Goal: Task Accomplishment & Management: Complete application form

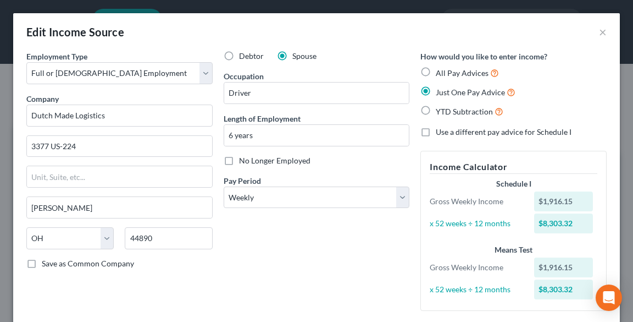
select select "0"
select select "36"
select select "3"
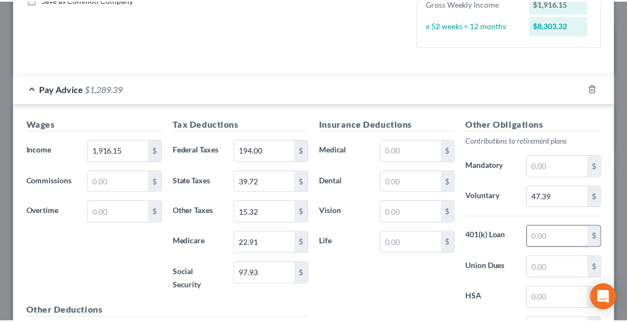
scroll to position [384, 0]
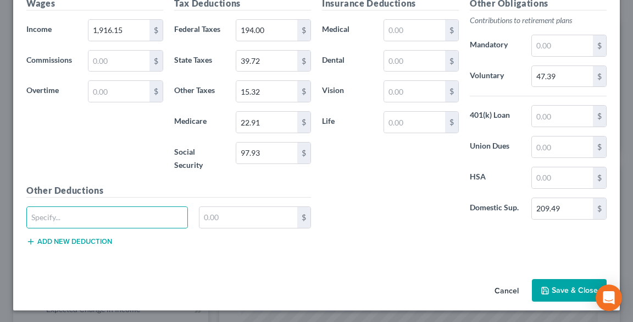
click at [565, 286] on button "Save & Close" at bounding box center [569, 290] width 75 height 23
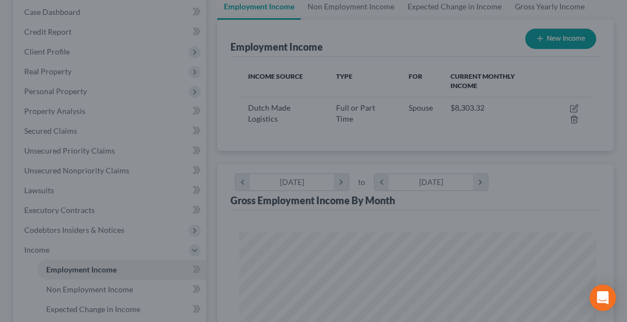
scroll to position [549398, 549199]
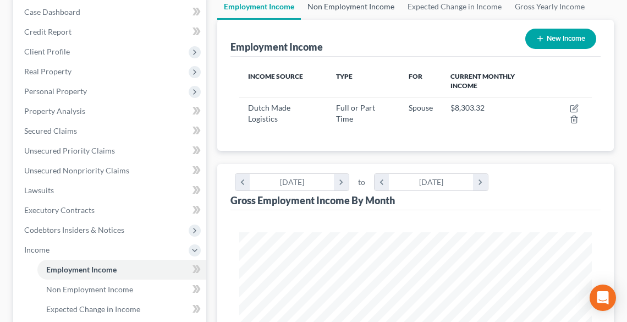
click at [332, 12] on link "Non Employment Income" at bounding box center [351, 6] width 100 height 26
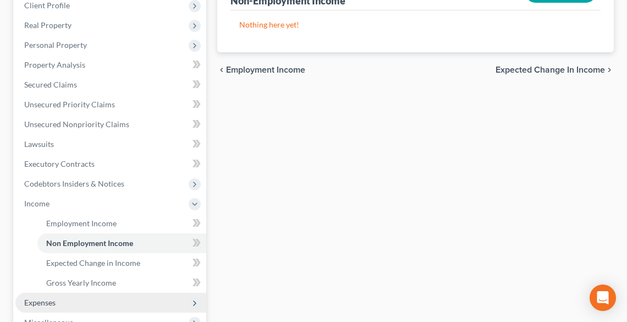
scroll to position [308, 0]
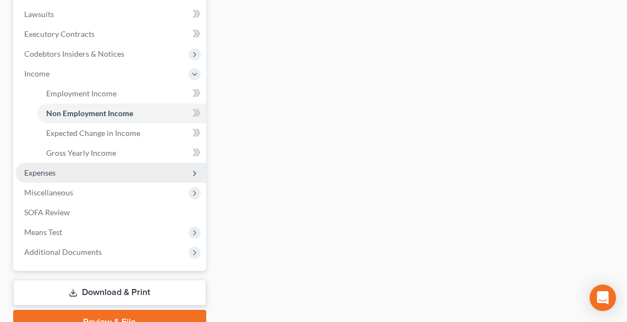
click at [61, 174] on span "Expenses" at bounding box center [110, 173] width 191 height 20
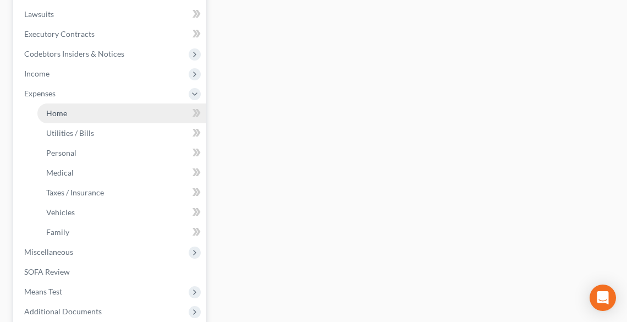
click at [53, 118] on link "Home" at bounding box center [121, 113] width 169 height 20
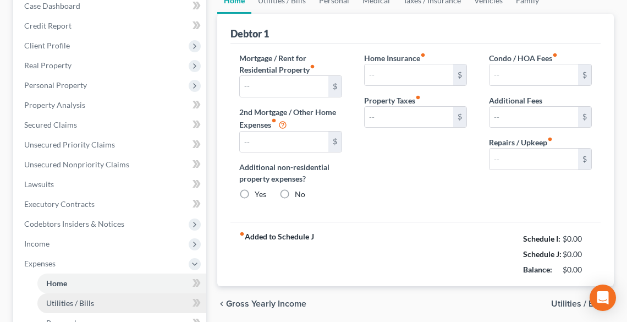
type input "651.00"
type input "0.00"
radio input "true"
type input "0.00"
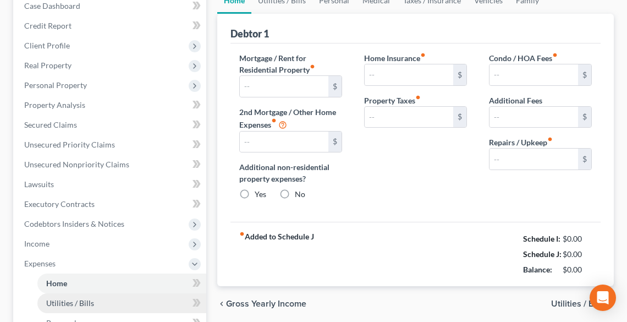
type input "0.00"
type input "100.00"
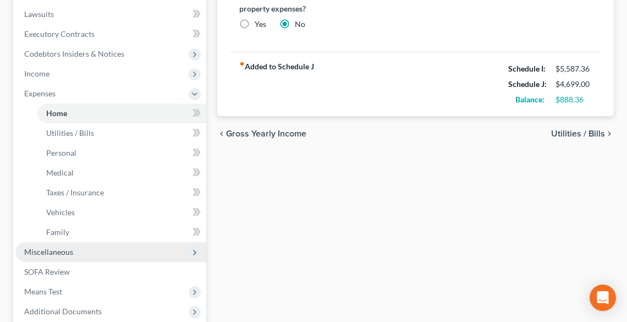
scroll to position [396, 0]
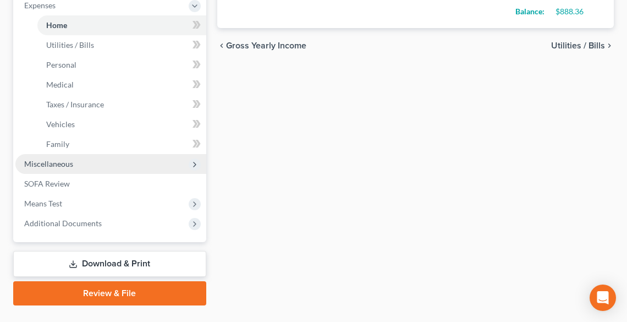
click at [43, 166] on span "Miscellaneous" at bounding box center [48, 163] width 49 height 9
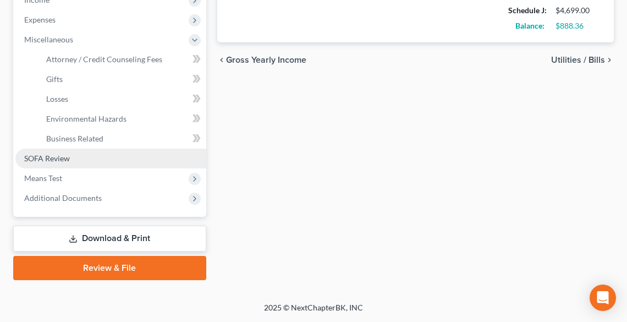
scroll to position [380, 0]
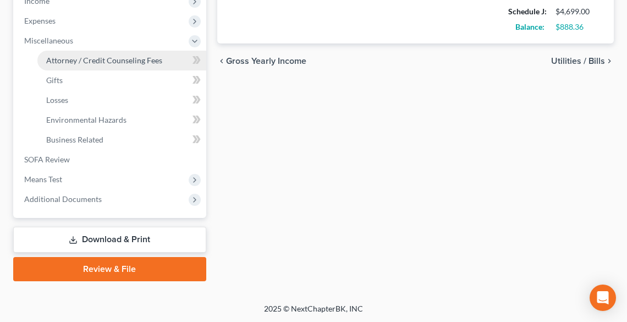
click at [96, 62] on span "Attorney / Credit Counseling Fees" at bounding box center [104, 60] width 116 height 9
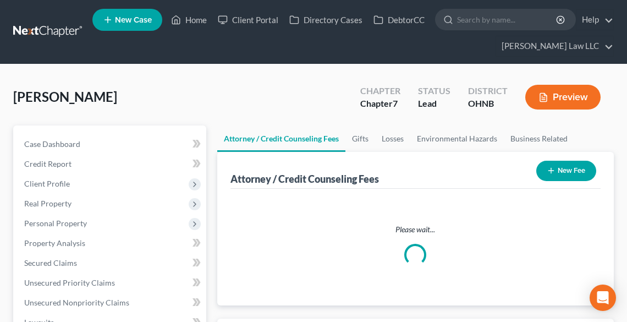
select select "0"
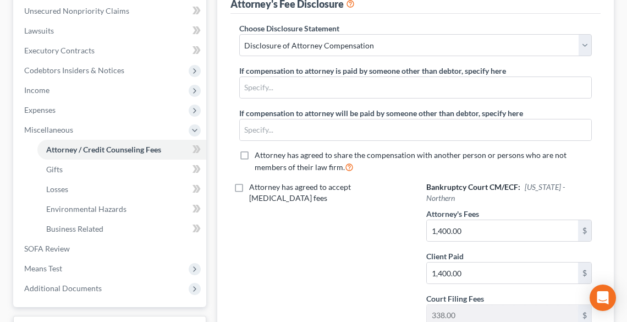
scroll to position [381, 0]
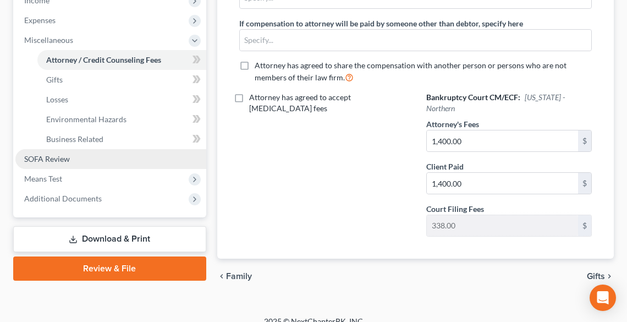
click at [81, 159] on link "SOFA Review" at bounding box center [110, 159] width 191 height 20
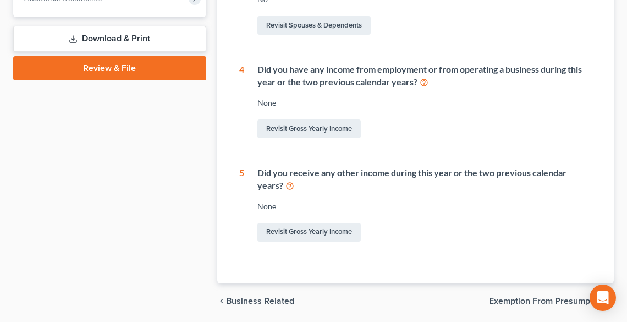
scroll to position [519, 0]
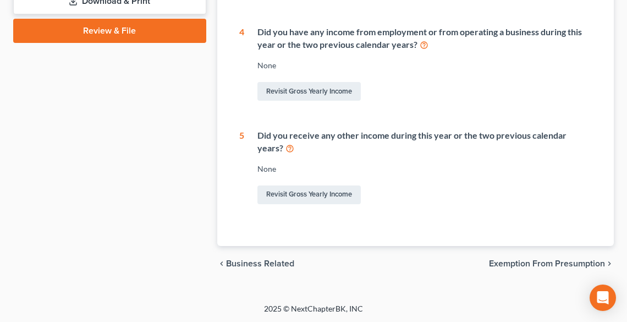
click at [514, 260] on span "Exemption from Presumption" at bounding box center [547, 263] width 116 height 9
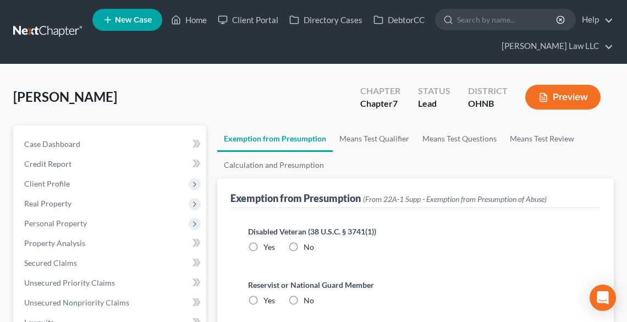
scroll to position [132, 0]
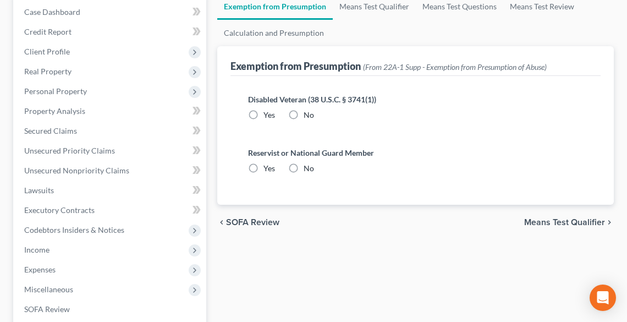
click at [303, 114] on label "No" at bounding box center [308, 114] width 10 height 11
click at [308, 114] on input "No" at bounding box center [311, 112] width 7 height 7
radio input "true"
click at [303, 163] on label "No" at bounding box center [308, 168] width 10 height 11
click at [308, 163] on input "No" at bounding box center [311, 166] width 7 height 7
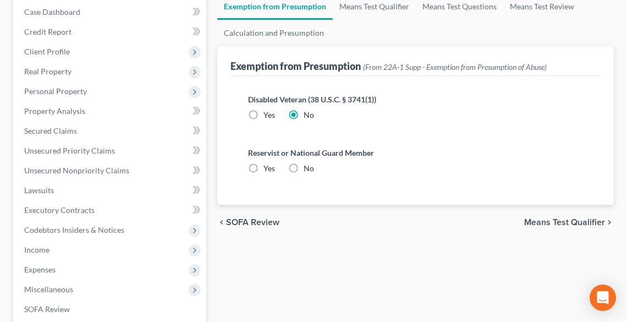
radio input "true"
click at [368, 5] on link "Means Test Qualifier" at bounding box center [373, 6] width 83 height 26
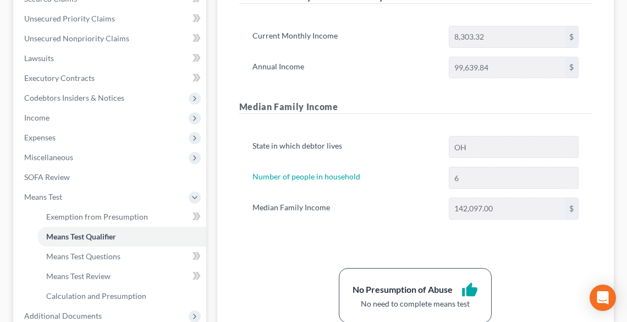
scroll to position [380, 0]
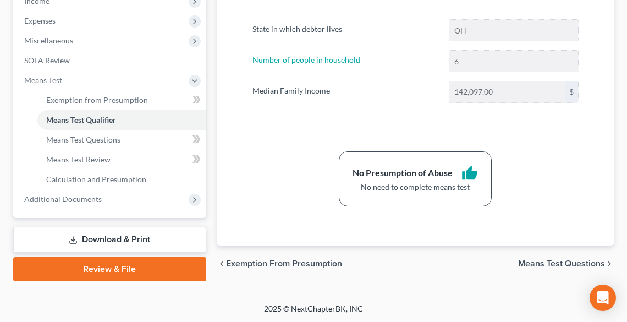
click at [541, 262] on span "Means Test Questions" at bounding box center [561, 263] width 87 height 9
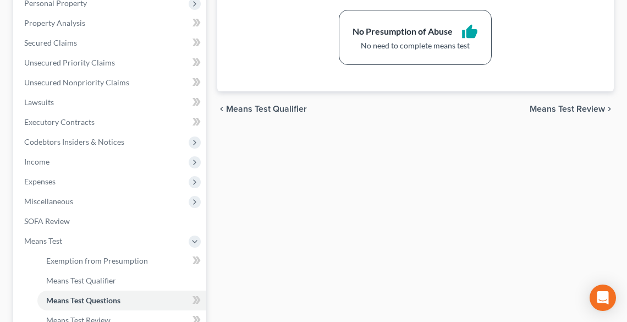
click at [544, 108] on span "Means Test Review" at bounding box center [566, 108] width 75 height 9
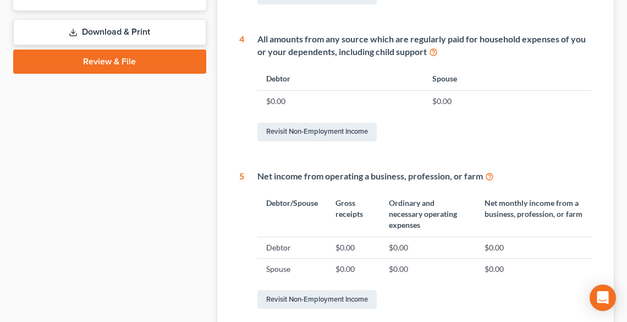
scroll to position [692, 0]
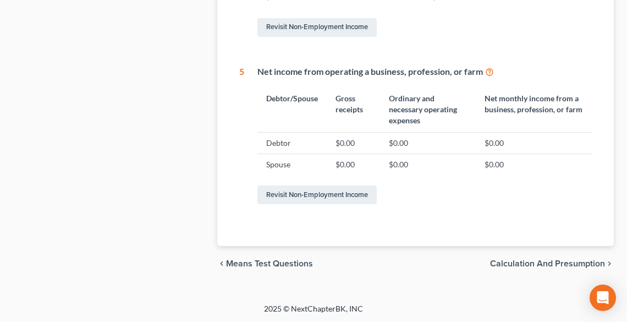
click at [561, 260] on span "Calculation and Presumption" at bounding box center [547, 263] width 115 height 9
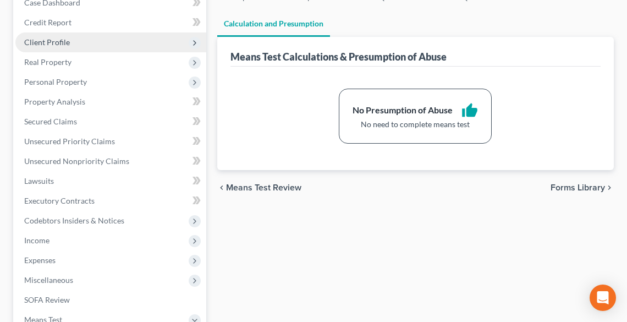
scroll to position [132, 0]
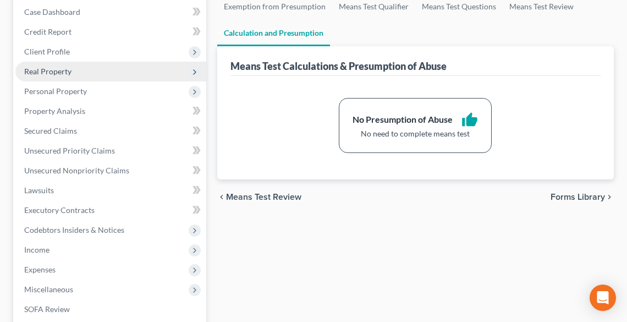
click at [54, 73] on span "Real Property" at bounding box center [47, 70] width 47 height 9
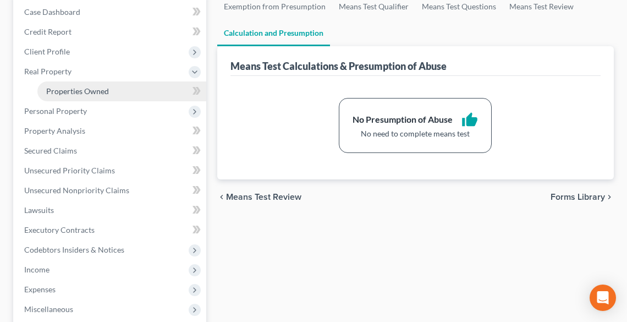
click at [64, 88] on span "Properties Owned" at bounding box center [77, 90] width 63 height 9
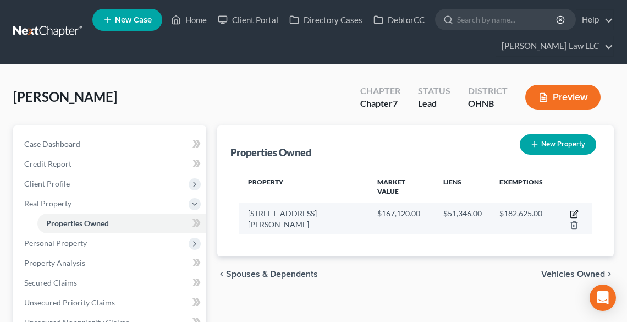
click at [569, 209] on icon "button" at bounding box center [573, 213] width 9 height 9
select select "36"
select select "0"
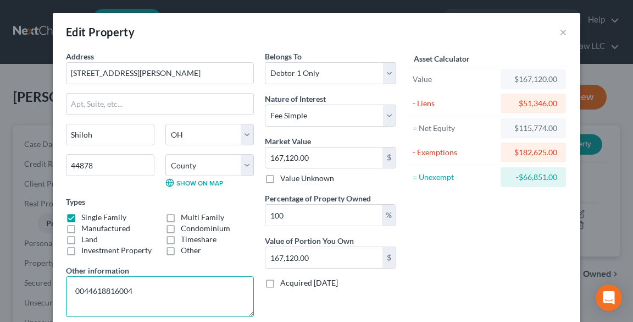
click at [70, 287] on textarea "0044618816004" at bounding box center [160, 296] width 188 height 41
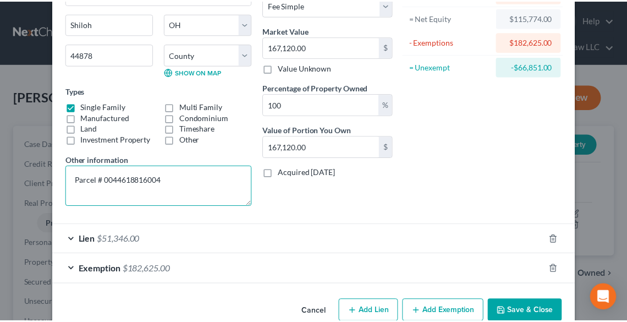
scroll to position [132, 0]
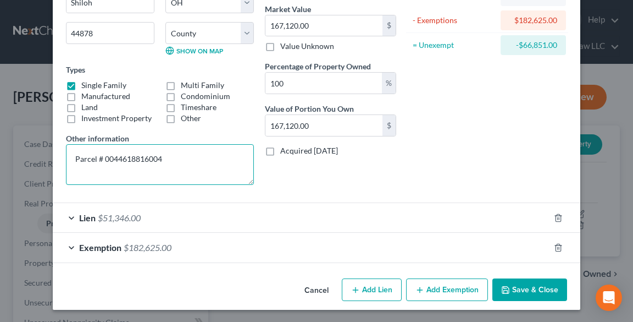
type textarea "Parcel # 0044618816004"
click at [531, 289] on button "Save & Close" at bounding box center [529, 289] width 75 height 23
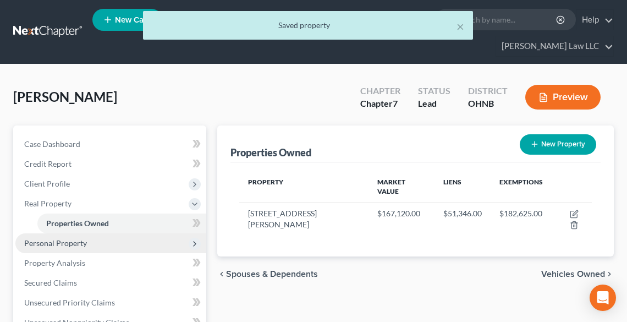
click at [80, 240] on span "Personal Property" at bounding box center [55, 242] width 63 height 9
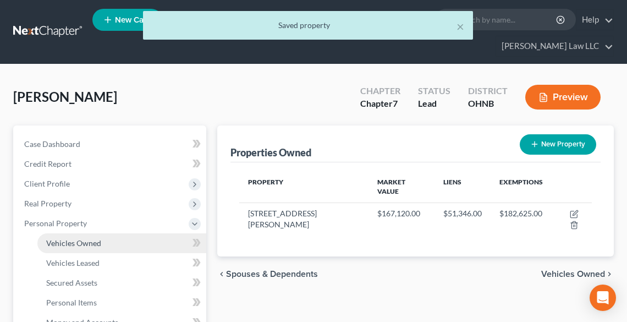
click at [85, 242] on span "Vehicles Owned" at bounding box center [73, 242] width 55 height 9
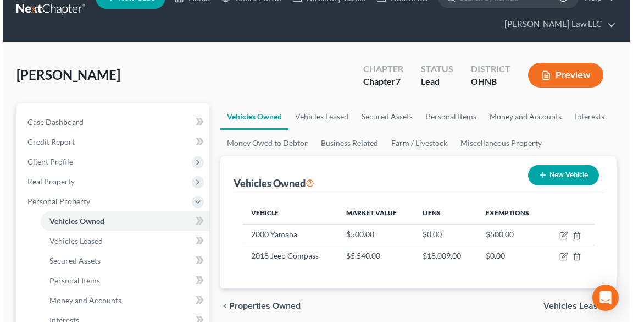
scroll to position [44, 0]
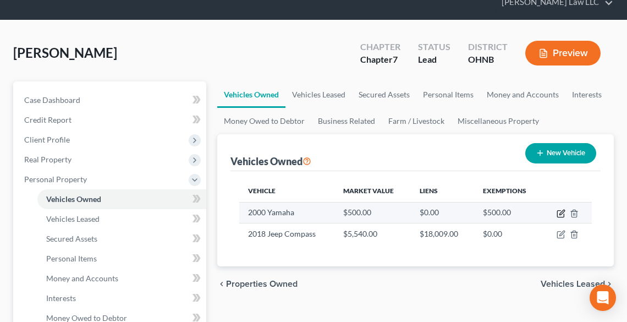
click at [560, 210] on icon "button" at bounding box center [560, 213] width 9 height 9
select select "0"
select select "26"
select select "4"
select select "0"
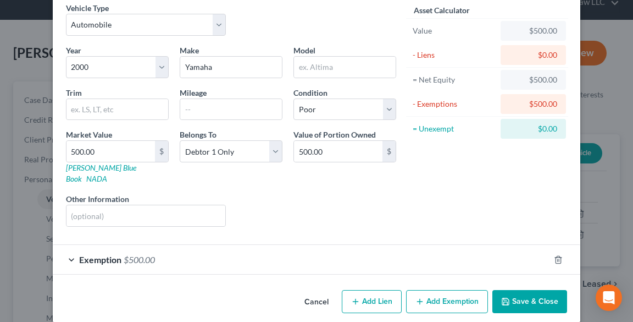
scroll to position [49, 0]
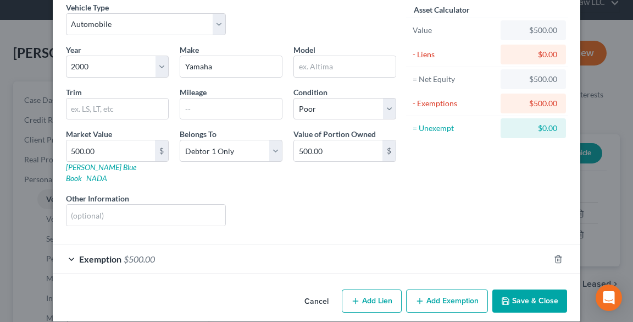
click at [96, 253] on span "Exemption" at bounding box center [100, 258] width 42 height 10
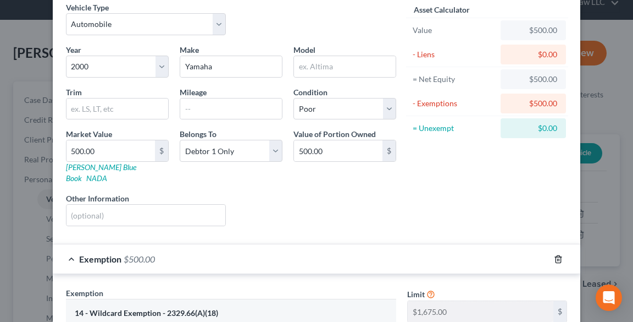
click at [556, 254] on icon "button" at bounding box center [558, 258] width 9 height 9
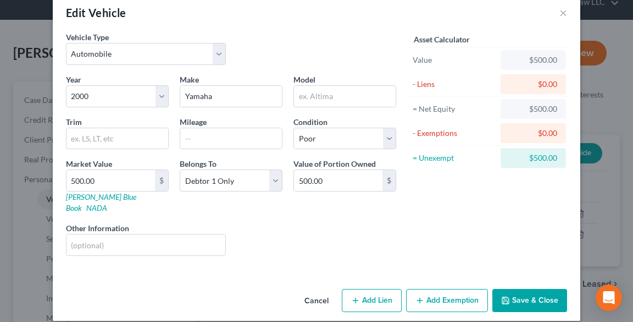
click at [525, 289] on button "Save & Close" at bounding box center [529, 300] width 75 height 23
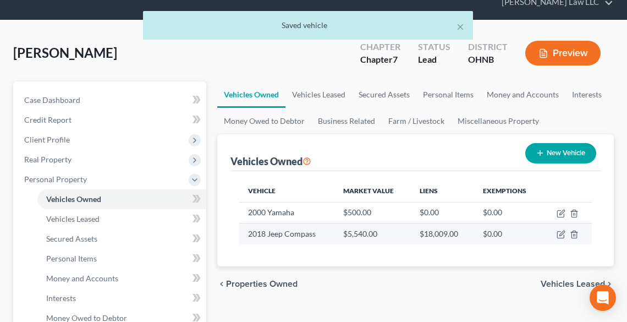
click at [554, 233] on td at bounding box center [566, 233] width 49 height 21
click at [558, 234] on icon "button" at bounding box center [560, 234] width 9 height 9
select select "0"
select select "8"
select select "3"
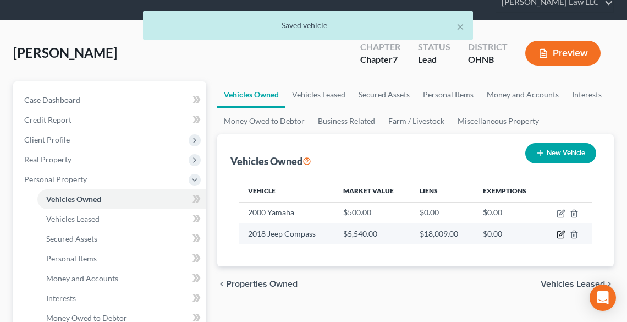
select select "3"
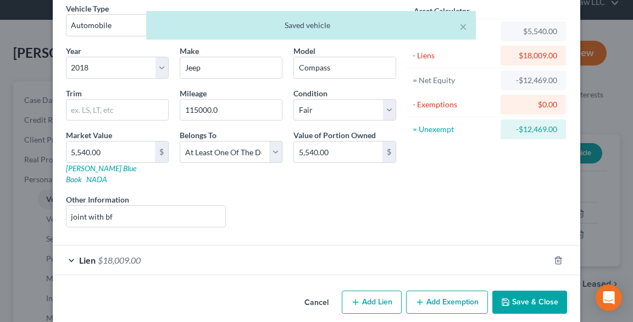
scroll to position [49, 0]
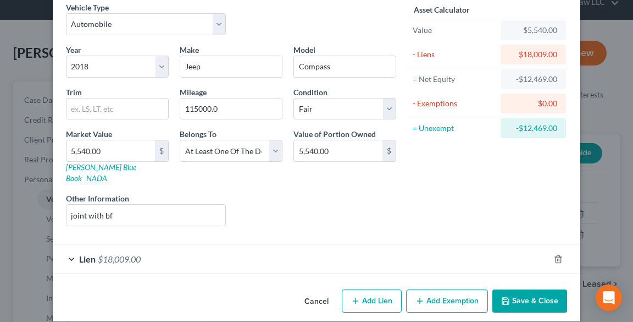
click at [520, 289] on button "Save & Close" at bounding box center [529, 300] width 75 height 23
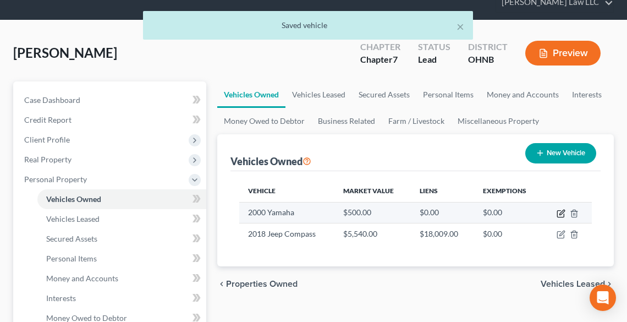
click at [559, 213] on icon "button" at bounding box center [561, 211] width 5 height 5
select select "0"
select select "26"
select select "4"
select select "0"
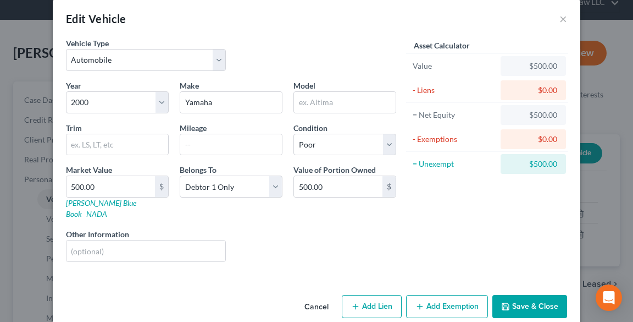
scroll to position [19, 0]
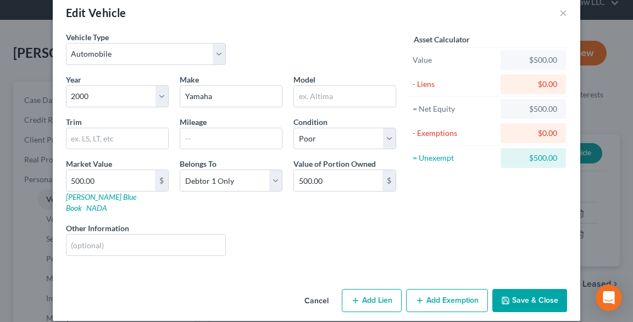
click at [439, 289] on button "Add Exemption" at bounding box center [447, 300] width 82 height 23
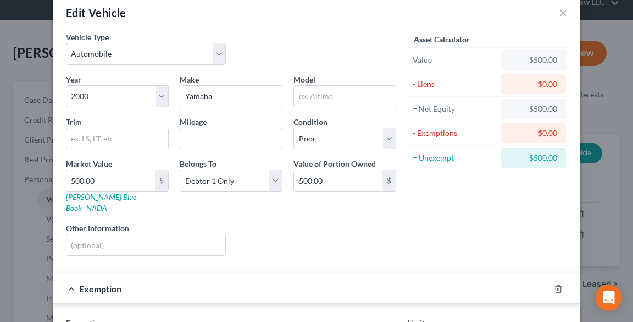
scroll to position [195, 0]
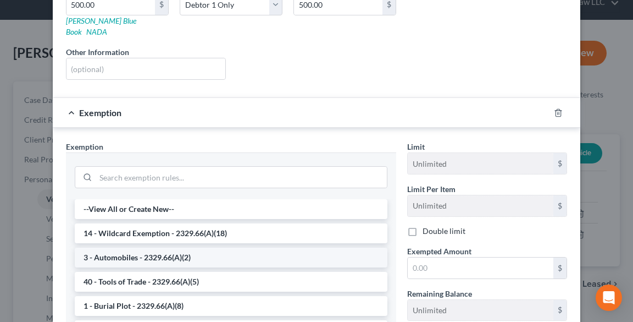
click at [174, 247] on li "3 - Automobiles - 2329.66(A)(2)" at bounding box center [231, 257] width 313 height 20
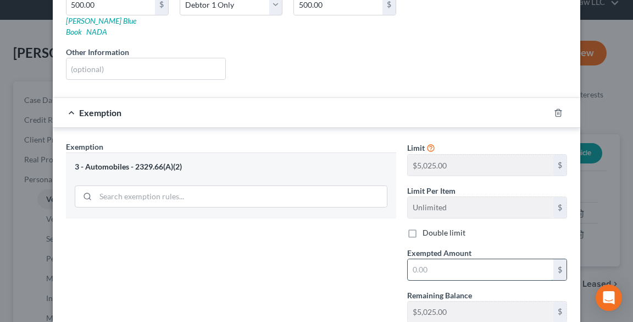
click at [455, 259] on input "text" at bounding box center [481, 269] width 146 height 21
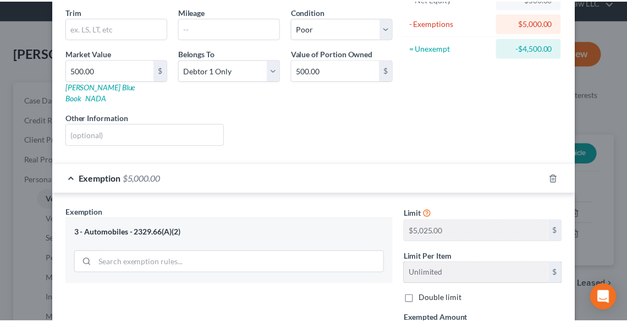
scroll to position [261, 0]
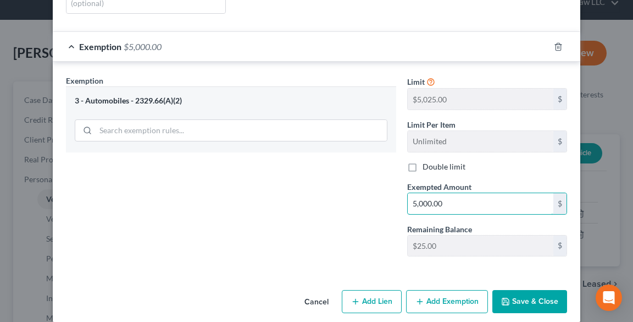
type input "5,000.00"
click at [520, 295] on button "Save & Close" at bounding box center [529, 301] width 75 height 23
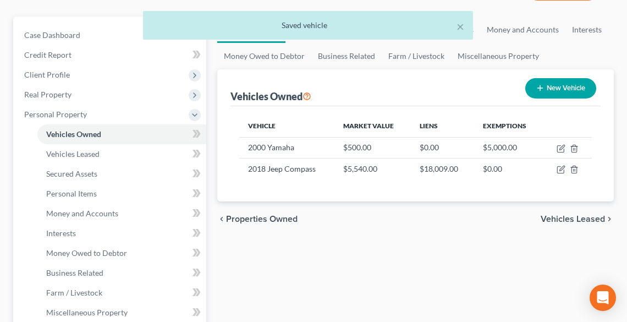
scroll to position [220, 0]
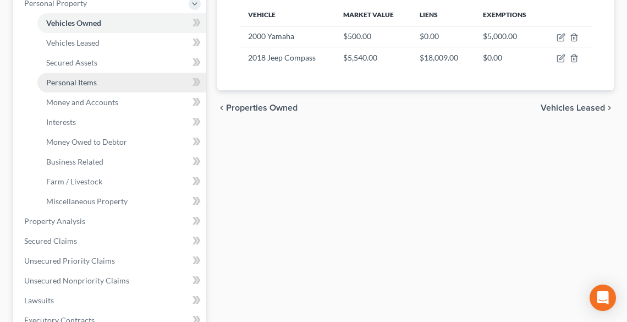
click at [83, 76] on link "Personal Items" at bounding box center [121, 83] width 169 height 20
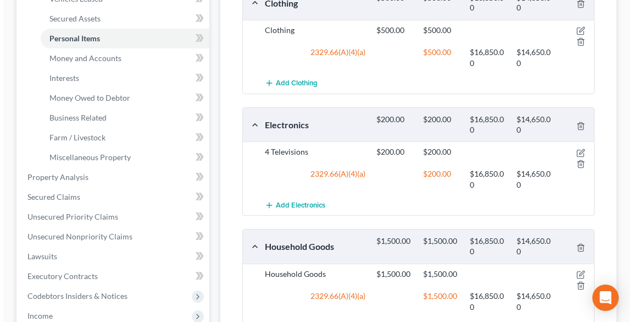
scroll to position [308, 0]
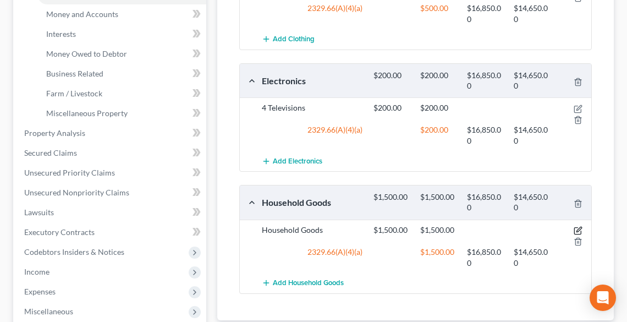
click at [580, 226] on icon "button" at bounding box center [577, 230] width 9 height 9
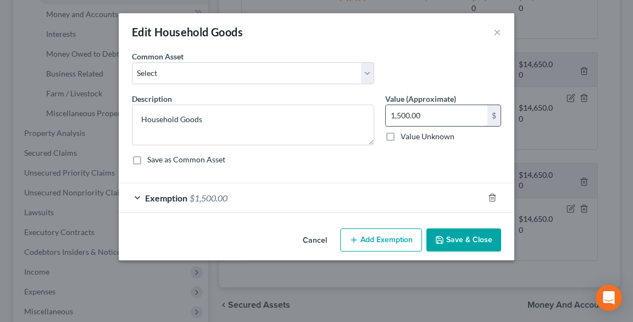
click at [435, 117] on input "1,500.00" at bounding box center [437, 115] width 102 height 21
type input "1,000.00"
click at [492, 202] on div at bounding box center [499, 198] width 31 height 18
click at [496, 196] on icon "button" at bounding box center [492, 197] width 9 height 9
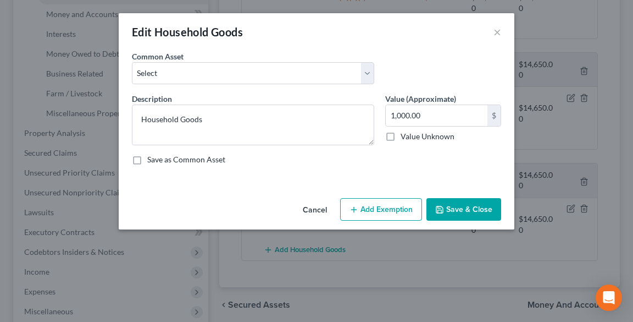
click at [399, 211] on button "Add Exemption" at bounding box center [381, 209] width 82 height 23
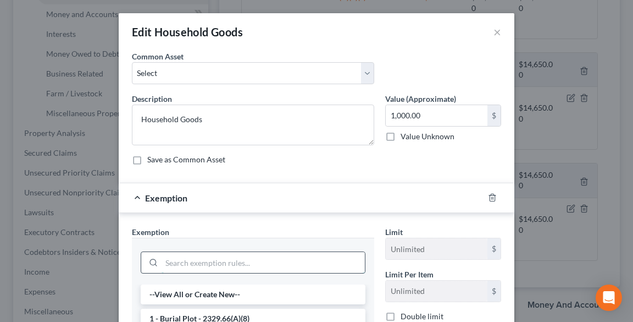
click at [256, 263] on input "search" at bounding box center [263, 262] width 203 height 21
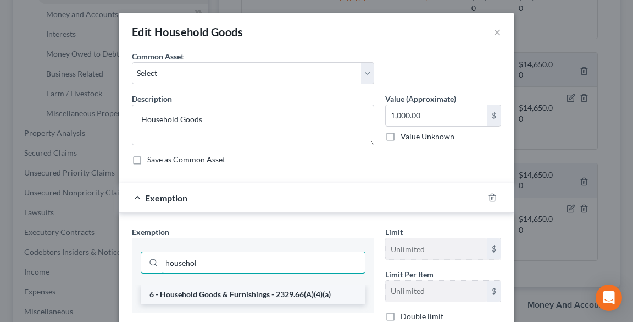
type input "househol"
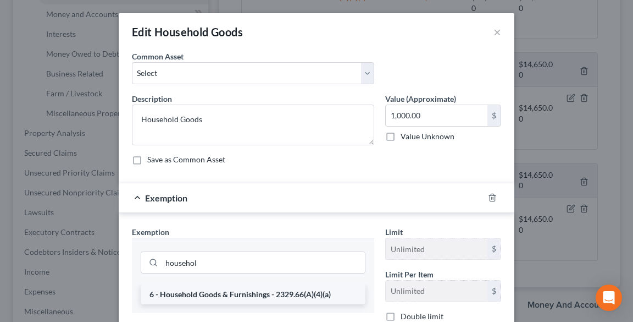
click at [247, 295] on li "6 - Household Goods & Furnishings - 2329.66(A)(4)(a)" at bounding box center [253, 294] width 225 height 20
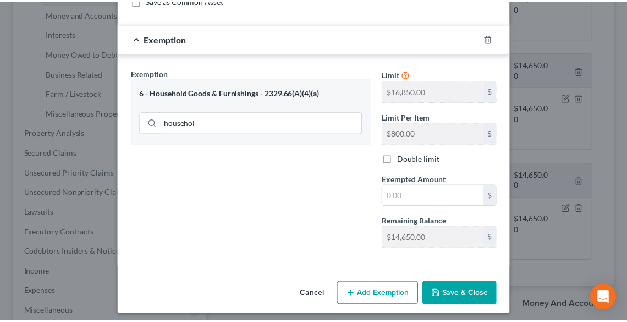
scroll to position [163, 0]
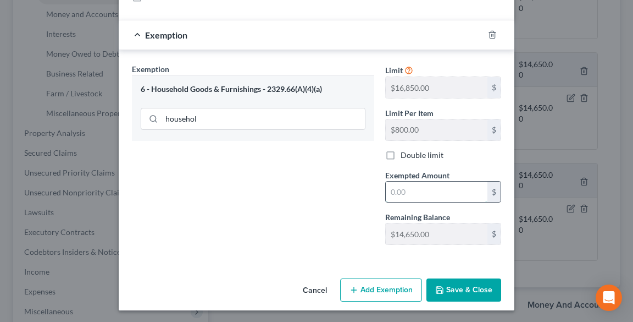
click at [411, 189] on input "text" at bounding box center [437, 191] width 102 height 21
type input "1,000.00"
click at [464, 290] on button "Save & Close" at bounding box center [463, 289] width 75 height 23
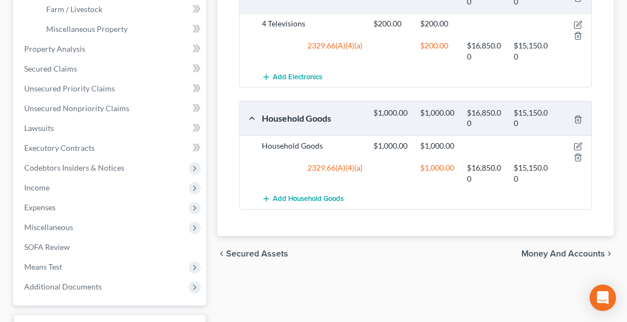
scroll to position [396, 0]
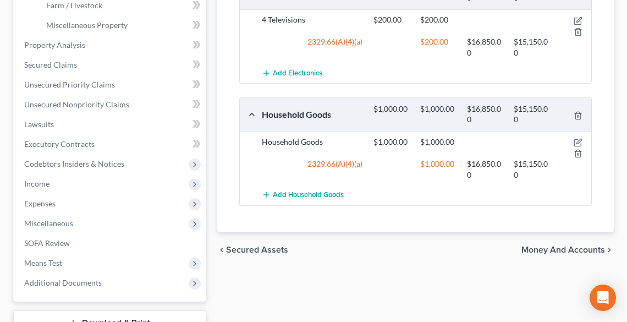
click at [540, 245] on span "Money and Accounts" at bounding box center [563, 249] width 84 height 9
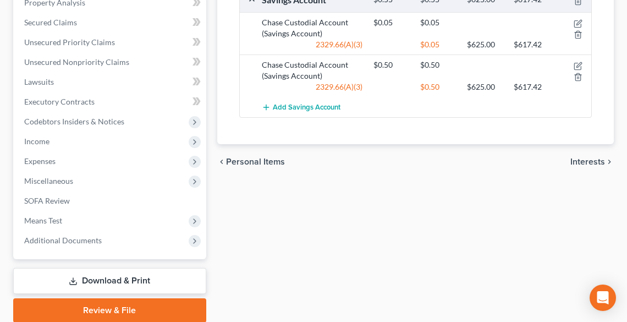
scroll to position [440, 0]
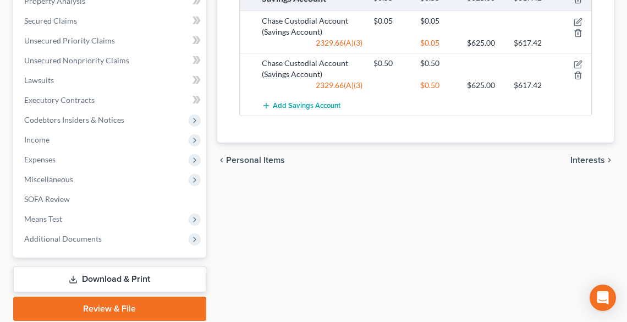
click at [587, 160] on span "Interests" at bounding box center [587, 160] width 35 height 9
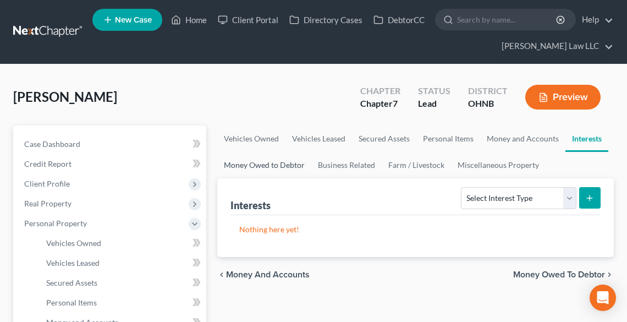
click at [282, 165] on link "Money Owed to Debtor" at bounding box center [264, 165] width 94 height 26
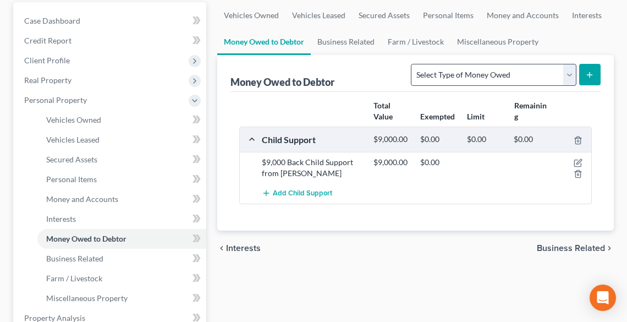
scroll to position [132, 0]
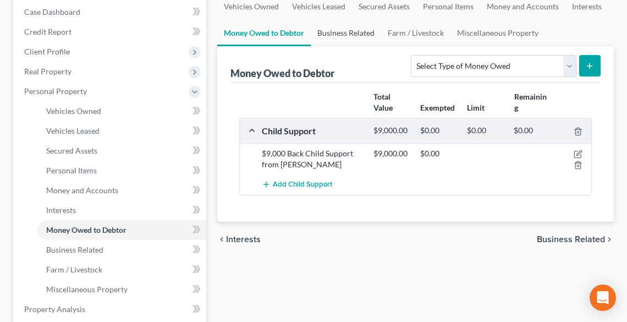
click at [351, 34] on link "Business Related" at bounding box center [346, 33] width 70 height 26
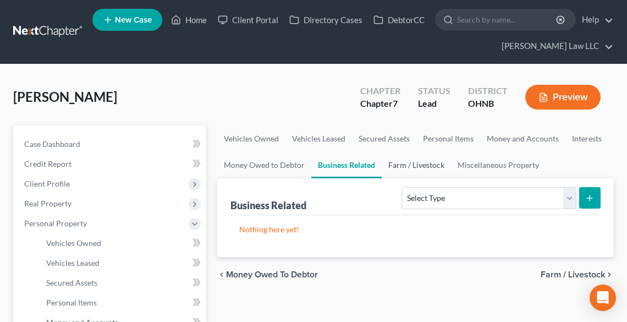
click at [418, 171] on link "Farm / Livestock" at bounding box center [415, 165] width 69 height 26
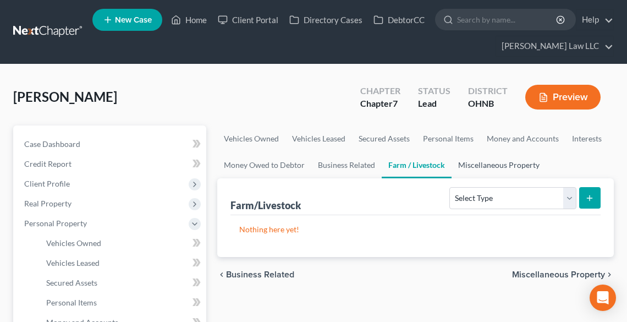
click at [489, 163] on link "Miscellaneous Property" at bounding box center [498, 165] width 95 height 26
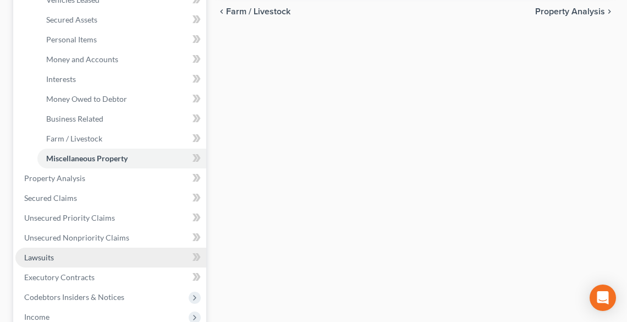
scroll to position [264, 0]
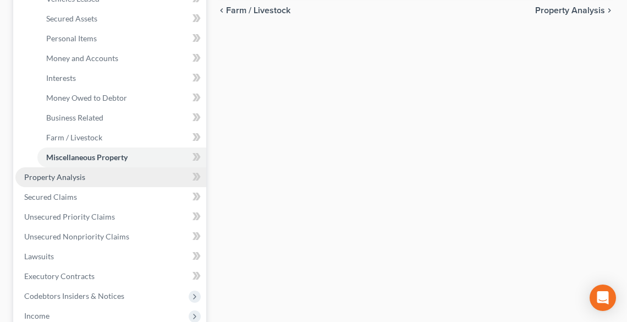
click at [70, 177] on span "Property Analysis" at bounding box center [54, 176] width 61 height 9
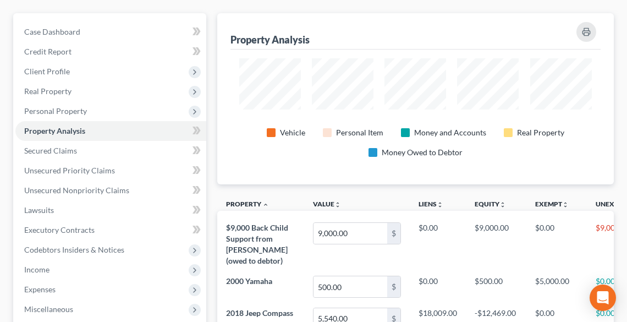
scroll to position [132, 0]
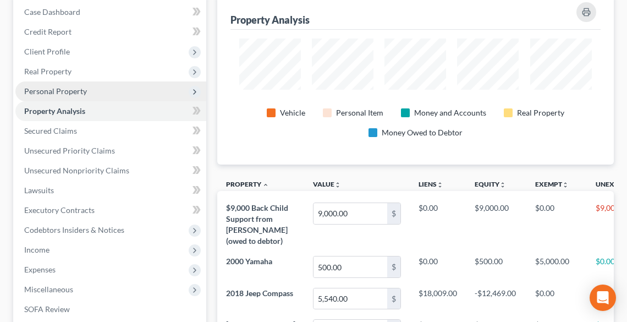
click at [51, 87] on span "Personal Property" at bounding box center [55, 90] width 63 height 9
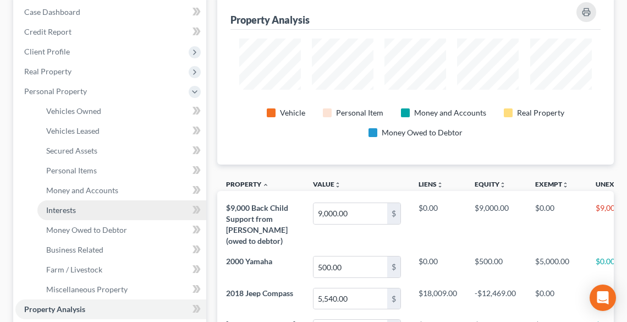
click at [64, 210] on span "Interests" at bounding box center [61, 209] width 30 height 9
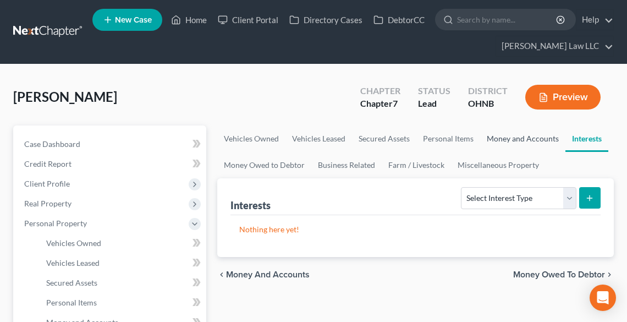
click at [520, 132] on link "Money and Accounts" at bounding box center [522, 138] width 85 height 26
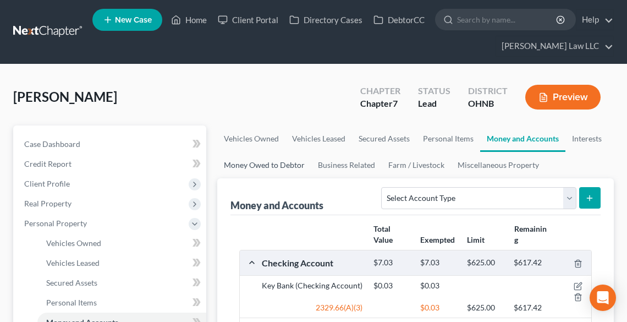
click at [240, 165] on link "Money Owed to Debtor" at bounding box center [264, 165] width 94 height 26
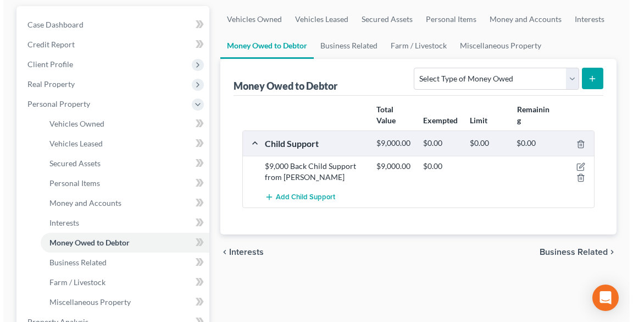
scroll to position [132, 0]
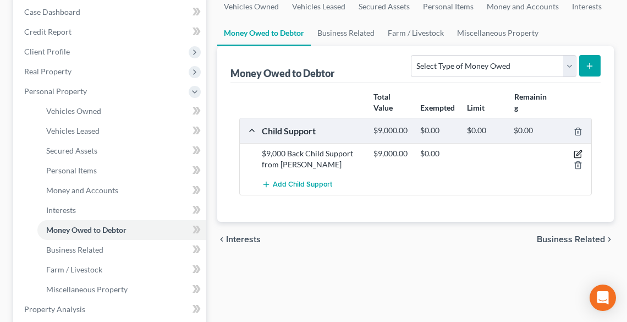
click at [576, 154] on icon "button" at bounding box center [578, 153] width 5 height 5
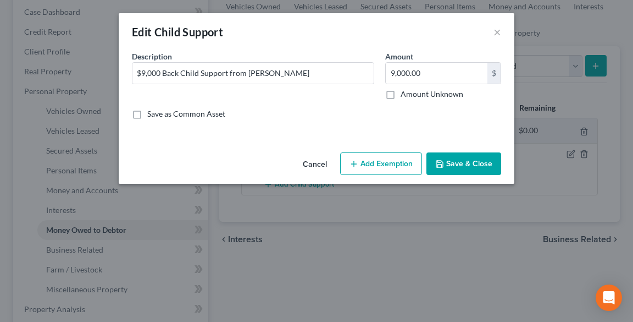
click at [379, 164] on button "Add Exemption" at bounding box center [381, 163] width 82 height 23
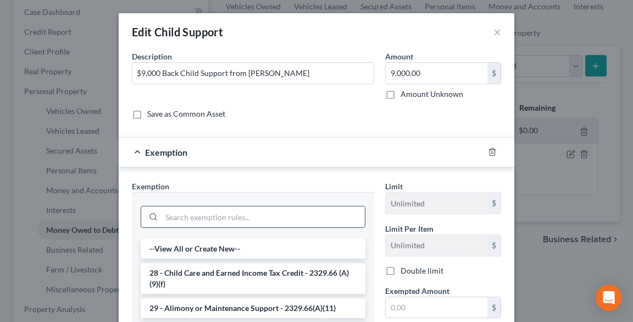
scroll to position [44, 0]
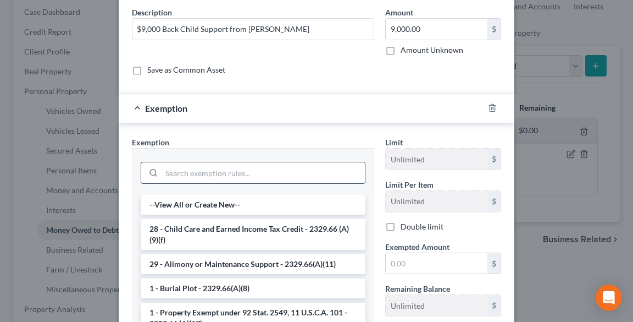
click at [235, 171] on input "search" at bounding box center [263, 172] width 203 height 21
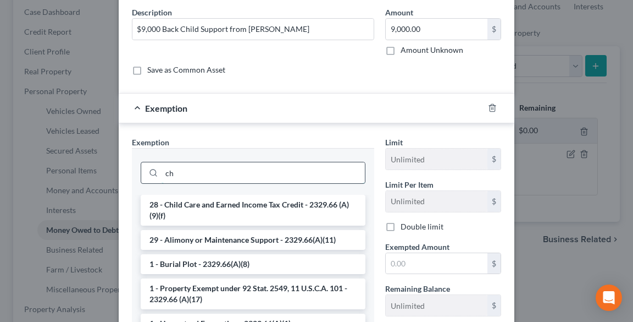
type input "c"
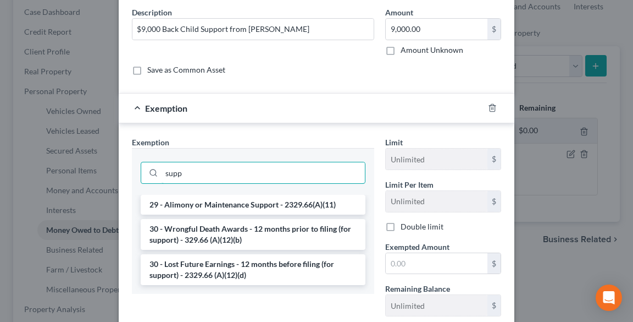
type input "supp"
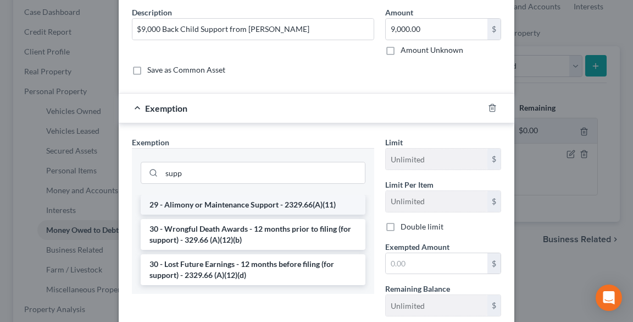
click at [277, 203] on li "29 - Alimony or Maintenance Support - 2329.66(A)(11)" at bounding box center [253, 205] width 225 height 20
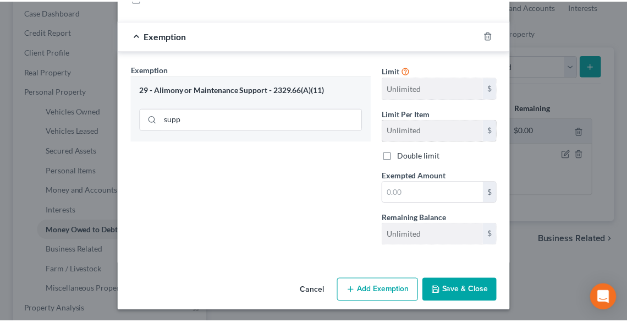
scroll to position [117, 0]
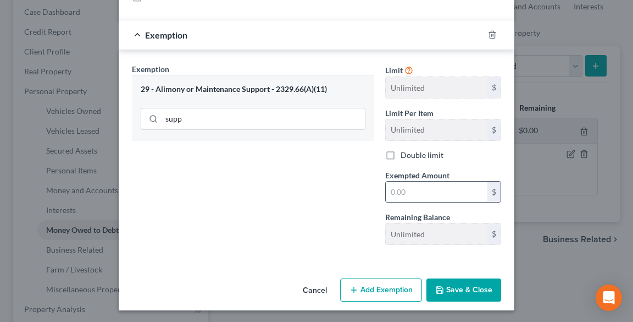
click at [452, 193] on input "text" at bounding box center [437, 191] width 102 height 21
type input "9,000.00"
click at [472, 286] on button "Save & Close" at bounding box center [463, 289] width 75 height 23
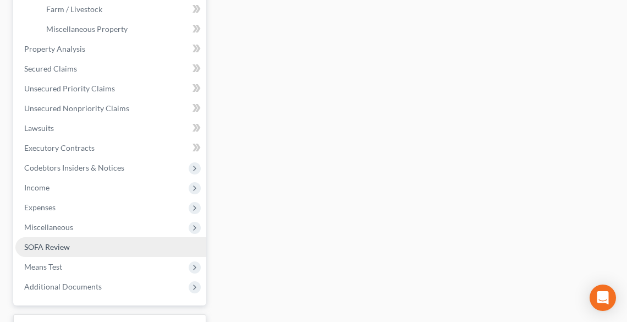
scroll to position [396, 0]
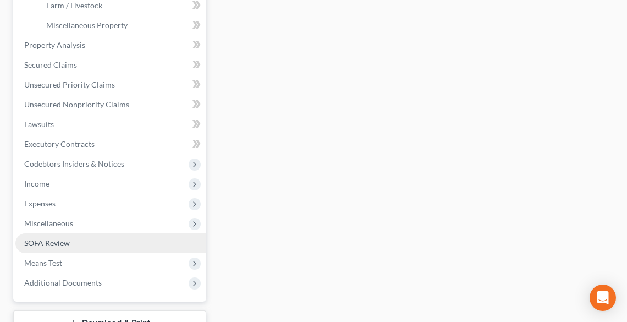
click at [79, 246] on link "SOFA Review" at bounding box center [110, 243] width 191 height 20
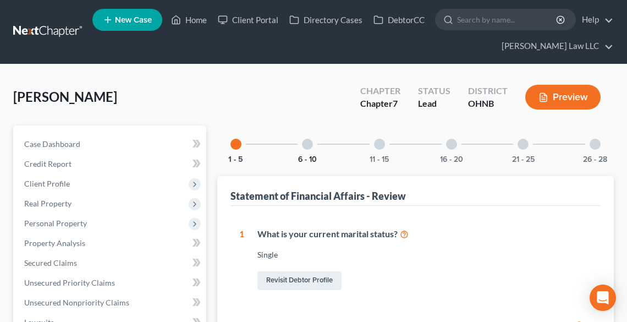
click at [306, 156] on button "6 - 10" at bounding box center [307, 160] width 19 height 8
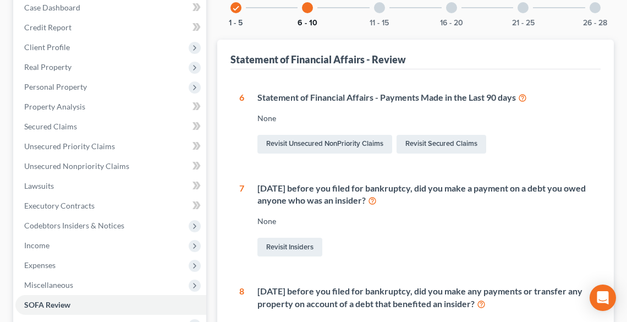
scroll to position [44, 0]
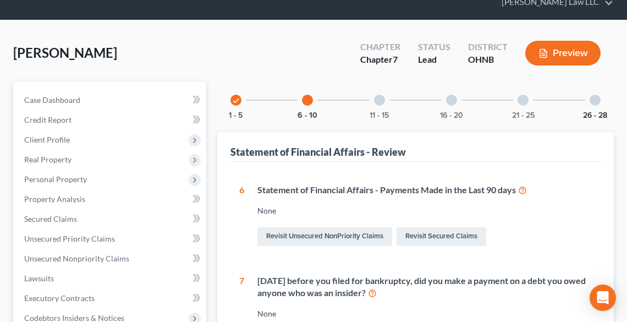
click at [593, 112] on button "26 - 28" at bounding box center [595, 116] width 24 height 8
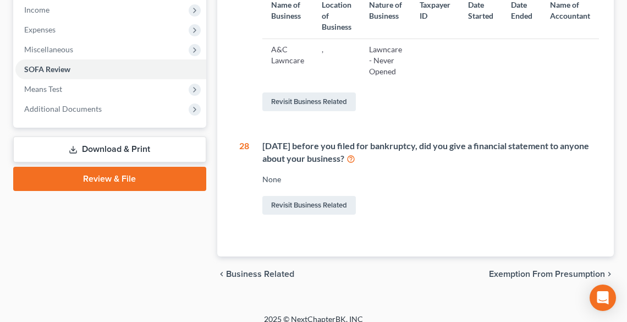
scroll to position [383, 0]
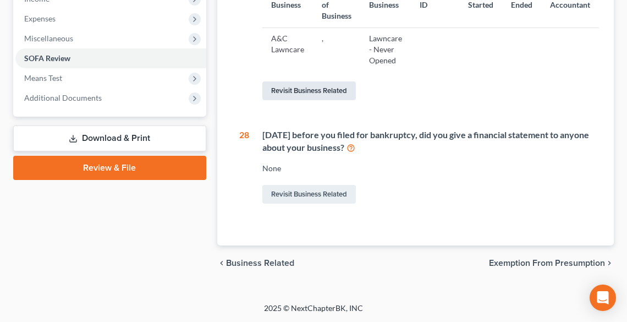
click at [290, 92] on link "Revisit Business Related" at bounding box center [308, 90] width 93 height 19
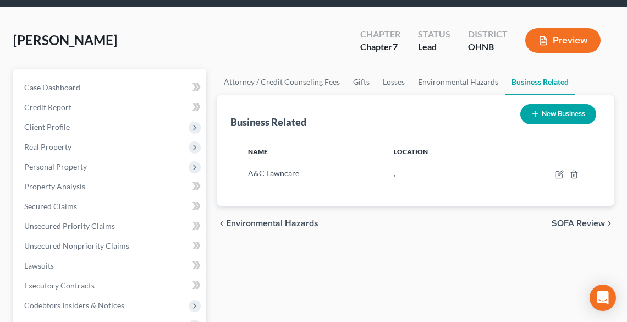
scroll to position [176, 0]
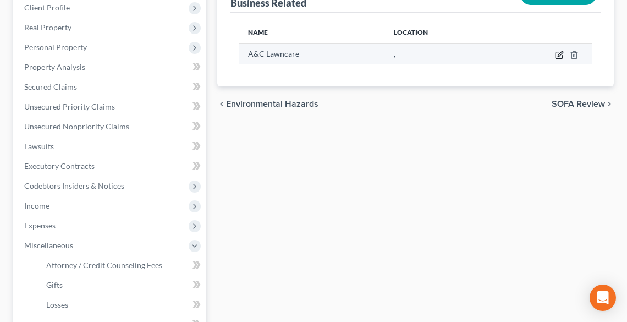
click at [561, 55] on icon "button" at bounding box center [559, 55] width 9 height 9
select select "member"
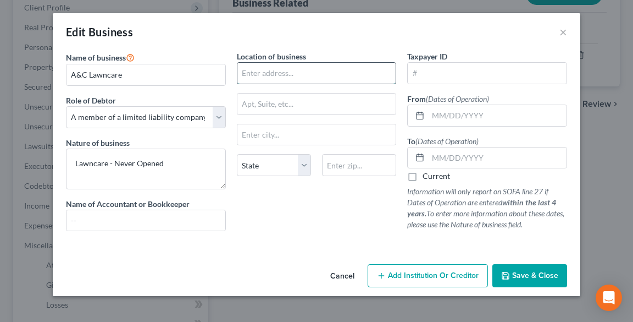
click at [320, 69] on input "text" at bounding box center [316, 73] width 159 height 21
click at [273, 73] on input "300" at bounding box center [316, 73] width 159 height 21
type input "[STREET_ADDRESS]"
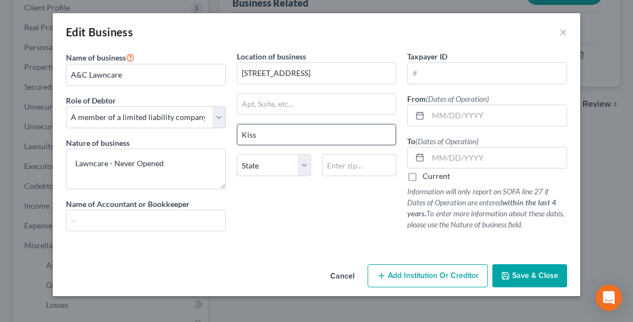
type input "Kissimmee"
select select "9"
click at [357, 165] on input "34747" at bounding box center [359, 165] width 74 height 22
type input "34759"
click at [539, 270] on span "Save & Close" at bounding box center [535, 274] width 46 height 9
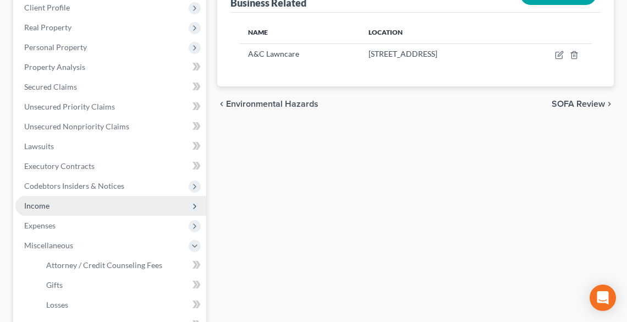
click at [59, 207] on span "Income" at bounding box center [110, 206] width 191 height 20
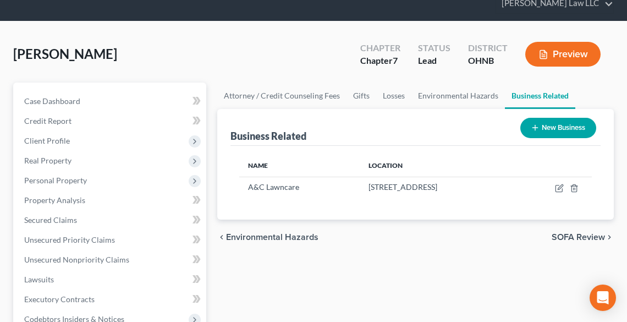
scroll to position [0, 0]
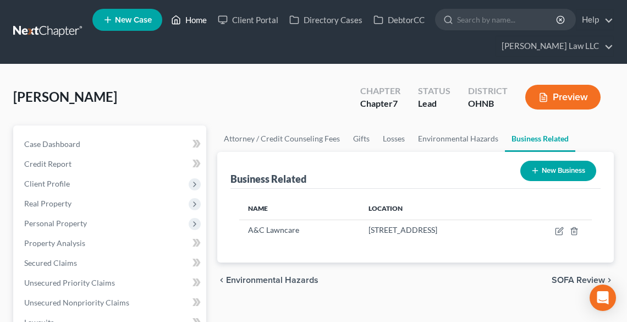
click at [196, 22] on link "Home" at bounding box center [188, 20] width 47 height 20
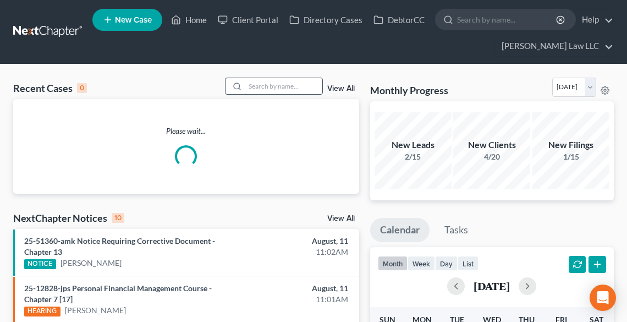
click at [283, 85] on input "search" at bounding box center [283, 86] width 77 height 16
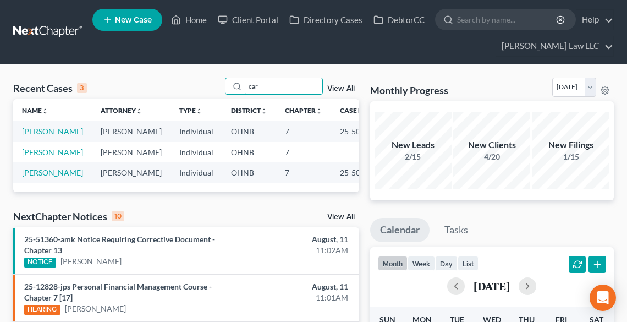
type input "car"
click at [35, 157] on link "[PERSON_NAME]" at bounding box center [52, 151] width 61 height 9
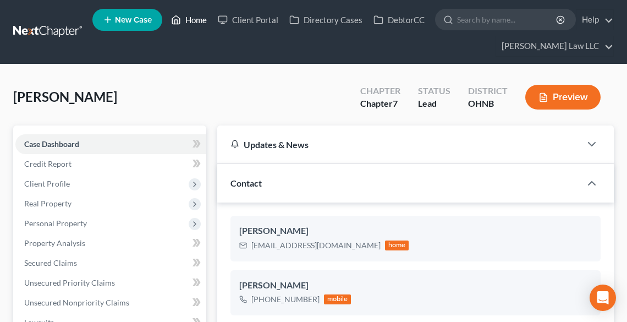
click at [199, 22] on link "Home" at bounding box center [188, 20] width 47 height 20
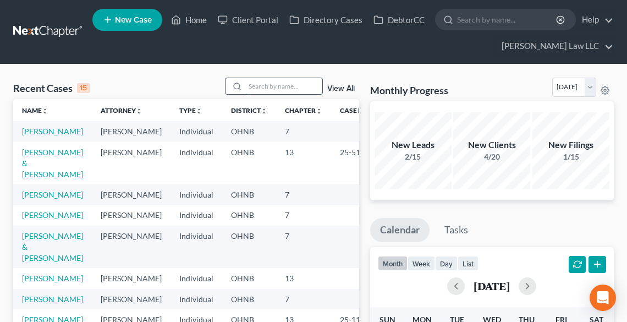
click at [267, 86] on input "search" at bounding box center [283, 86] width 77 height 16
type input "c"
type input "[PERSON_NAME]"
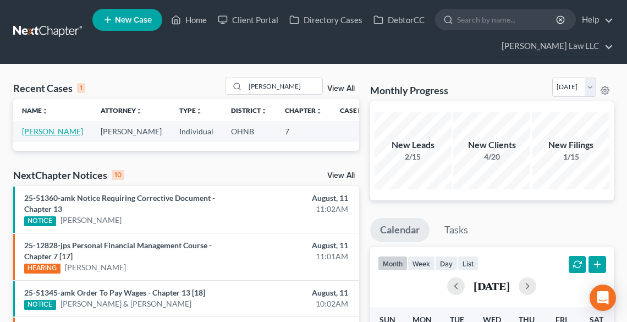
click at [31, 136] on link "[PERSON_NAME]" at bounding box center [52, 130] width 61 height 9
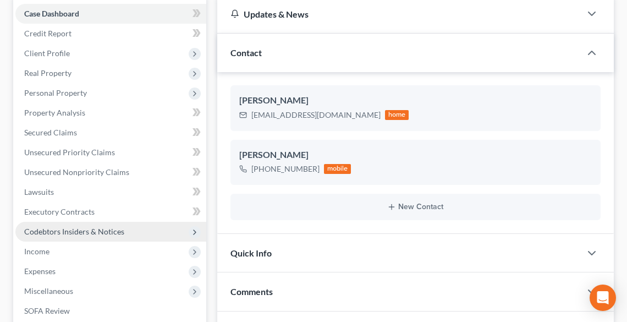
scroll to position [132, 0]
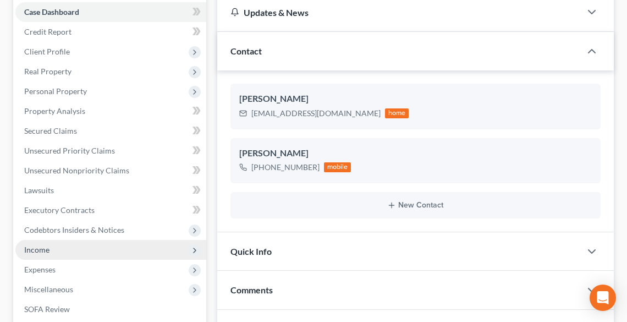
click at [36, 252] on span "Income" at bounding box center [36, 249] width 25 height 9
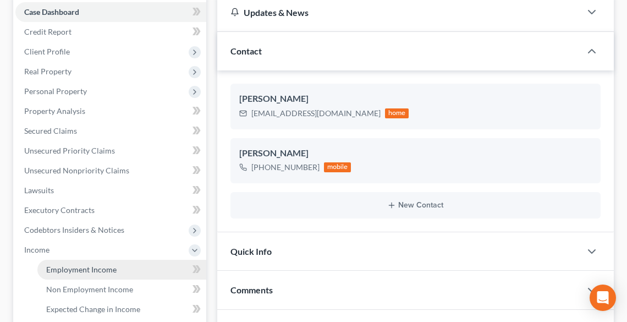
click at [86, 268] on span "Employment Income" at bounding box center [81, 268] width 70 height 9
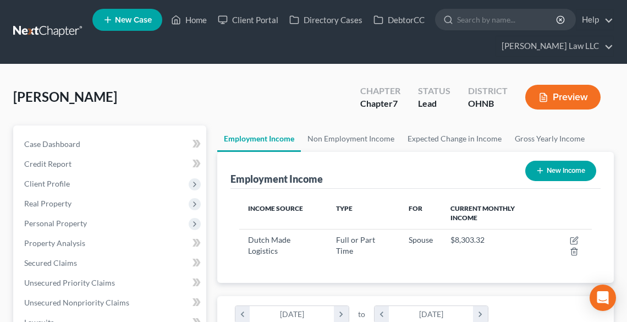
scroll to position [176, 374]
click at [345, 138] on link "Non Employment Income" at bounding box center [351, 138] width 100 height 26
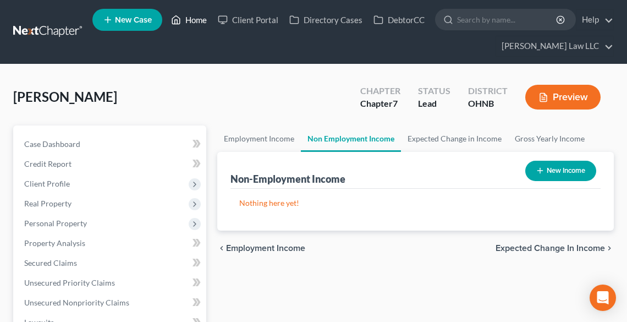
click at [190, 23] on link "Home" at bounding box center [188, 20] width 47 height 20
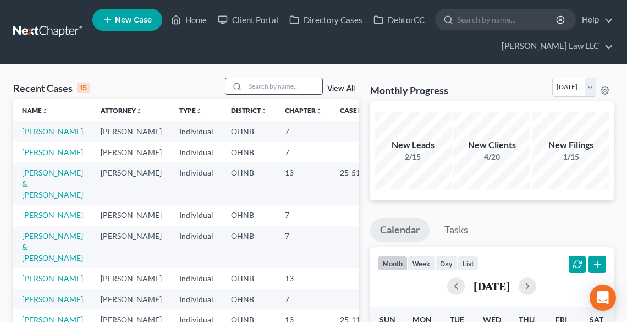
click at [269, 88] on input "search" at bounding box center [283, 86] width 77 height 16
type input "[PERSON_NAME]"
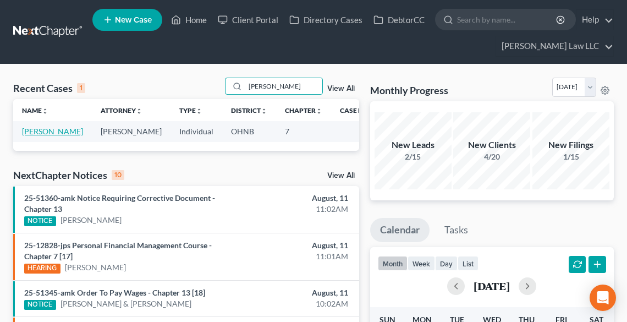
click at [35, 136] on link "[PERSON_NAME]" at bounding box center [52, 130] width 61 height 9
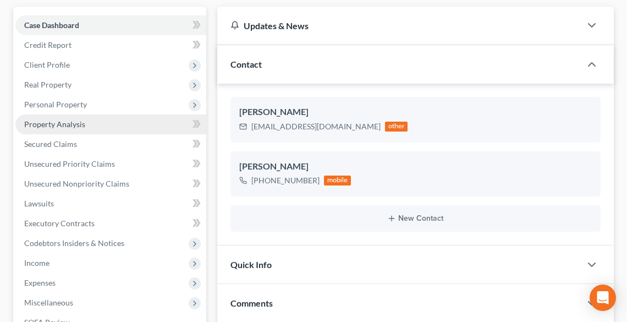
scroll to position [132, 0]
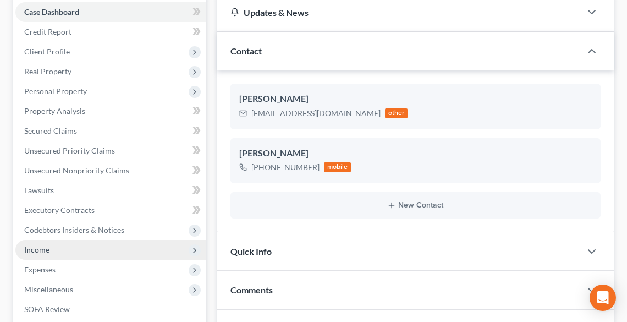
click at [59, 245] on span "Income" at bounding box center [110, 250] width 191 height 20
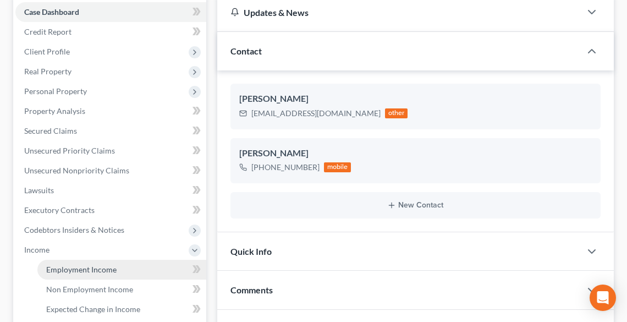
click at [81, 261] on link "Employment Income" at bounding box center [121, 269] width 169 height 20
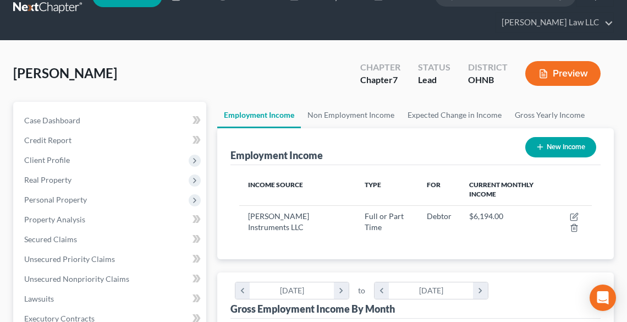
scroll to position [44, 0]
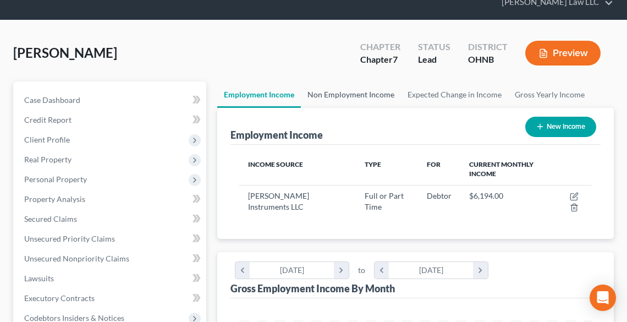
click at [334, 93] on link "Non Employment Income" at bounding box center [351, 94] width 100 height 26
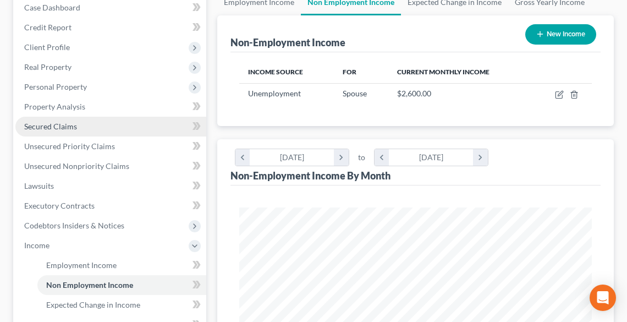
scroll to position [132, 0]
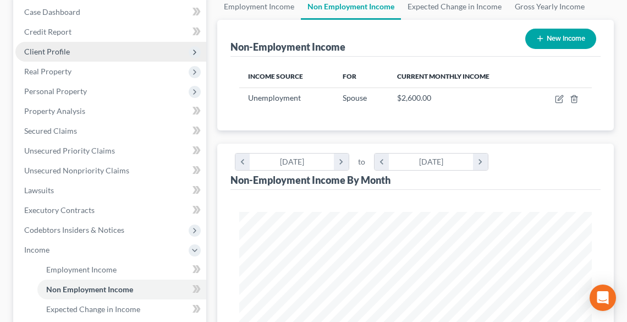
click at [56, 48] on span "Client Profile" at bounding box center [47, 51] width 46 height 9
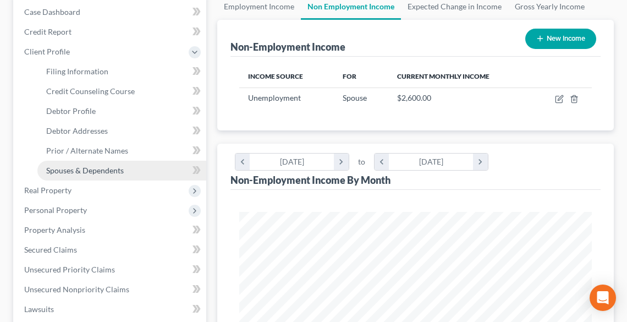
click at [92, 172] on span "Spouses & Dependents" at bounding box center [84, 169] width 77 height 9
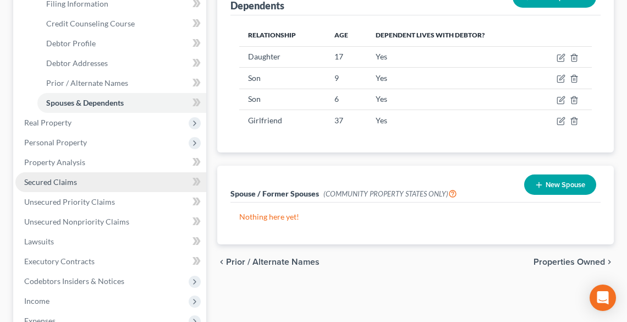
scroll to position [220, 0]
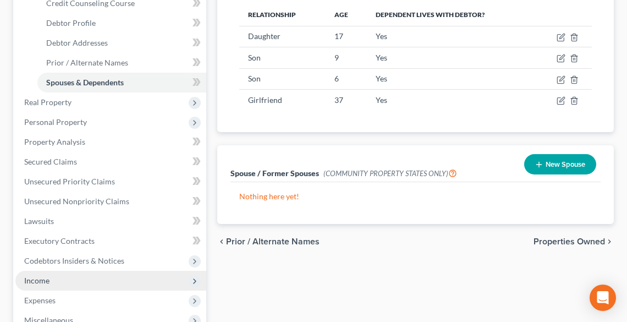
click at [73, 282] on span "Income" at bounding box center [110, 280] width 191 height 20
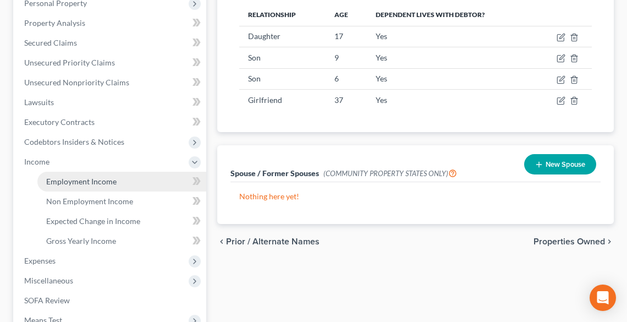
click at [87, 176] on span "Employment Income" at bounding box center [81, 180] width 70 height 9
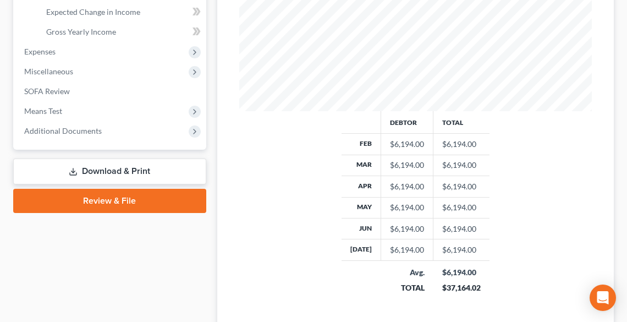
scroll to position [429, 0]
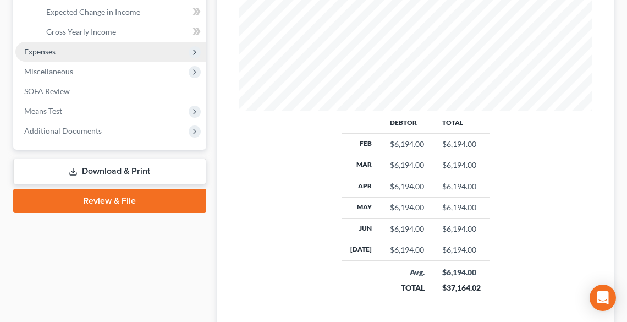
click at [37, 53] on span "Expenses" at bounding box center [39, 51] width 31 height 9
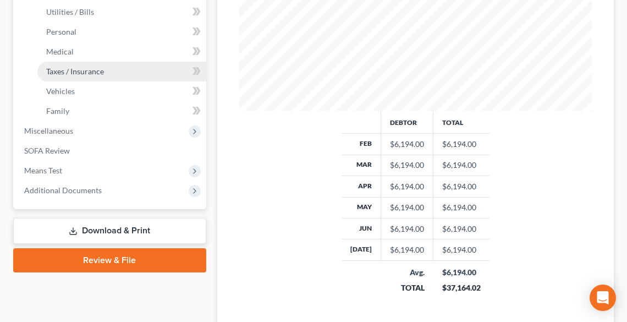
click at [73, 67] on span "Taxes / Insurance" at bounding box center [75, 70] width 58 height 9
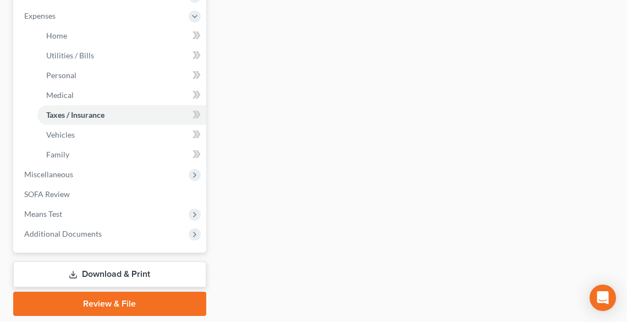
scroll to position [396, 0]
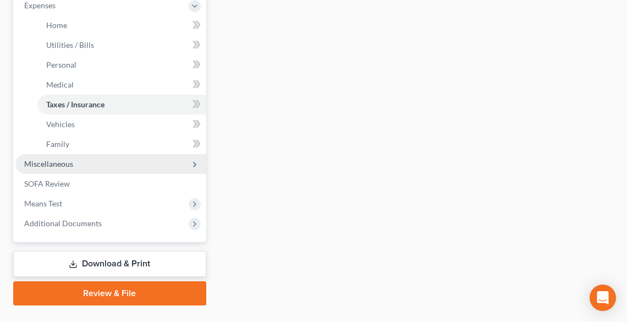
click at [42, 162] on span "Miscellaneous" at bounding box center [48, 163] width 49 height 9
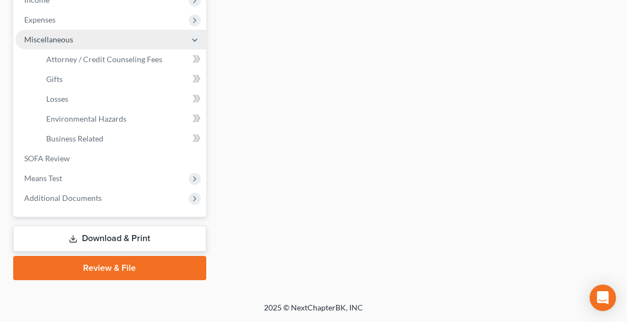
scroll to position [380, 0]
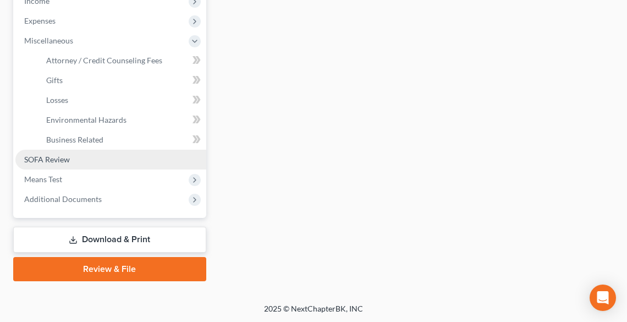
click at [37, 156] on span "SOFA Review" at bounding box center [47, 158] width 46 height 9
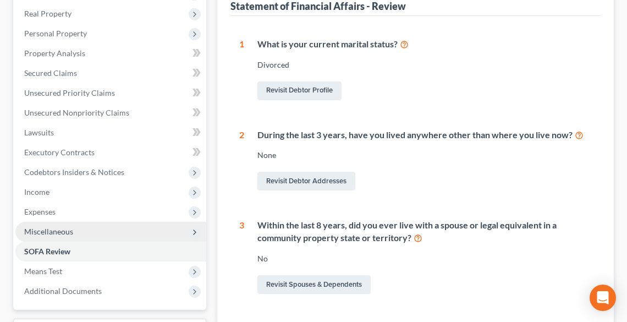
scroll to position [308, 0]
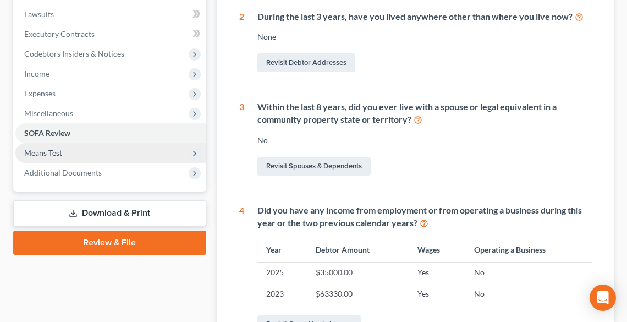
click at [44, 148] on span "Means Test" at bounding box center [43, 152] width 38 height 9
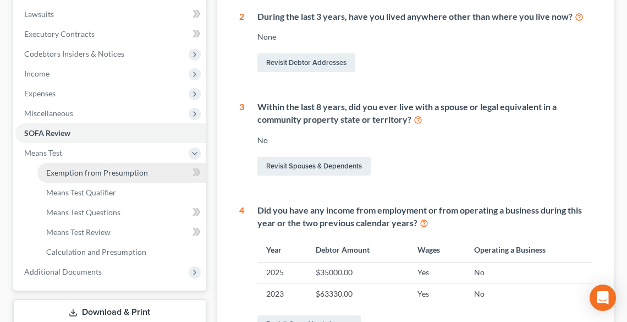
drag, startPoint x: 125, startPoint y: 166, endPoint x: 136, endPoint y: 165, distance: 11.6
click at [124, 166] on link "Exemption from Presumption" at bounding box center [121, 173] width 169 height 20
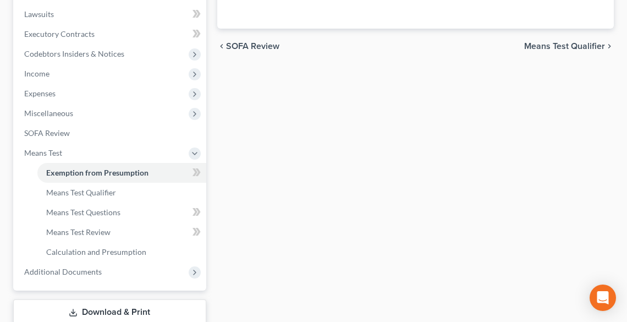
radio input "true"
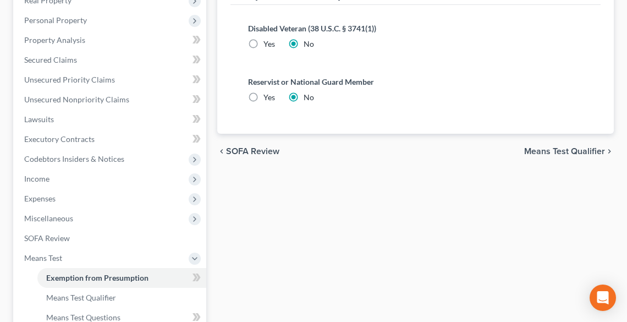
scroll to position [220, 0]
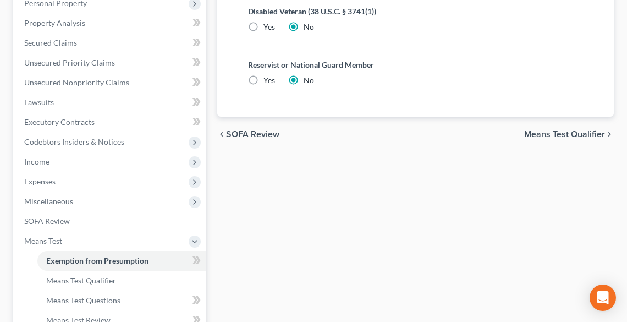
click at [547, 132] on span "Means Test Qualifier" at bounding box center [564, 134] width 81 height 9
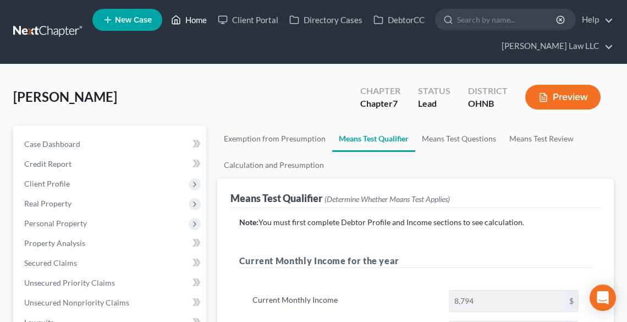
click at [203, 16] on link "Home" at bounding box center [188, 20] width 47 height 20
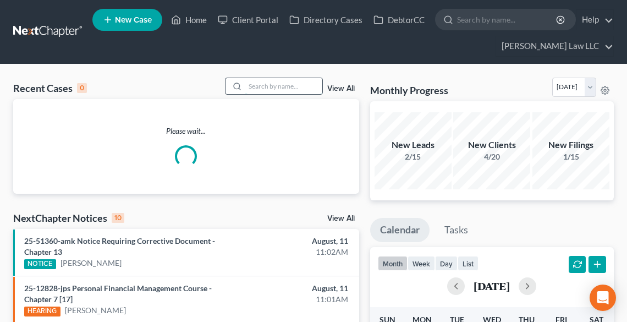
click at [255, 84] on input "search" at bounding box center [283, 86] width 77 height 16
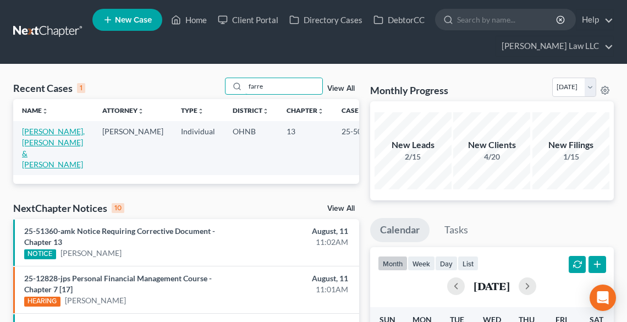
type input "farre"
click at [31, 141] on link "[PERSON_NAME], [PERSON_NAME] & [PERSON_NAME]" at bounding box center [53, 147] width 63 height 42
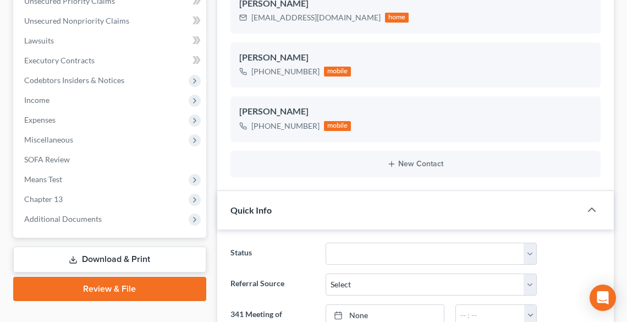
scroll to position [8, 0]
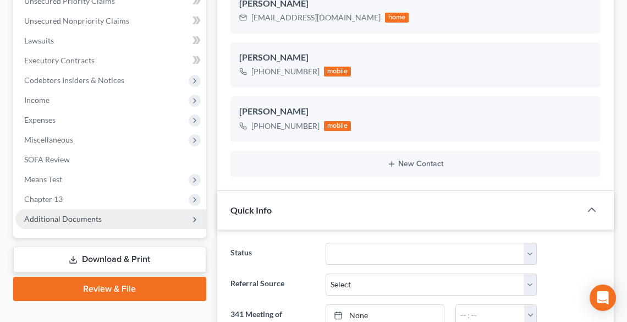
click at [59, 214] on span "Additional Documents" at bounding box center [62, 218] width 77 height 9
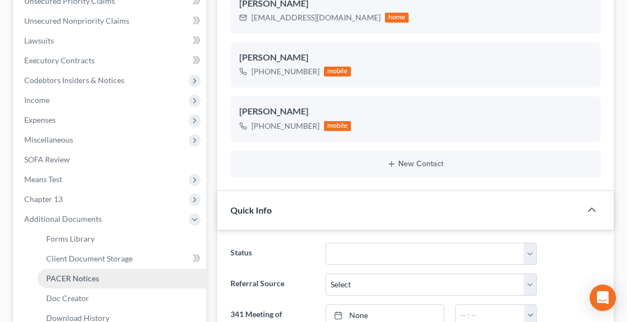
click at [77, 273] on span "PACER Notices" at bounding box center [72, 277] width 53 height 9
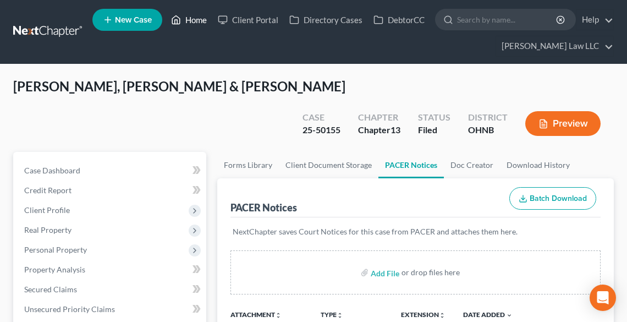
click at [202, 20] on link "Home" at bounding box center [188, 20] width 47 height 20
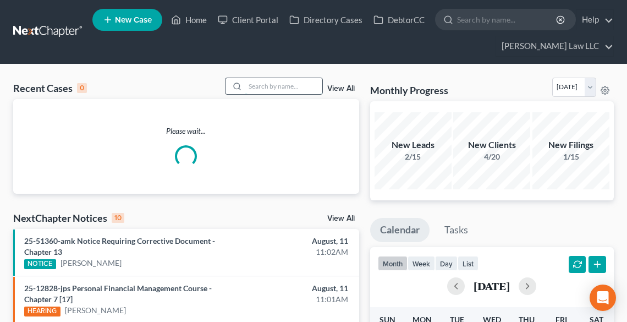
click at [294, 84] on input "search" at bounding box center [283, 86] width 77 height 16
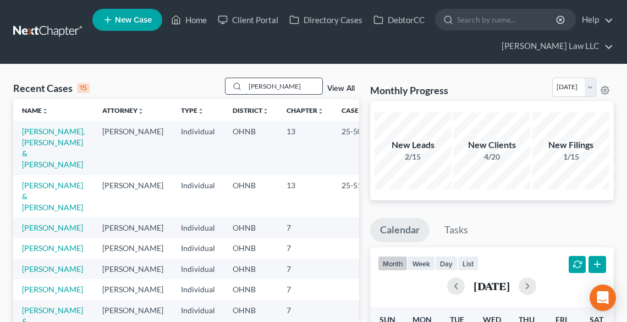
type input "[PERSON_NAME]"
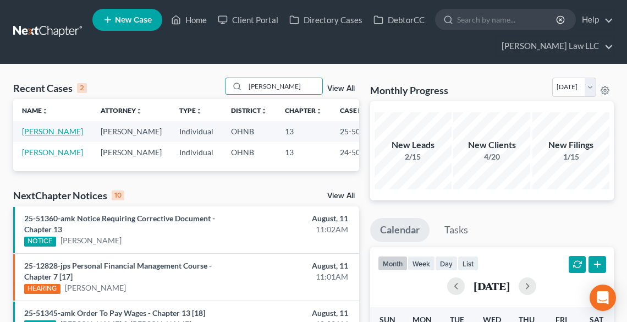
click at [40, 136] on link "[PERSON_NAME]" at bounding box center [52, 130] width 61 height 9
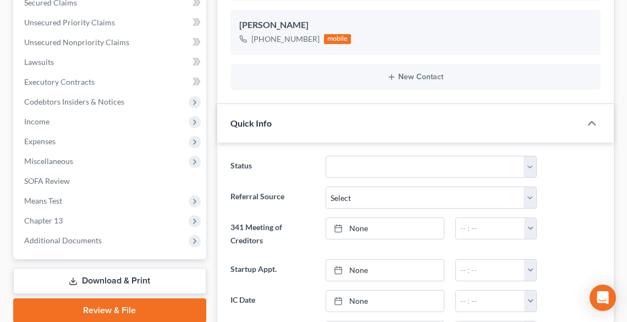
scroll to position [264, 0]
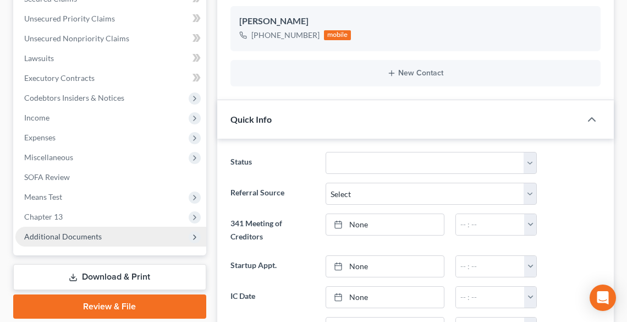
click at [70, 235] on span "Additional Documents" at bounding box center [62, 235] width 77 height 9
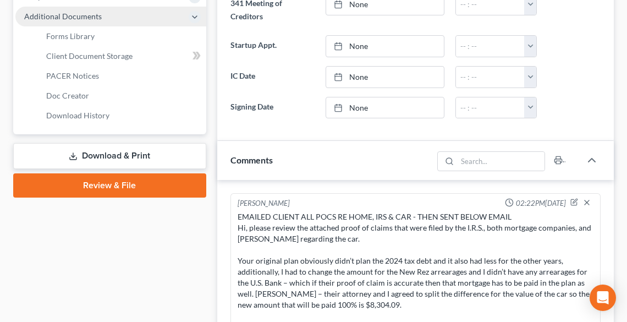
scroll to position [440, 0]
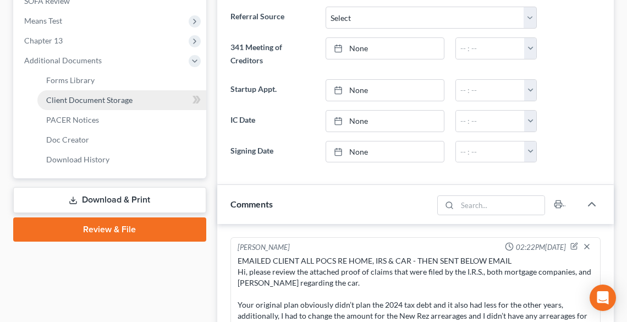
click at [73, 105] on link "Client Document Storage" at bounding box center [121, 100] width 169 height 20
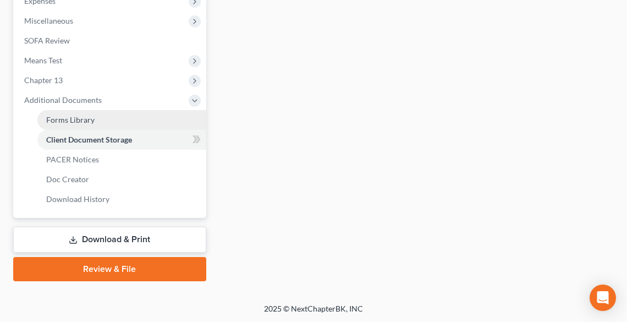
select select "11"
select select "3"
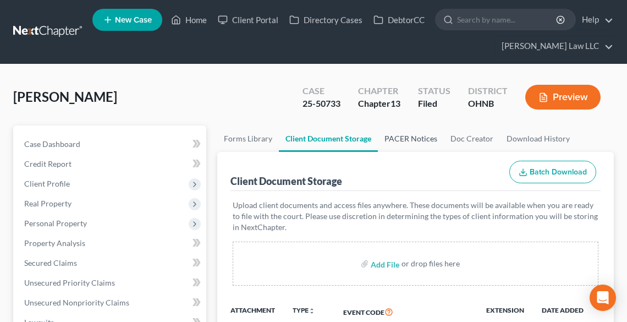
click at [411, 134] on link "PACER Notices" at bounding box center [411, 138] width 66 height 26
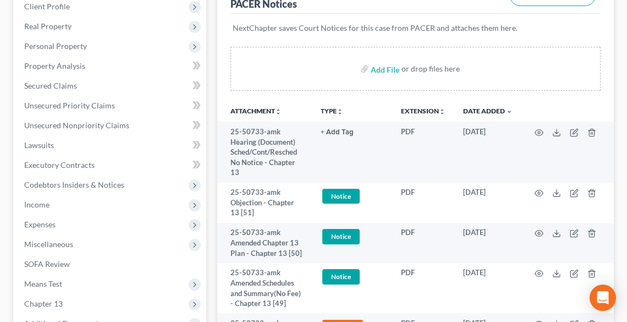
scroll to position [220, 0]
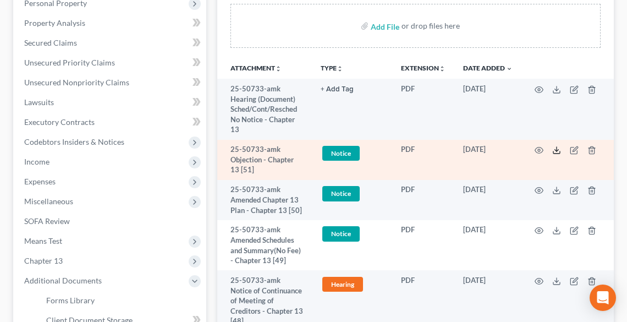
click at [557, 148] on icon at bounding box center [556, 150] width 9 height 9
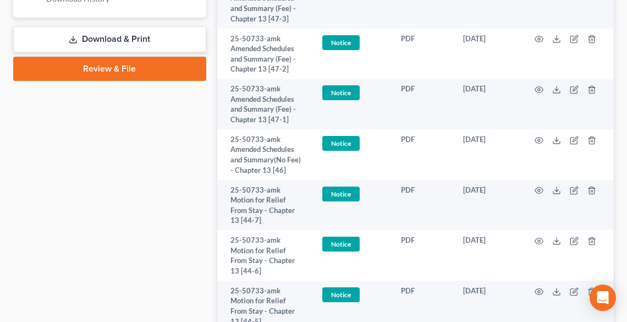
scroll to position [616, 0]
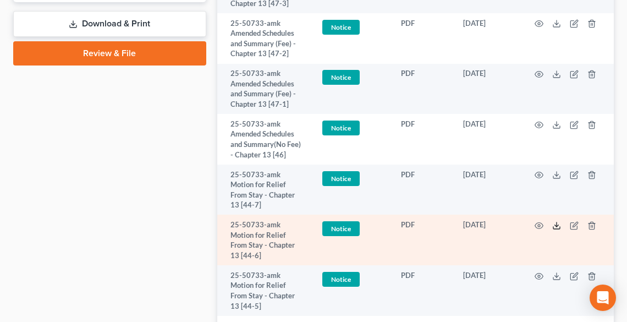
click at [554, 221] on icon at bounding box center [556, 225] width 9 height 9
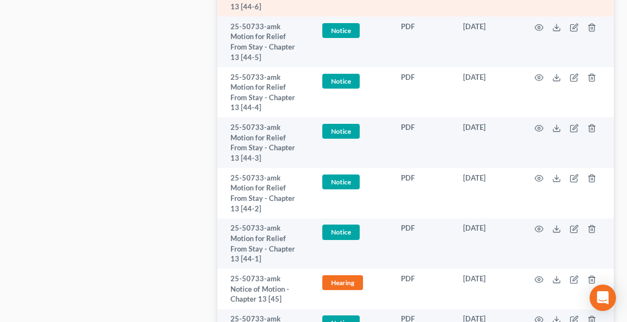
scroll to position [879, 0]
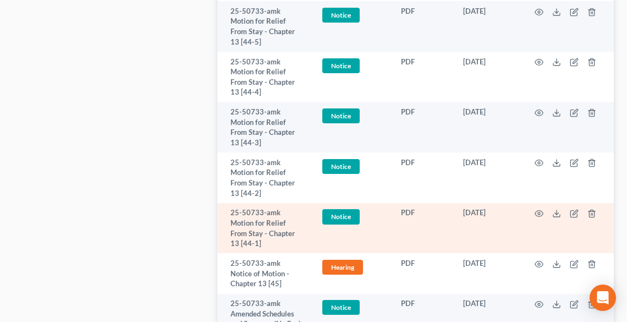
click at [551, 205] on td at bounding box center [567, 228] width 92 height 51
click at [556, 210] on line at bounding box center [556, 212] width 0 height 4
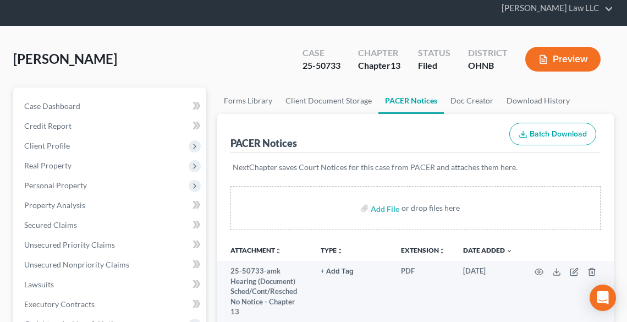
scroll to position [0, 0]
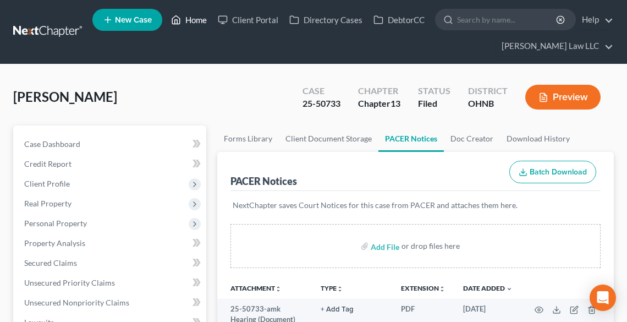
click at [192, 25] on link "Home" at bounding box center [188, 20] width 47 height 20
click at [189, 17] on link "Home" at bounding box center [188, 20] width 47 height 20
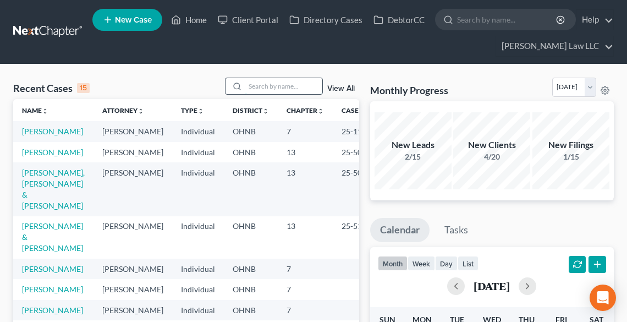
click at [262, 84] on input "search" at bounding box center [283, 86] width 77 height 16
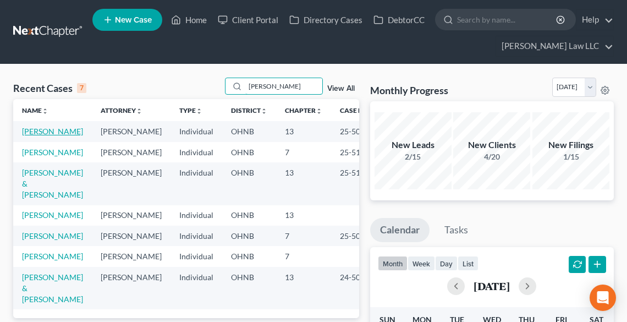
type input "[PERSON_NAME]"
click at [39, 135] on link "[PERSON_NAME]" at bounding box center [52, 130] width 61 height 9
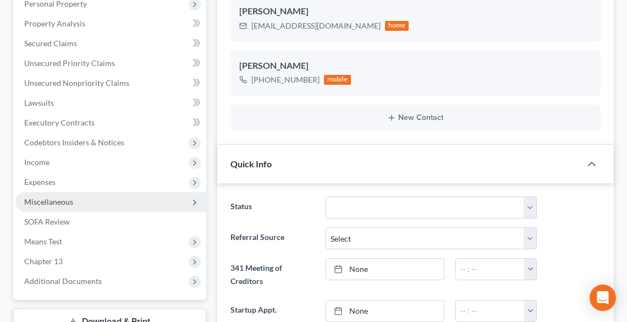
scroll to position [220, 0]
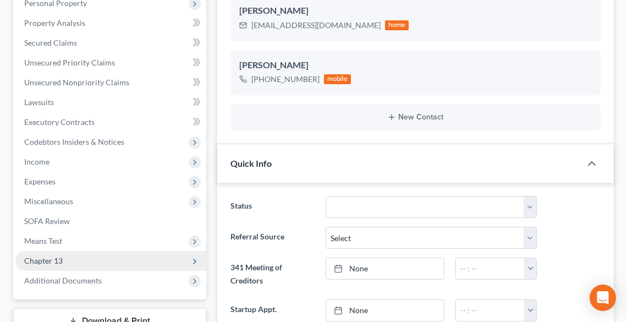
click at [65, 256] on span "Chapter 13" at bounding box center [110, 261] width 191 height 20
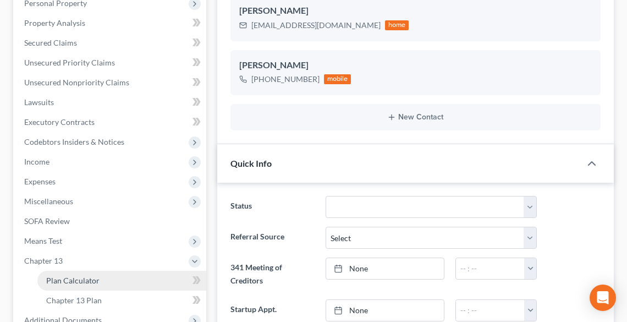
click at [84, 281] on span "Plan Calculator" at bounding box center [72, 279] width 53 height 9
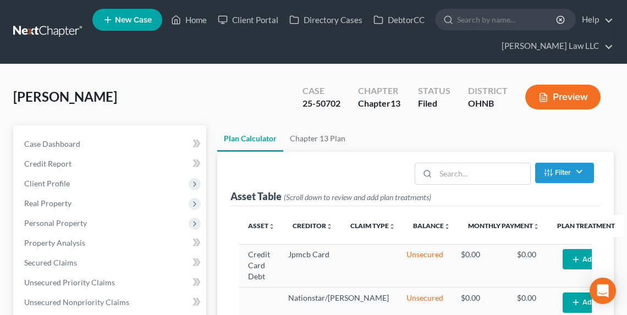
scroll to position [132, 0]
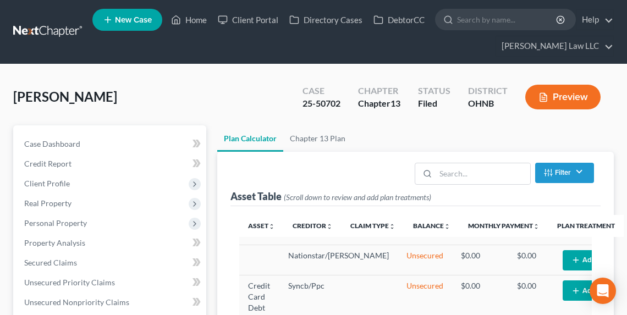
select select "59"
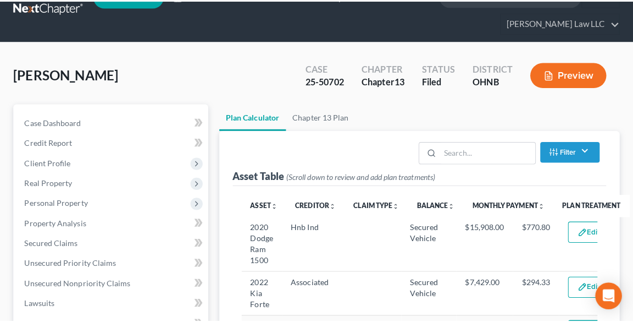
scroll to position [44, 0]
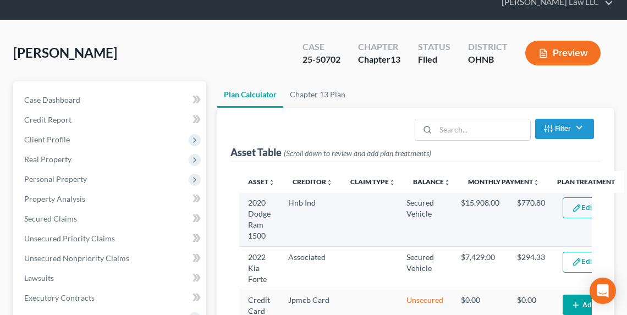
click at [562, 207] on button "Edit Plan Treatment" at bounding box center [607, 207] width 90 height 21
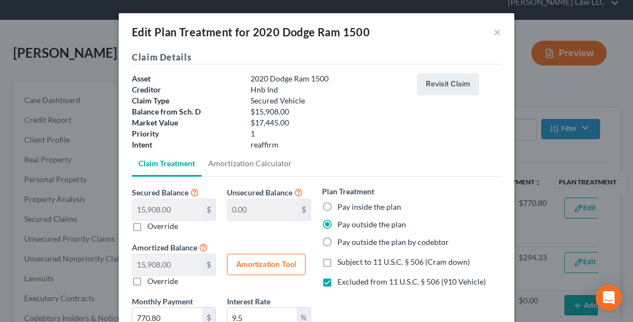
click at [347, 209] on label "Pay inside the plan" at bounding box center [369, 206] width 64 height 11
click at [347, 208] on input "Pay inside the plan" at bounding box center [345, 204] width 7 height 7
radio input "true"
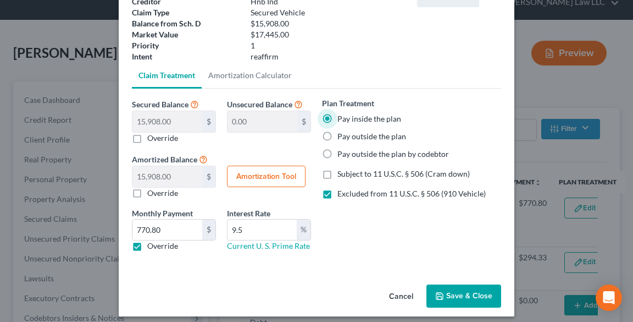
scroll to position [95, 0]
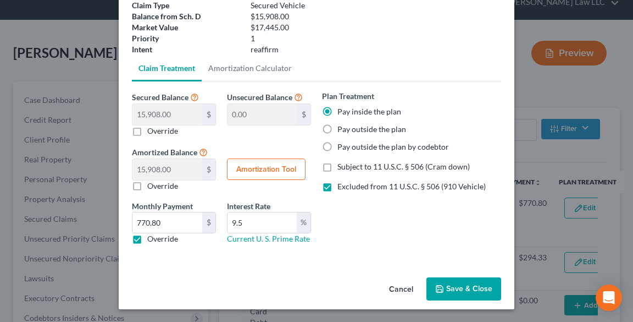
click at [148, 239] on label "Override" at bounding box center [162, 238] width 31 height 11
click at [152, 239] on input "Override" at bounding box center [155, 236] width 7 height 7
checkbox input "false"
click at [250, 171] on button "Amortization Tool" at bounding box center [266, 169] width 79 height 22
type input "15,908.00"
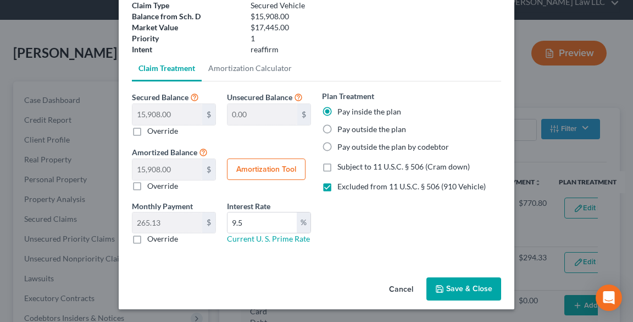
type input "9.5"
type input "60"
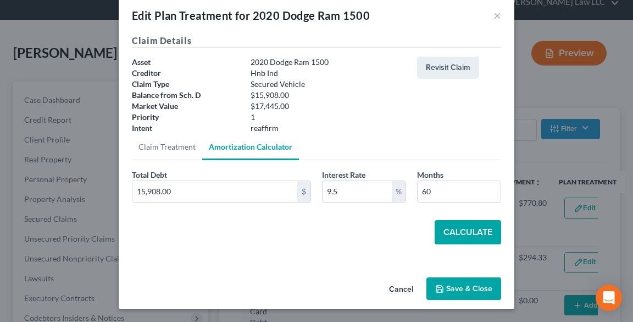
scroll to position [16, 0]
click at [462, 231] on button "Calculate" at bounding box center [468, 232] width 66 height 24
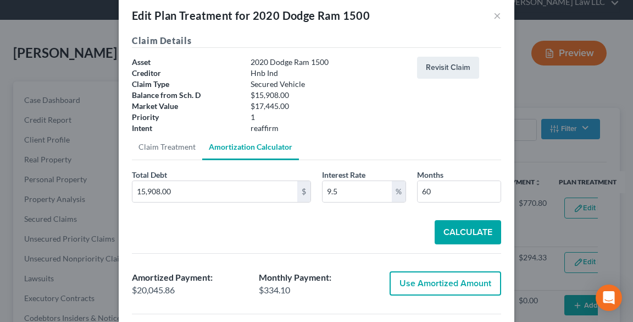
click at [460, 281] on button "Use Amortized Amount" at bounding box center [446, 283] width 112 height 24
type input "20,045.85"
checkbox input "true"
type input "334.09"
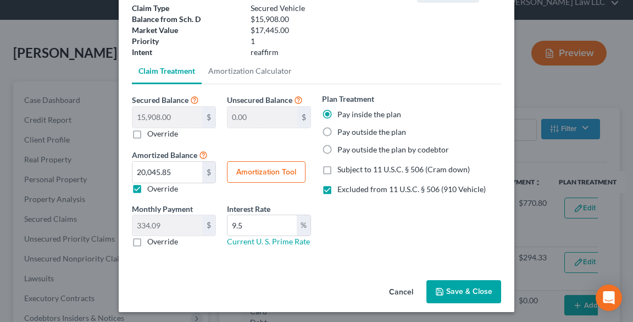
scroll to position [95, 0]
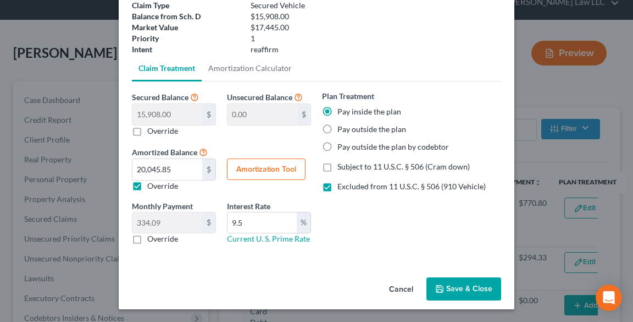
click at [464, 290] on button "Save & Close" at bounding box center [463, 288] width 75 height 23
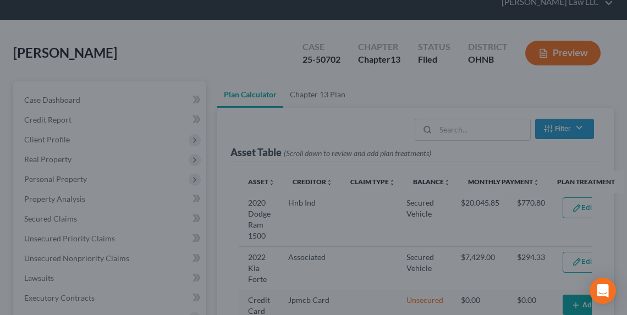
select select "59"
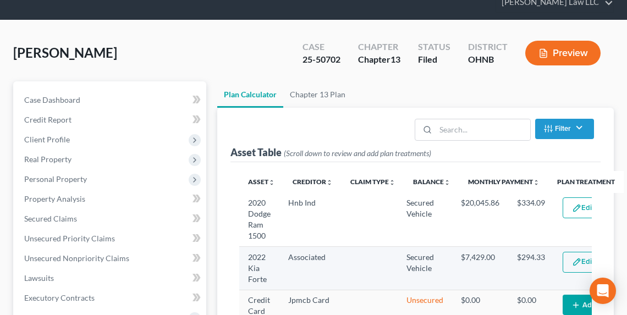
click at [562, 262] on button "Edit Plan Treatment" at bounding box center [607, 262] width 90 height 21
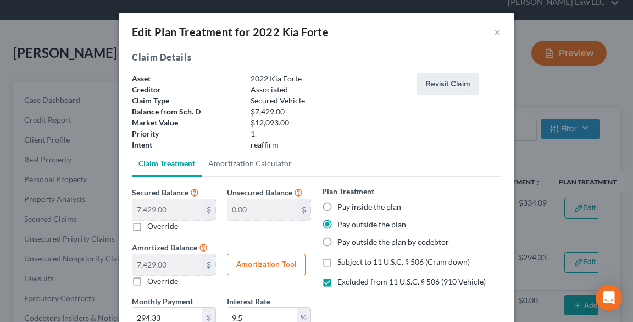
click at [339, 200] on div "Plan Treatment Pay inside the plan Pay outside the plan Pay outside the plan by…" at bounding box center [411, 216] width 179 height 62
click at [341, 204] on label "Pay inside the plan" at bounding box center [369, 206] width 64 height 11
click at [342, 204] on input "Pay inside the plan" at bounding box center [345, 204] width 7 height 7
radio input "true"
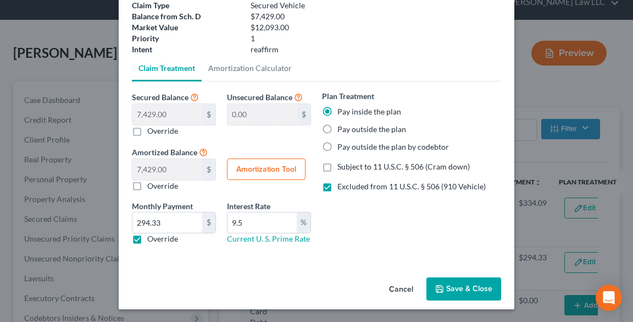
click at [153, 237] on label "Override" at bounding box center [162, 238] width 31 height 11
click at [153, 237] on input "Override" at bounding box center [155, 236] width 7 height 7
checkbox input "false"
click at [264, 167] on button "Amortization Tool" at bounding box center [266, 169] width 79 height 22
type input "7,429.00"
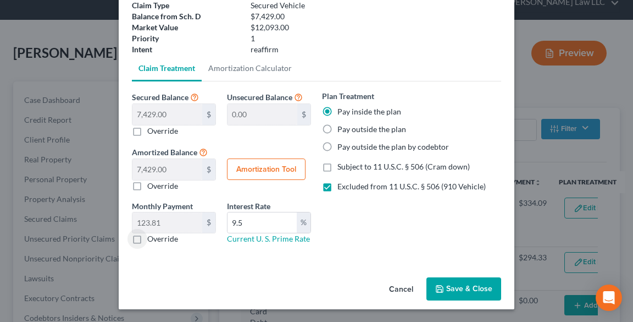
type input "9.5"
type input "60"
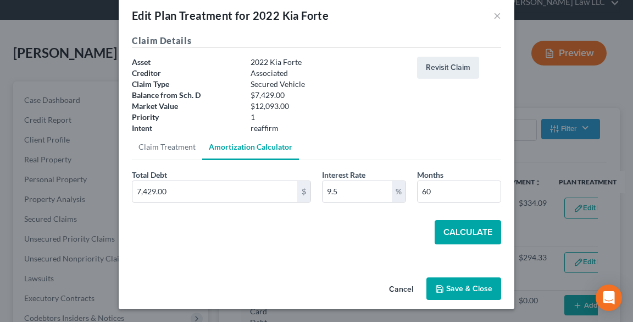
scroll to position [16, 0]
click at [469, 235] on button "Calculate" at bounding box center [468, 232] width 66 height 24
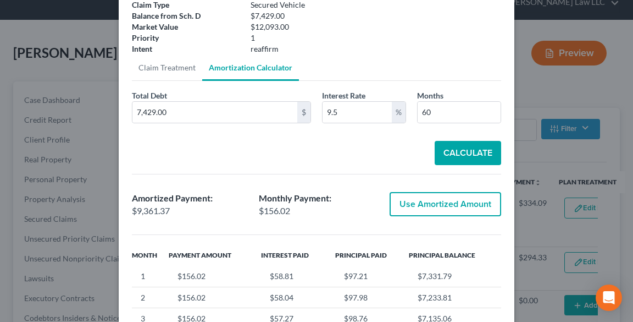
scroll to position [236, 0]
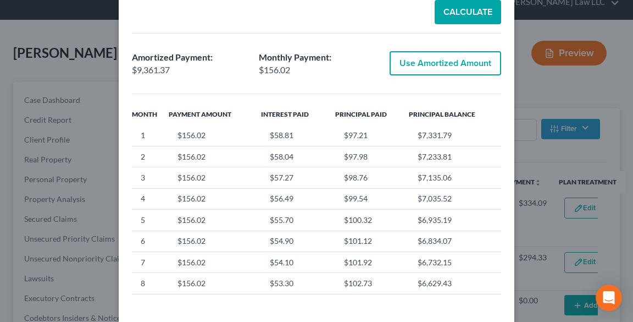
click at [432, 65] on button "Use Amortized Amount" at bounding box center [446, 63] width 112 height 24
type input "9,361.36"
checkbox input "true"
type input "156.02"
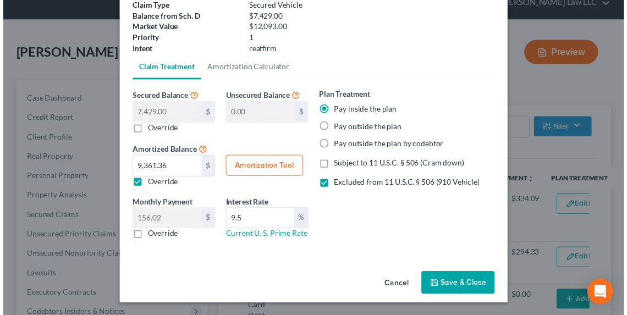
scroll to position [95, 0]
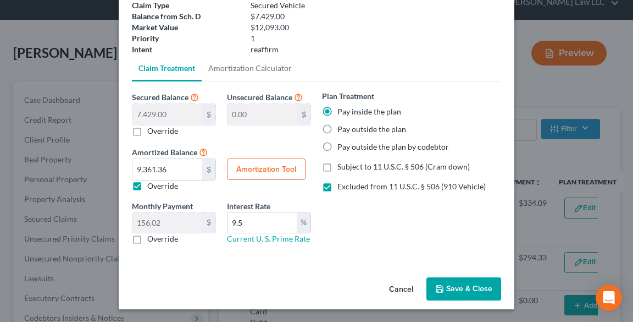
click at [460, 279] on button "Save & Close" at bounding box center [463, 288] width 75 height 23
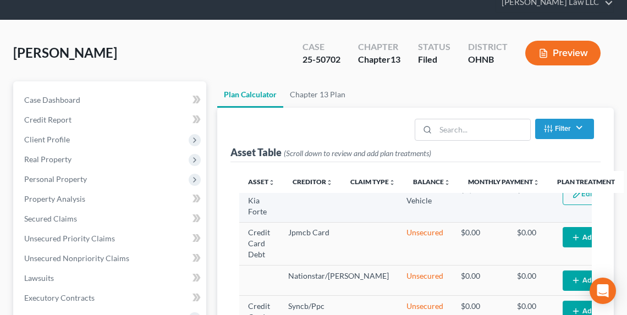
select select "59"
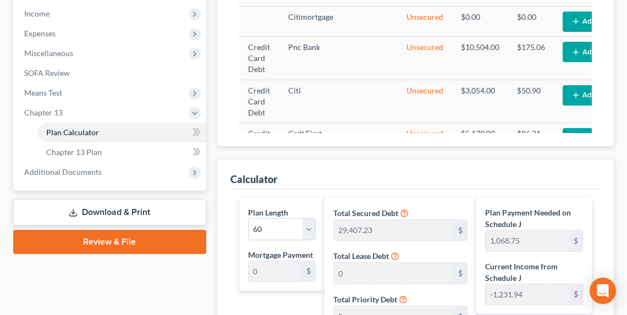
scroll to position [517, 0]
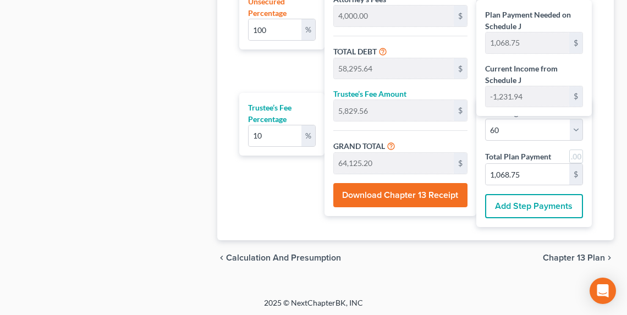
click at [392, 204] on button "Download Chapter 13 Receipt" at bounding box center [400, 195] width 134 height 24
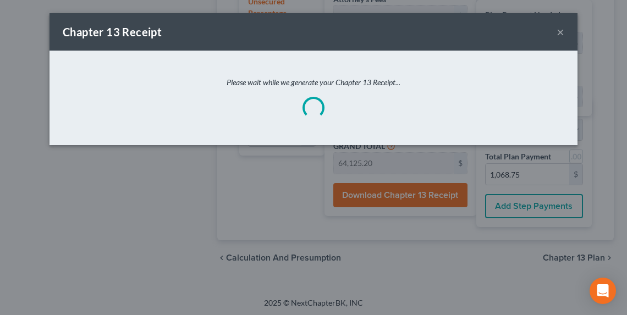
scroll to position [801, 0]
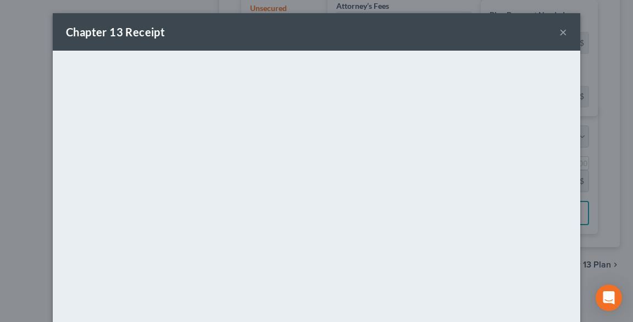
click at [560, 32] on button "×" at bounding box center [563, 31] width 8 height 13
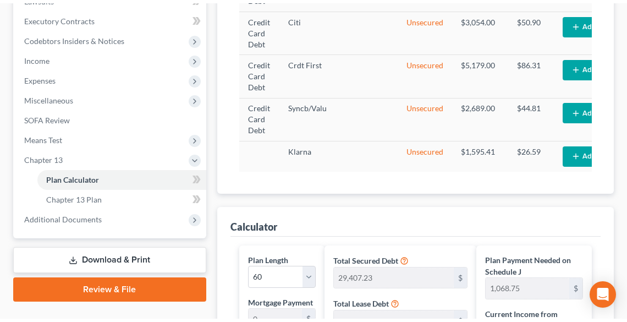
scroll to position [185, 0]
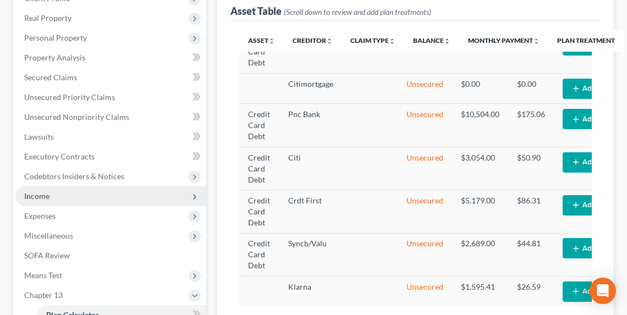
click at [71, 196] on span "Income" at bounding box center [110, 196] width 191 height 20
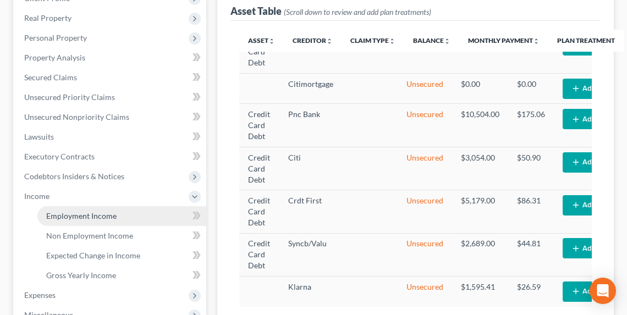
click at [81, 215] on span "Employment Income" at bounding box center [81, 215] width 70 height 9
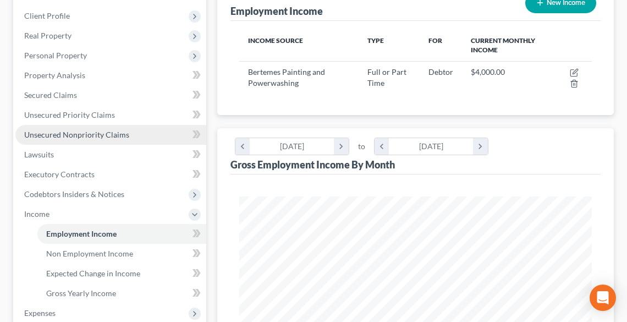
scroll to position [220, 0]
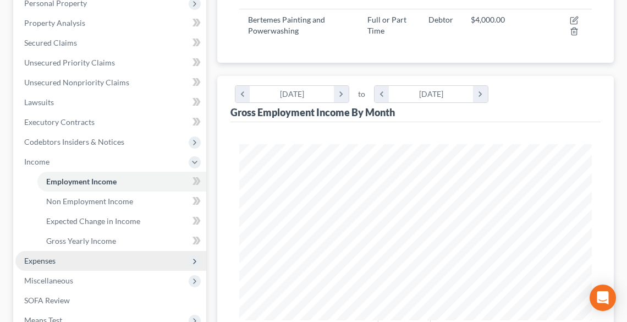
click at [71, 266] on span "Expenses" at bounding box center [110, 261] width 191 height 20
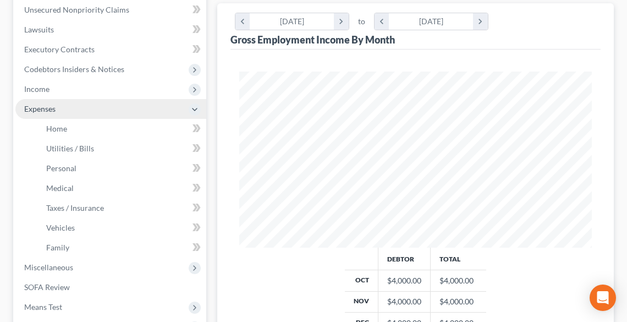
scroll to position [308, 0]
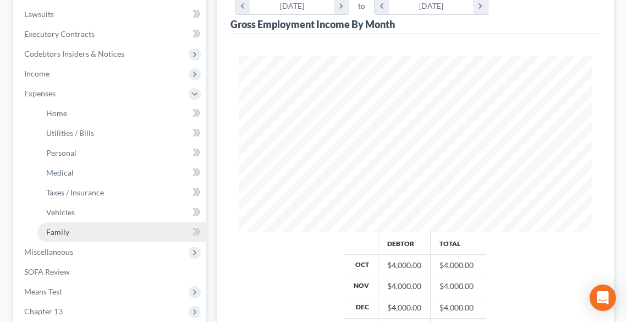
click at [62, 229] on span "Family" at bounding box center [57, 231] width 23 height 9
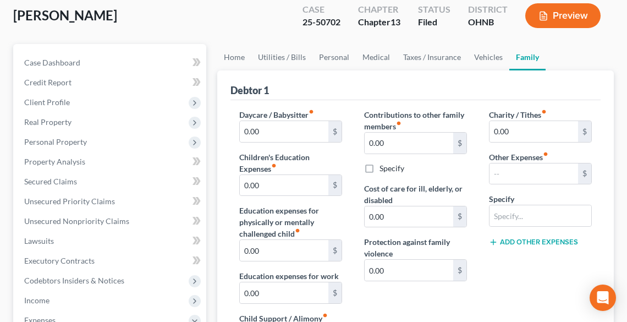
scroll to position [88, 0]
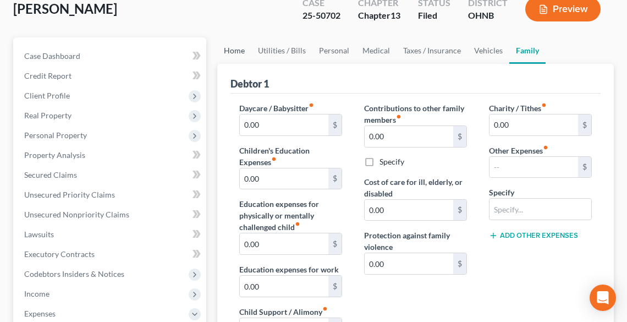
click at [248, 47] on link "Home" at bounding box center [234, 50] width 34 height 26
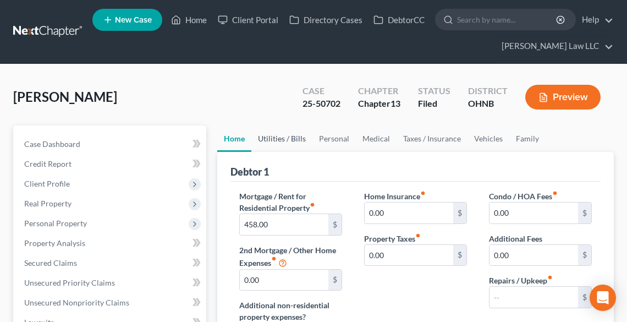
click at [288, 135] on link "Utilities / Bills" at bounding box center [281, 138] width 61 height 26
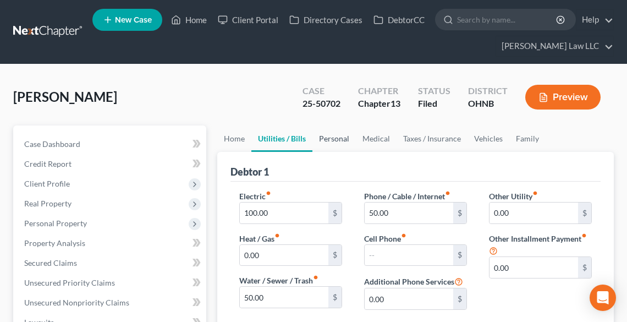
click at [334, 137] on link "Personal" at bounding box center [333, 138] width 43 height 26
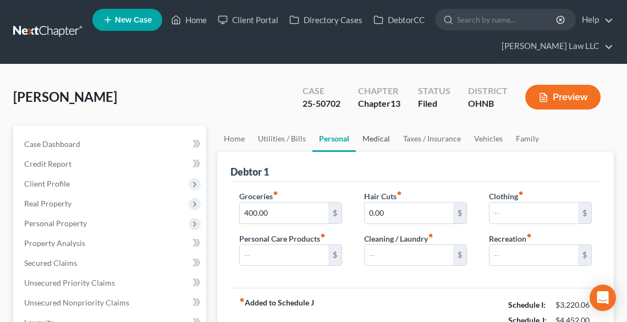
click at [374, 138] on link "Medical" at bounding box center [376, 138] width 41 height 26
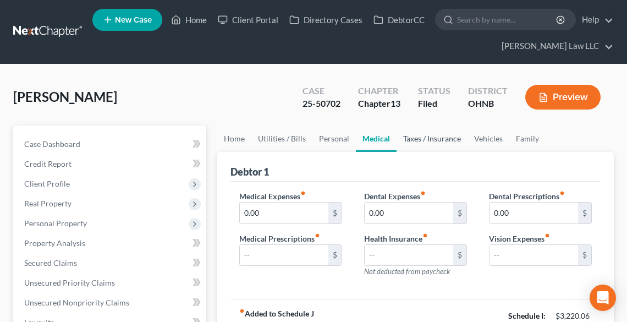
click at [425, 140] on link "Taxes / Insurance" at bounding box center [431, 138] width 71 height 26
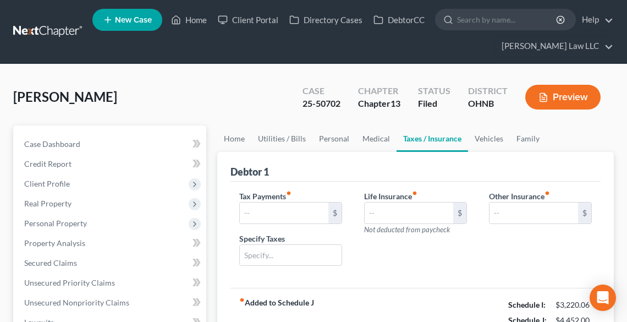
click at [463, 135] on link "Taxes / Insurance" at bounding box center [431, 138] width 71 height 26
click at [486, 138] on link "Vehicles" at bounding box center [489, 138] width 42 height 26
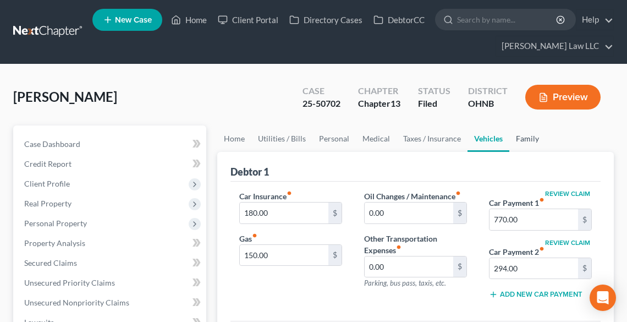
click at [525, 141] on link "Family" at bounding box center [527, 138] width 36 height 26
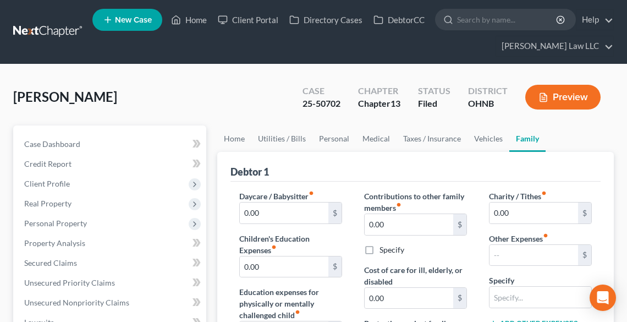
scroll to position [176, 0]
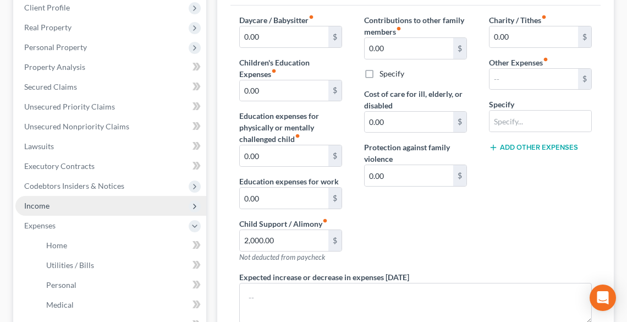
click at [62, 204] on span "Income" at bounding box center [110, 206] width 191 height 20
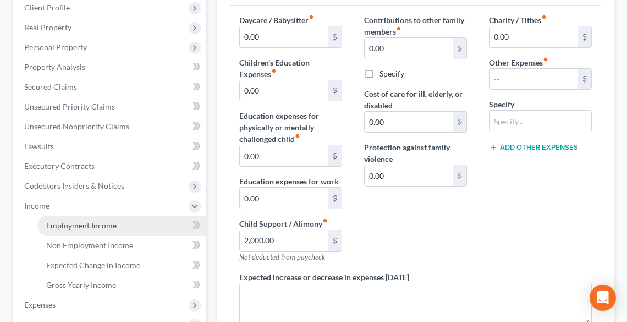
click at [81, 222] on span "Employment Income" at bounding box center [81, 224] width 70 height 9
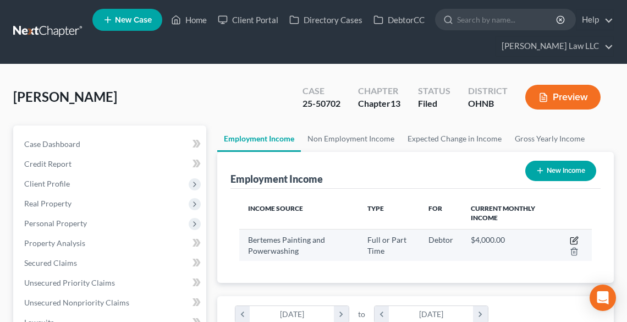
click at [572, 241] on icon "button" at bounding box center [573, 240] width 9 height 9
select select "0"
select select "36"
select select "0"
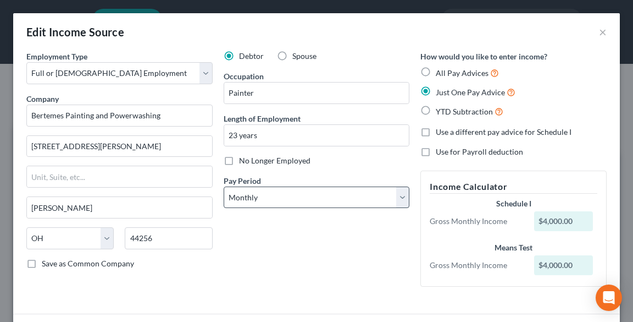
scroll to position [81, 0]
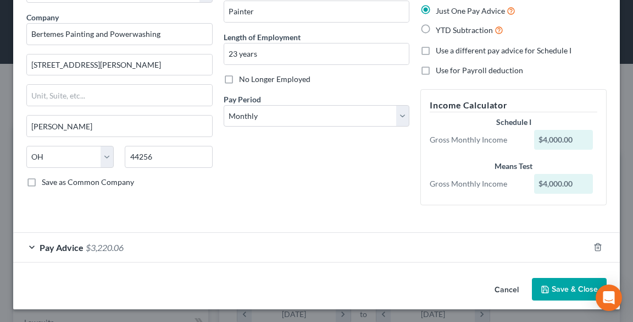
click at [58, 245] on span "Pay Advice" at bounding box center [62, 247] width 44 height 10
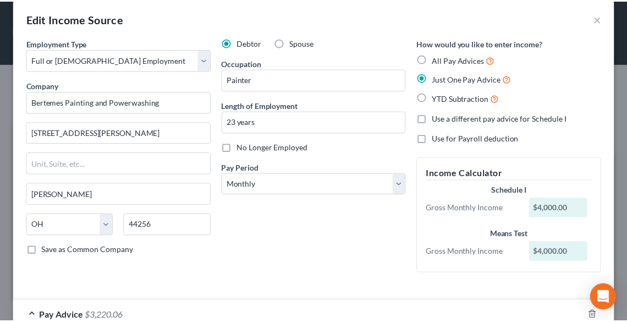
scroll to position [0, 0]
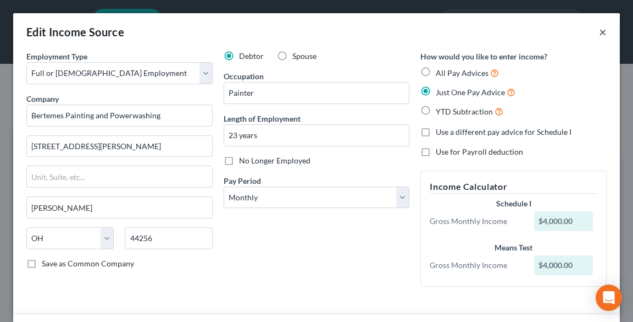
click at [599, 30] on button "×" at bounding box center [603, 31] width 8 height 13
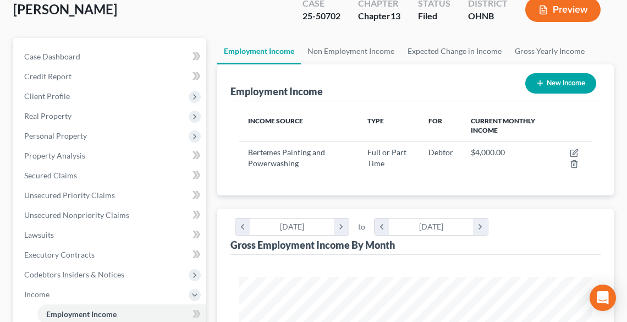
scroll to position [88, 0]
click at [341, 48] on link "Non Employment Income" at bounding box center [351, 50] width 100 height 26
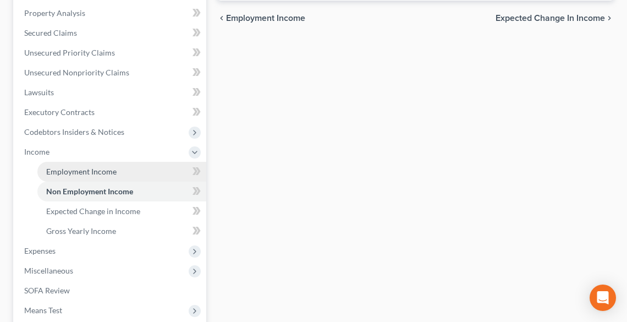
scroll to position [308, 0]
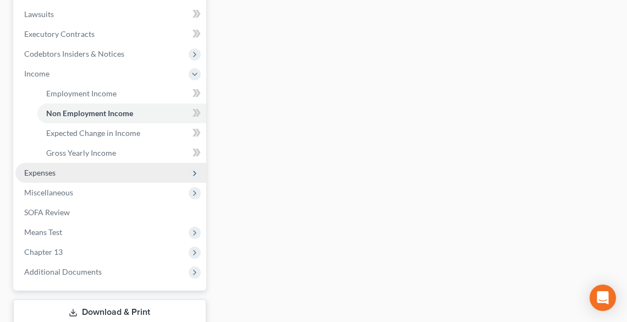
click at [41, 168] on span "Expenses" at bounding box center [39, 172] width 31 height 9
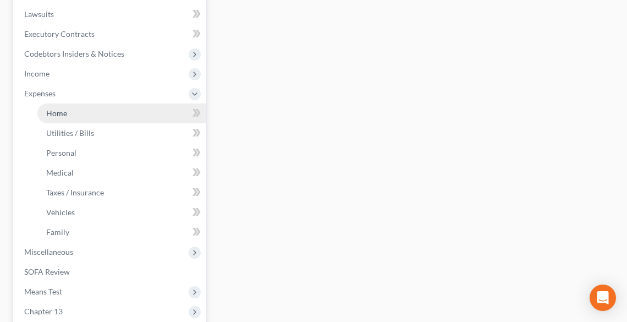
click at [48, 115] on span "Home" at bounding box center [56, 112] width 21 height 9
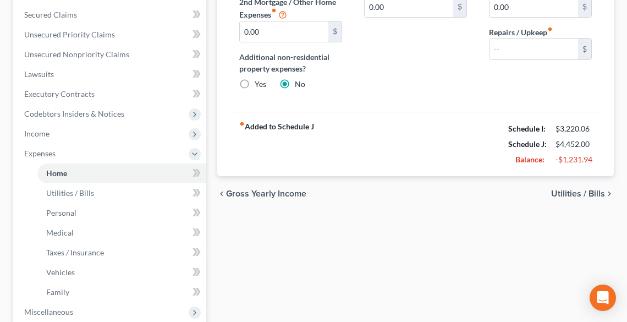
scroll to position [264, 0]
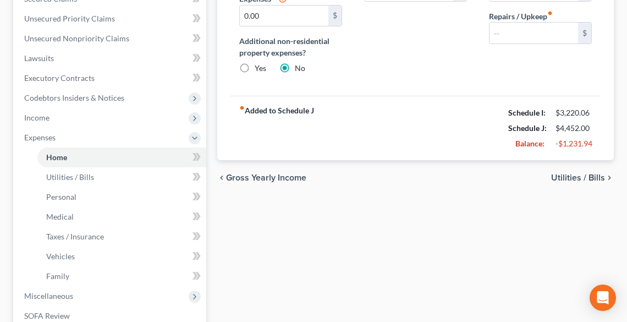
click at [323, 228] on div "Home Utilities / Bills Personal Medical Taxes / Insurance Vehicles Family Debto…" at bounding box center [415, 159] width 407 height 595
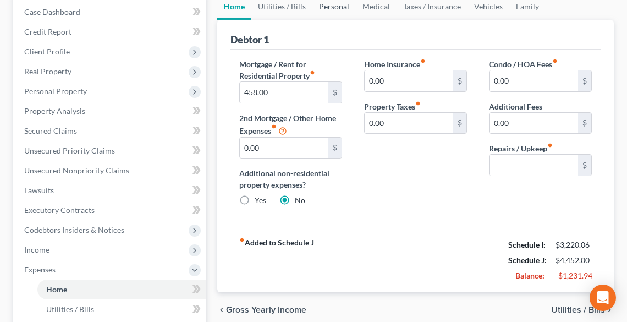
click at [335, 9] on link "Personal" at bounding box center [333, 6] width 43 height 26
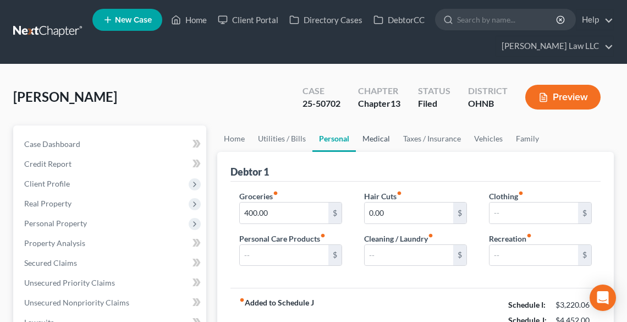
click at [380, 137] on link "Medical" at bounding box center [376, 138] width 41 height 26
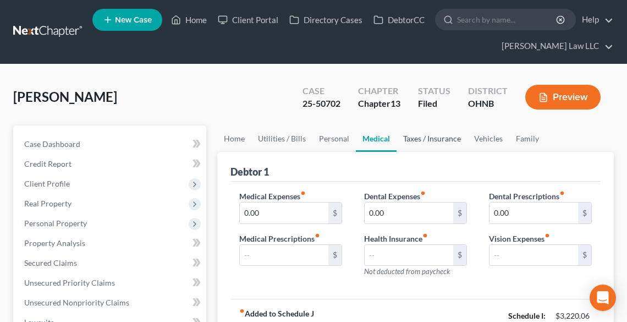
click at [415, 136] on link "Taxes / Insurance" at bounding box center [431, 138] width 71 height 26
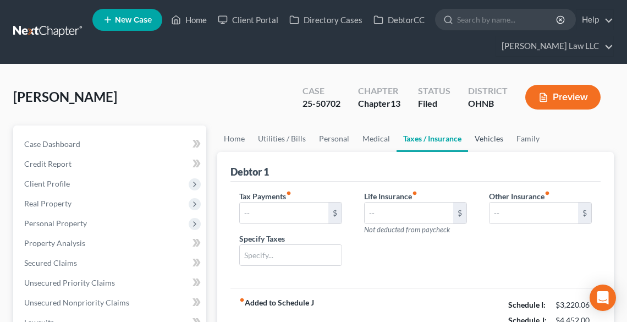
click at [483, 141] on link "Vehicles" at bounding box center [489, 138] width 42 height 26
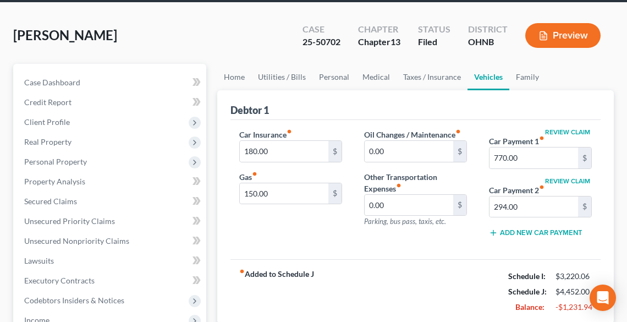
scroll to position [88, 0]
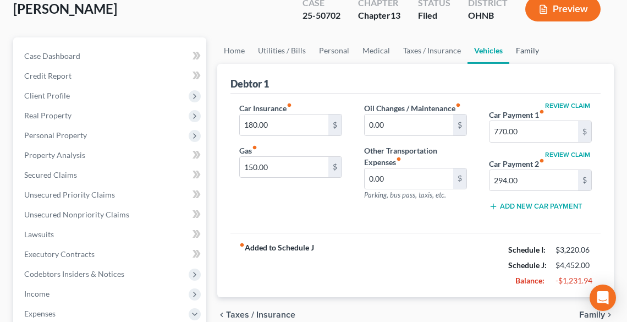
click at [521, 47] on link "Family" at bounding box center [527, 50] width 36 height 26
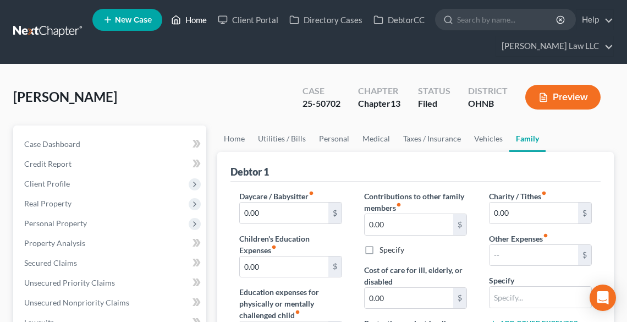
click at [182, 20] on link "Home" at bounding box center [188, 20] width 47 height 20
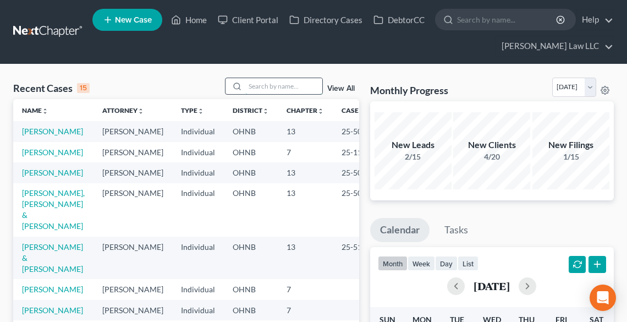
click at [266, 82] on input "search" at bounding box center [283, 86] width 77 height 16
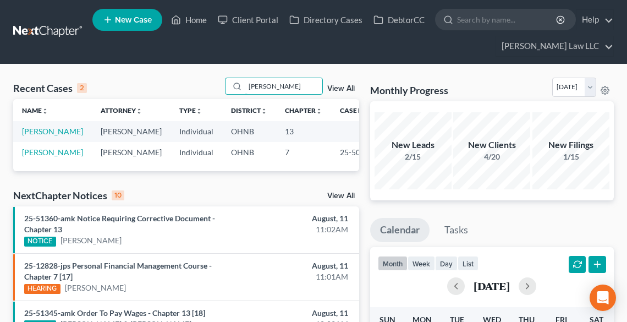
type input "[PERSON_NAME]"
click at [42, 129] on link "[PERSON_NAME]" at bounding box center [52, 130] width 61 height 9
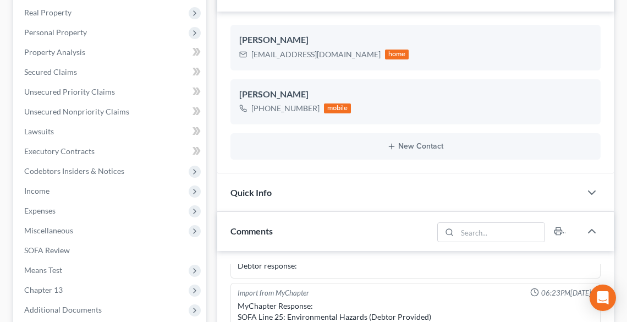
scroll to position [308, 0]
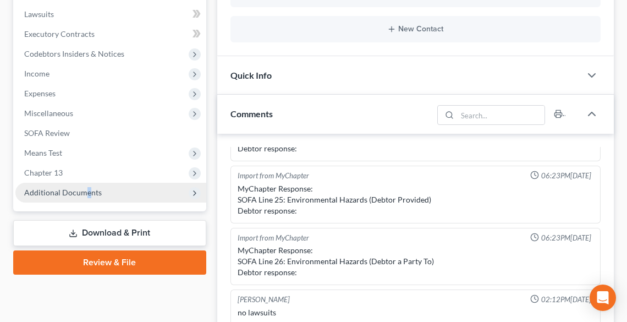
click at [88, 193] on span "Additional Documents" at bounding box center [62, 191] width 77 height 9
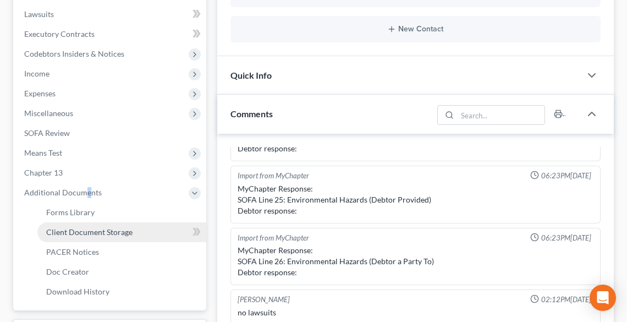
click at [84, 233] on span "Client Document Storage" at bounding box center [89, 231] width 86 height 9
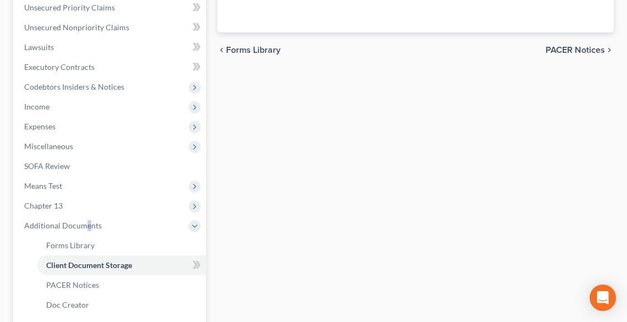
select select "5"
select select "20"
select select "16"
select select "11"
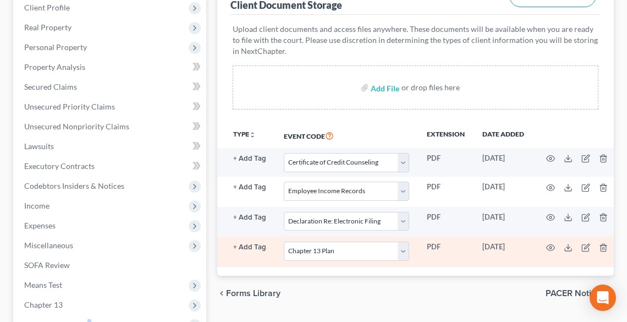
scroll to position [0, 59]
click at [566, 247] on icon at bounding box center [567, 247] width 9 height 9
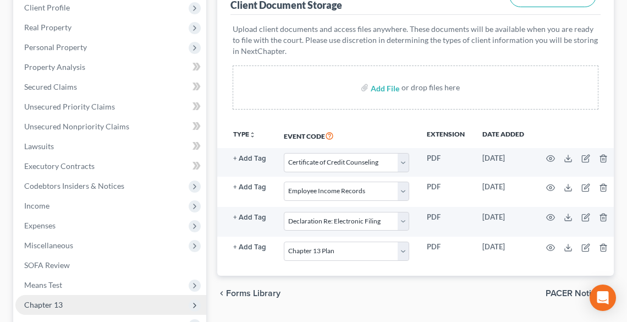
click at [73, 302] on span "Chapter 13" at bounding box center [110, 305] width 191 height 20
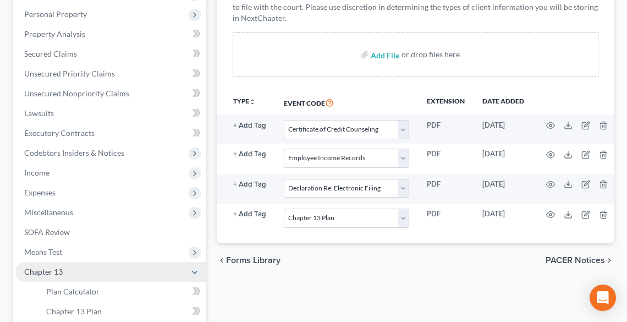
scroll to position [264, 0]
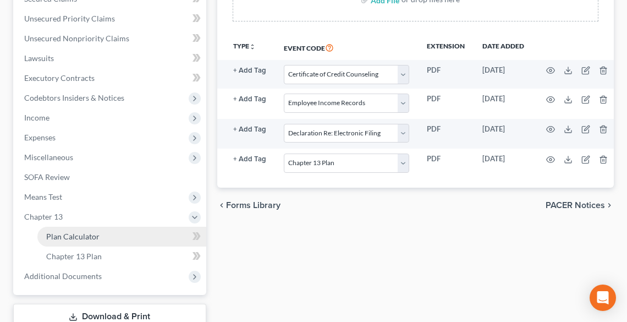
click at [62, 237] on span "Plan Calculator" at bounding box center [72, 235] width 53 height 9
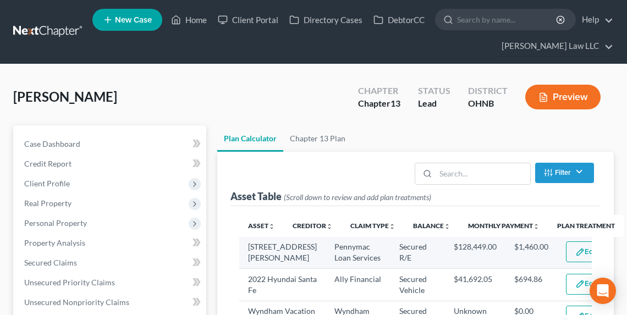
select select "59"
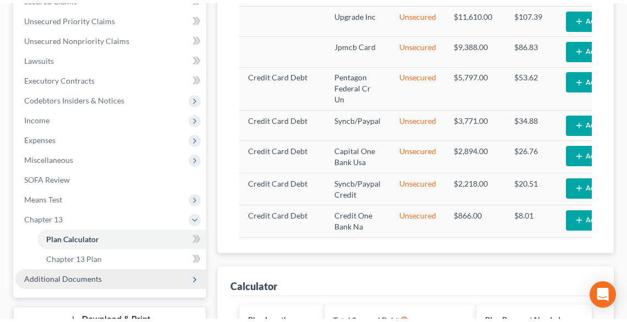
scroll to position [280, 0]
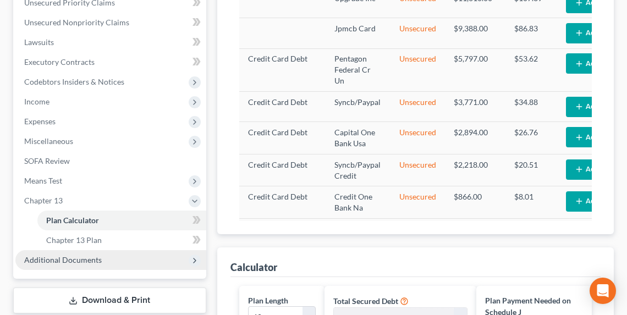
click at [70, 257] on span "Additional Documents" at bounding box center [62, 259] width 77 height 9
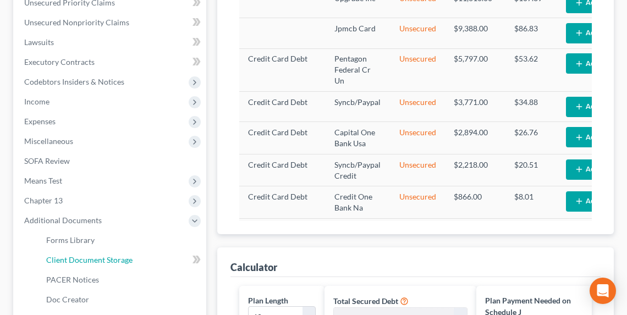
click at [84, 259] on span "Client Document Storage" at bounding box center [89, 259] width 86 height 9
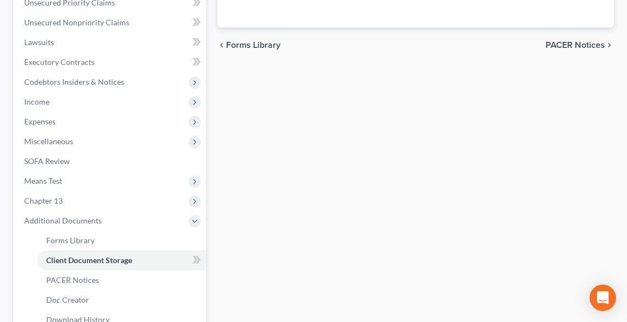
select select "5"
select select "20"
select select "16"
select select "11"
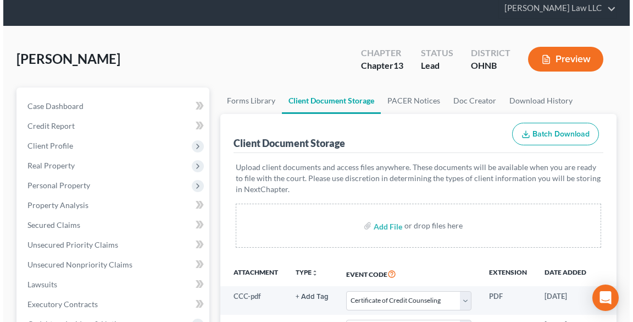
scroll to position [264, 0]
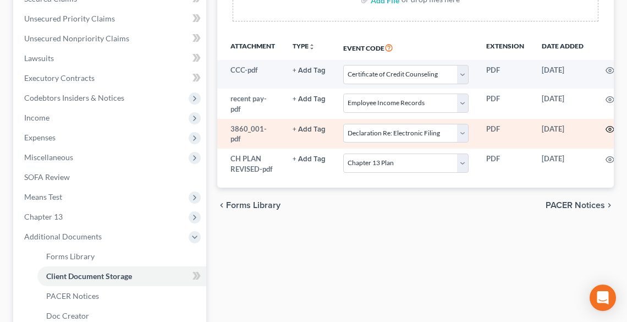
click at [606, 129] on icon "button" at bounding box center [609, 129] width 9 height 9
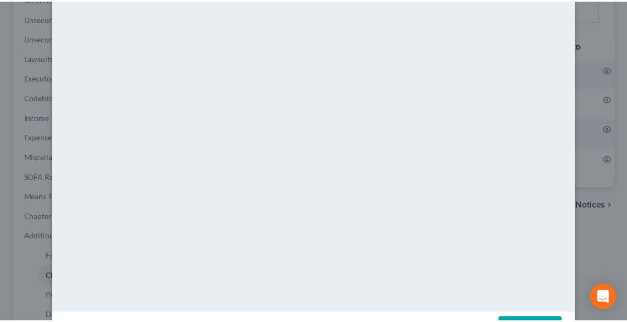
scroll to position [0, 0]
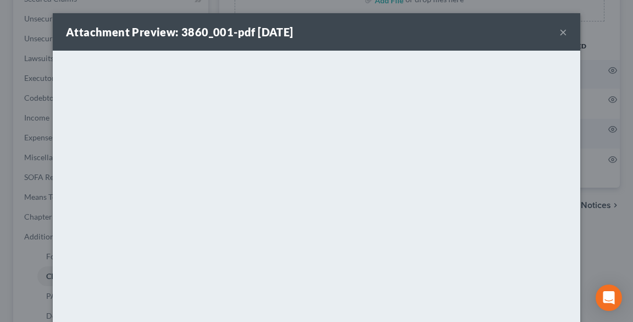
click at [564, 33] on div "Attachment Preview: 3860_001-pdf [DATE] ×" at bounding box center [317, 31] width 528 height 37
click at [559, 35] on button "×" at bounding box center [563, 31] width 8 height 13
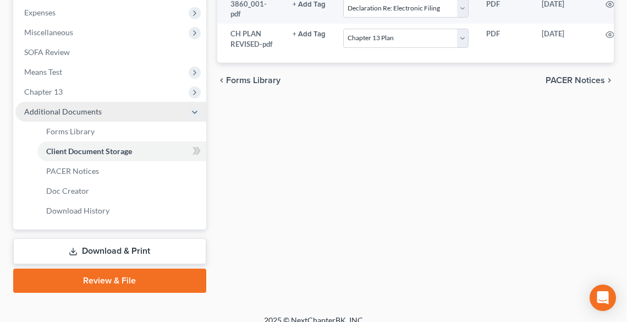
scroll to position [400, 0]
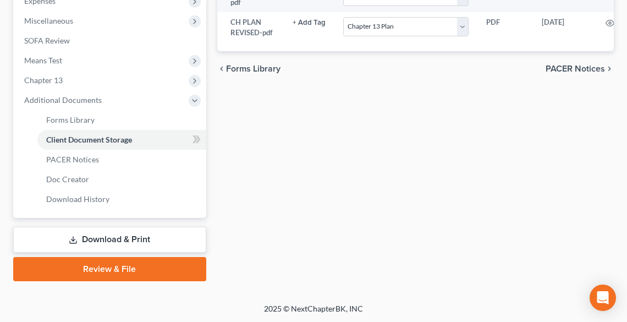
click at [169, 267] on link "Review & File" at bounding box center [109, 269] width 193 height 24
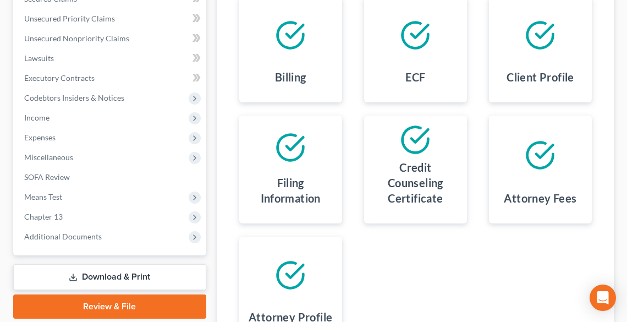
scroll to position [386, 0]
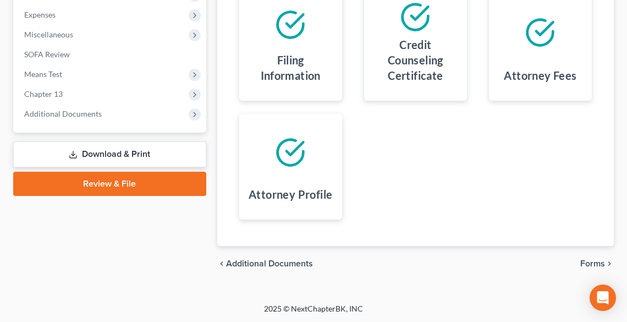
click at [598, 262] on span "Forms" at bounding box center [592, 263] width 25 height 9
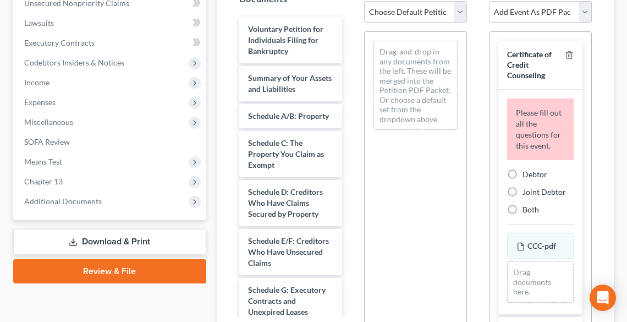
scroll to position [298, 0]
click at [383, 13] on select "Choose Default Petition PDF Packet Complete Bankruptcy Petition (all forms and …" at bounding box center [415, 13] width 103 height 22
select select "0"
click at [364, 2] on select "Choose Default Petition PDF Packet Complete Bankruptcy Petition (all forms and …" at bounding box center [415, 13] width 103 height 22
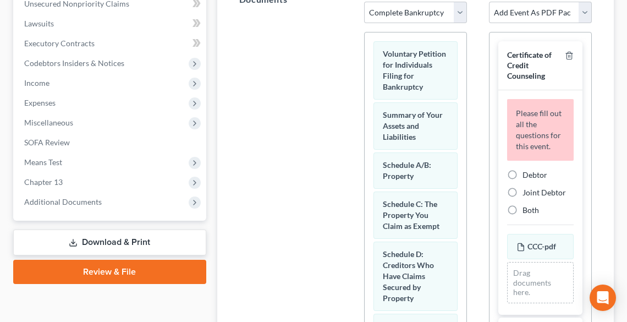
click at [522, 180] on label "Debtor" at bounding box center [534, 174] width 25 height 11
click at [526, 176] on input "Debtor" at bounding box center [529, 172] width 7 height 7
radio input "true"
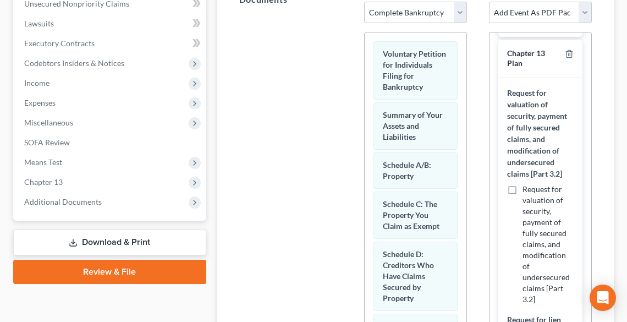
scroll to position [572, 0]
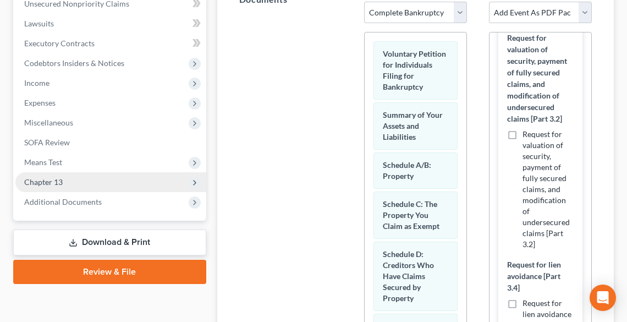
click at [39, 190] on span "Chapter 13" at bounding box center [110, 182] width 191 height 20
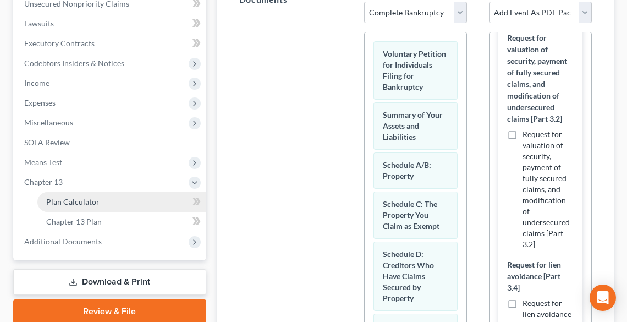
click at [51, 199] on span "Plan Calculator" at bounding box center [72, 201] width 53 height 9
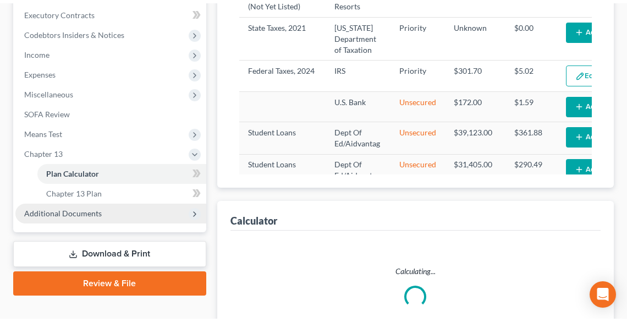
scroll to position [330, 0]
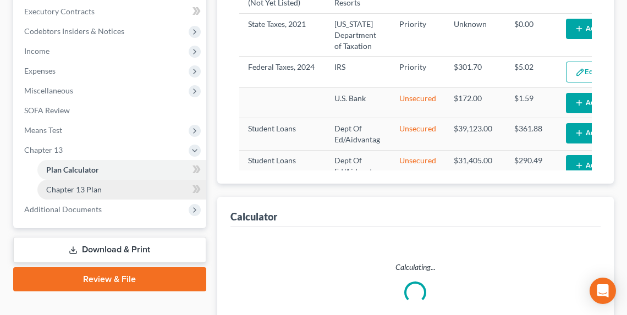
click at [76, 189] on span "Chapter 13 Plan" at bounding box center [74, 189] width 56 height 9
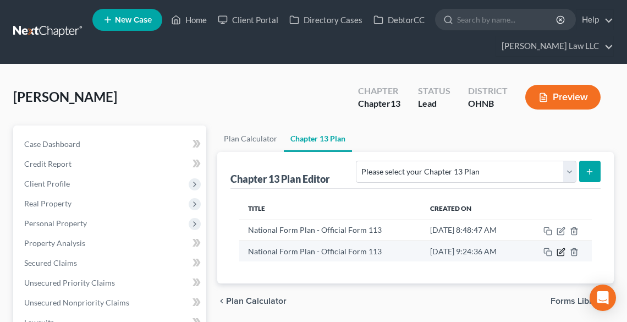
click at [560, 249] on icon "button" at bounding box center [560, 251] width 9 height 9
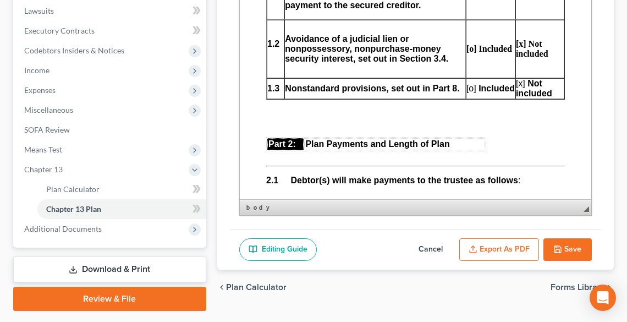
scroll to position [323, 0]
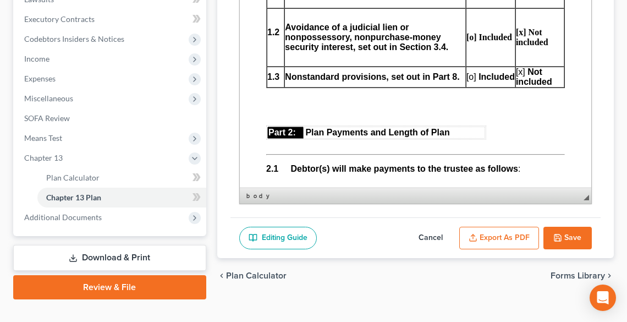
click at [491, 238] on button "Export as PDF" at bounding box center [499, 237] width 80 height 23
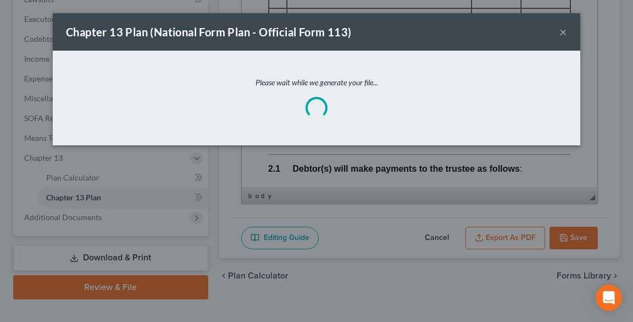
click at [562, 34] on button "×" at bounding box center [563, 31] width 8 height 13
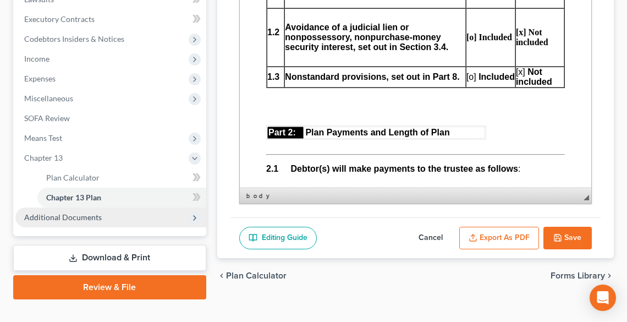
click at [90, 210] on span "Additional Documents" at bounding box center [110, 217] width 191 height 20
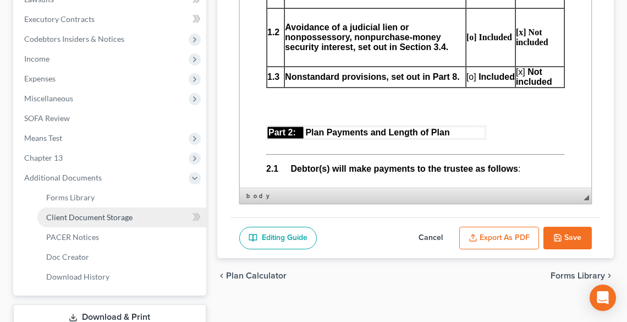
click at [92, 213] on span "Client Document Storage" at bounding box center [89, 216] width 86 height 9
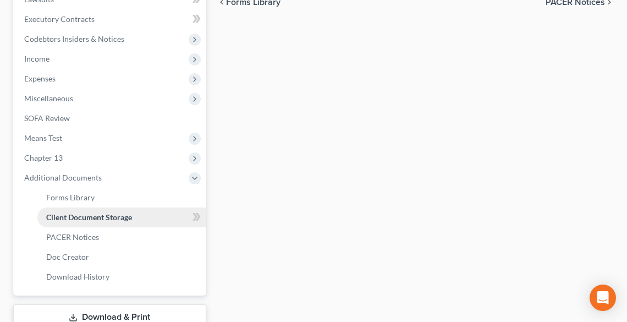
scroll to position [152, 0]
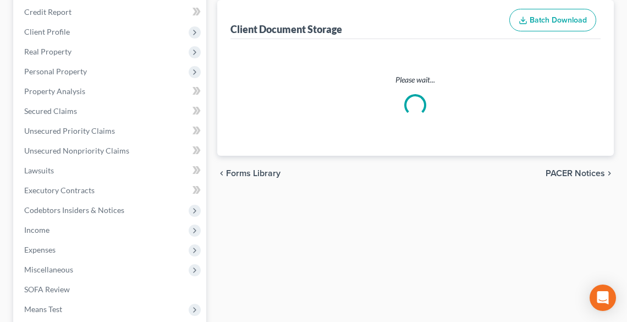
select select "5"
select select "20"
select select "16"
select select "11"
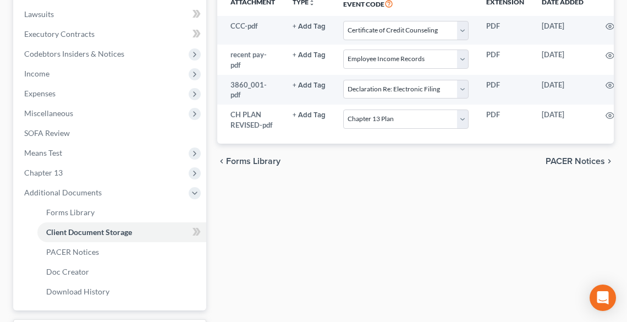
scroll to position [0, 69]
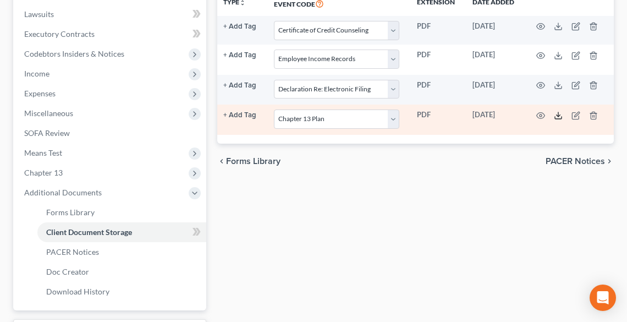
click at [556, 115] on icon at bounding box center [557, 115] width 9 height 9
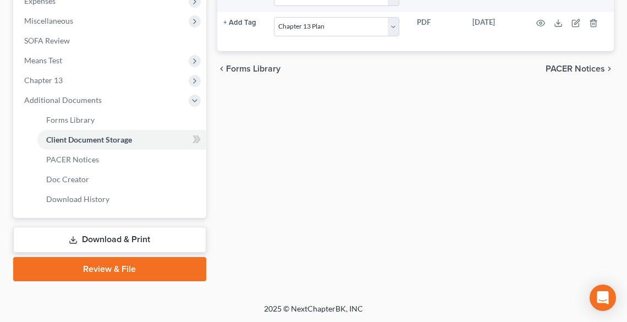
click at [105, 258] on link "Review & File" at bounding box center [109, 269] width 193 height 24
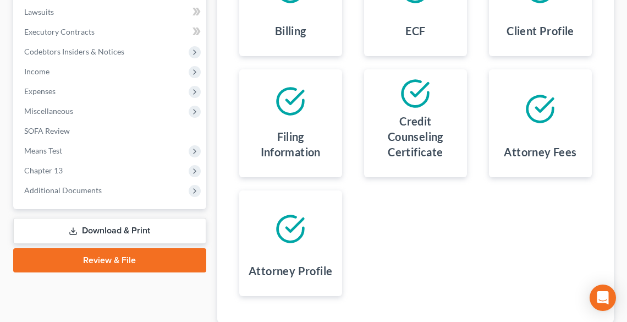
scroll to position [386, 0]
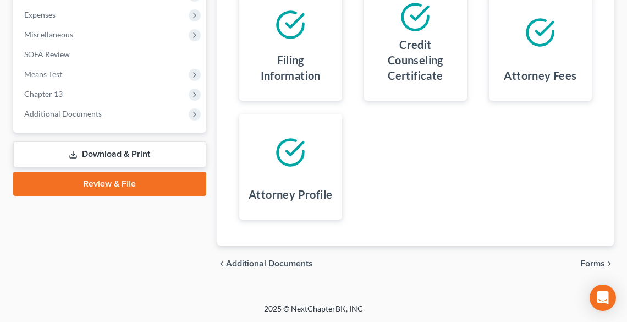
click at [591, 259] on span "Forms" at bounding box center [592, 263] width 25 height 9
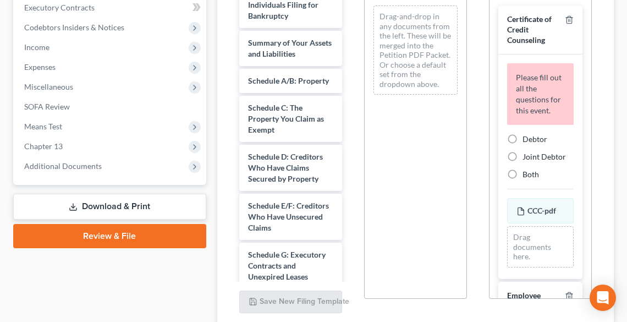
scroll to position [254, 0]
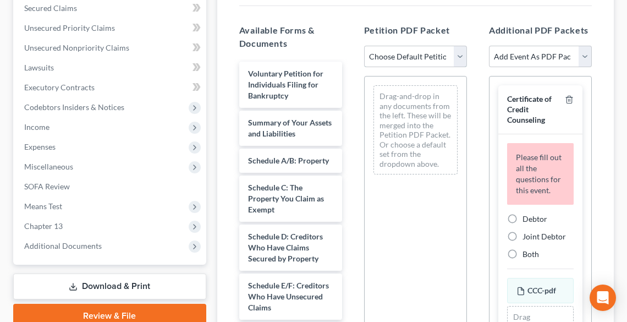
click at [386, 54] on select "Choose Default Petition PDF Packet Complete Bankruptcy Petition (all forms and …" at bounding box center [415, 57] width 103 height 22
select select "0"
click at [364, 46] on select "Choose Default Petition PDF Packet Complete Bankruptcy Petition (all forms and …" at bounding box center [415, 57] width 103 height 22
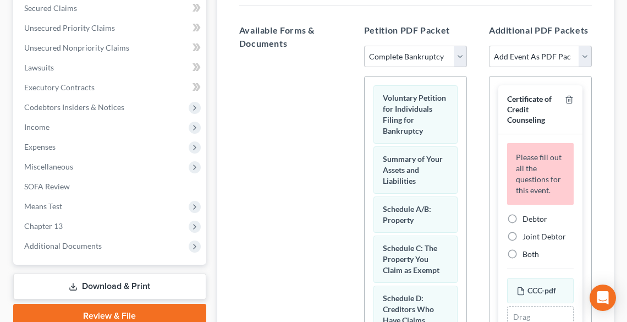
click at [524, 223] on span "Debtor" at bounding box center [534, 218] width 25 height 9
click at [526, 220] on input "Debtor" at bounding box center [529, 216] width 7 height 7
radio input "true"
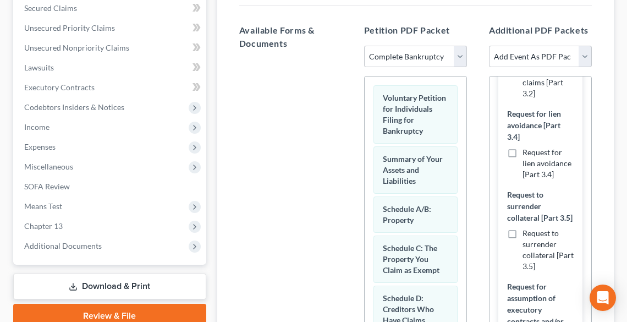
scroll to position [791, 0]
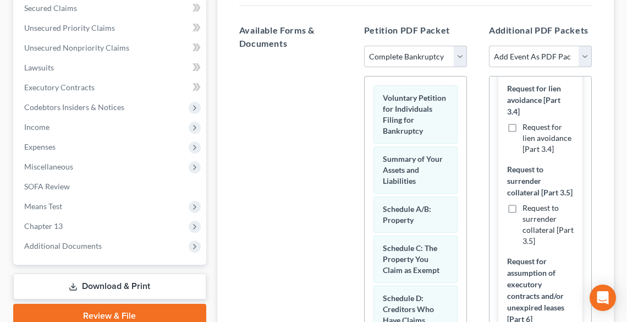
click at [522, 246] on label "Request to surrender collateral [Part 3.5]" at bounding box center [547, 224] width 51 height 44
click at [526, 209] on input "Request to surrender collateral [Part 3.5]" at bounding box center [529, 205] width 7 height 7
checkbox input "true"
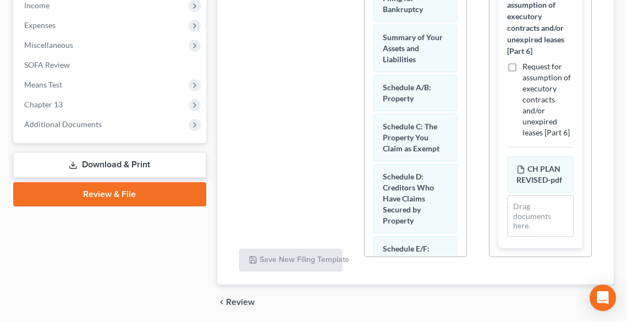
scroll to position [414, 0]
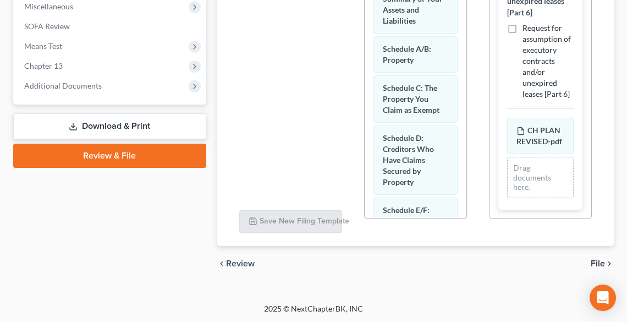
click at [601, 264] on span "File" at bounding box center [597, 263] width 14 height 9
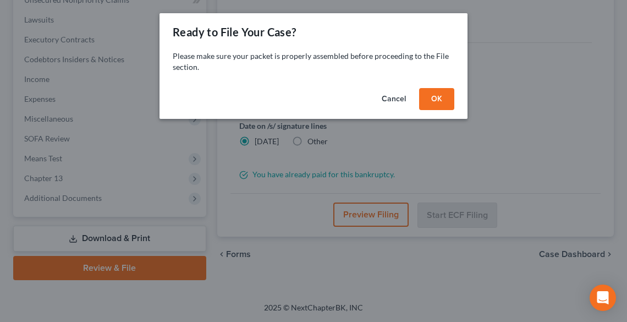
scroll to position [301, 0]
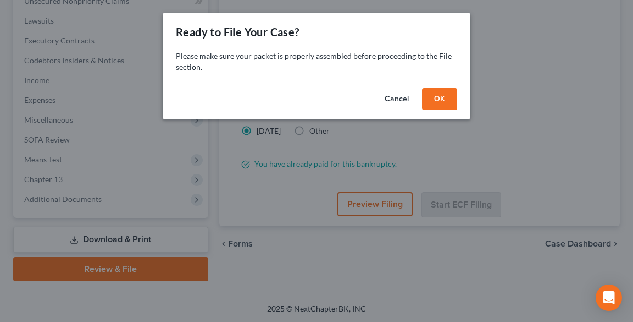
click at [442, 94] on button "OK" at bounding box center [439, 99] width 35 height 22
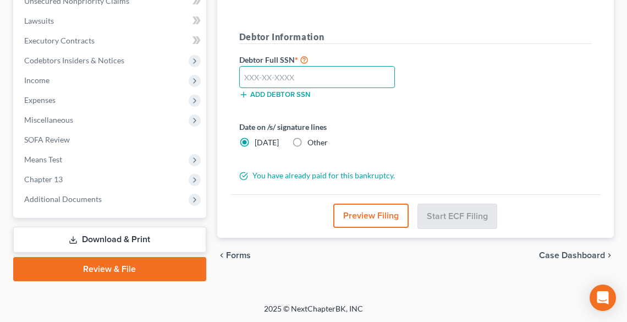
click at [295, 73] on input "text" at bounding box center [317, 77] width 156 height 22
type input "269-86-2874"
click at [307, 143] on label "Other" at bounding box center [317, 142] width 20 height 11
click at [312, 143] on input "Other" at bounding box center [315, 140] width 7 height 7
radio input "true"
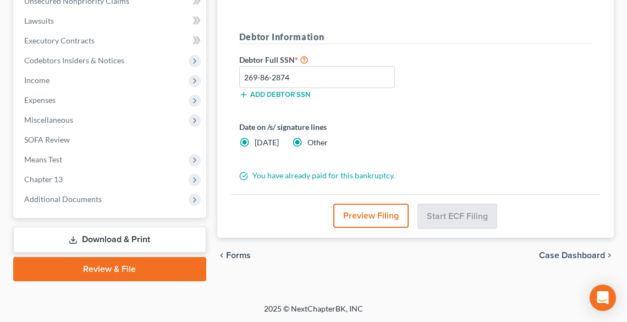
radio input "false"
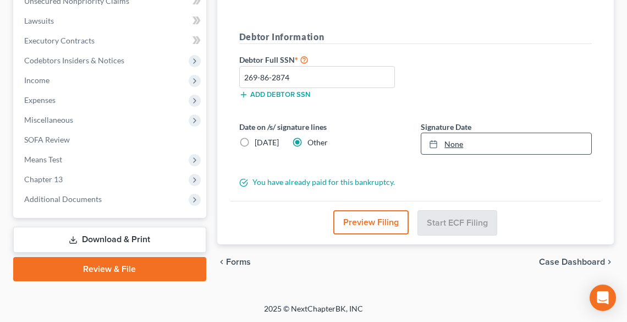
click at [448, 144] on link "None" at bounding box center [506, 143] width 170 height 21
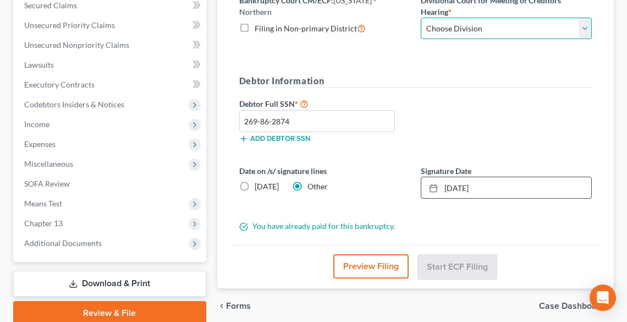
click at [460, 26] on select "Choose Division Akron [GEOGRAPHIC_DATA] [GEOGRAPHIC_DATA] [GEOGRAPHIC_DATA] [GE…" at bounding box center [505, 29] width 171 height 22
select select "2"
click at [420, 18] on select "Choose Division Akron [GEOGRAPHIC_DATA] [GEOGRAPHIC_DATA] [GEOGRAPHIC_DATA] [GE…" at bounding box center [505, 29] width 171 height 22
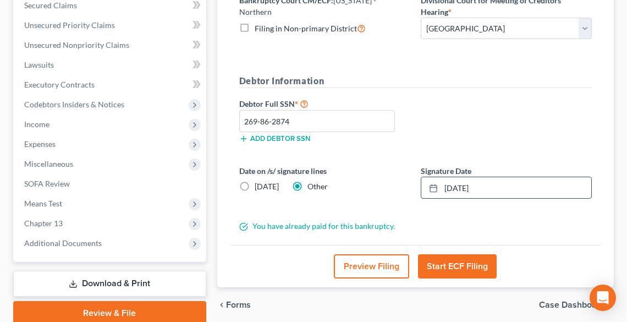
click at [470, 264] on button "Start ECF Filing" at bounding box center [457, 266] width 79 height 24
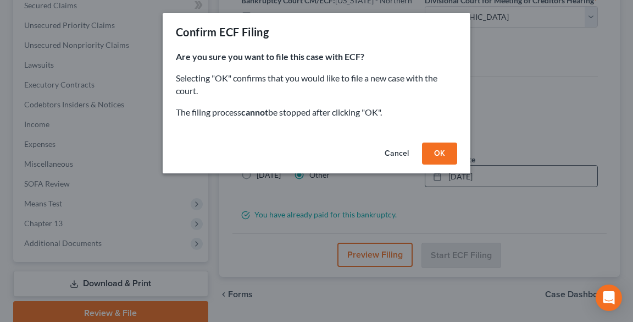
click at [442, 149] on button "OK" at bounding box center [439, 153] width 35 height 22
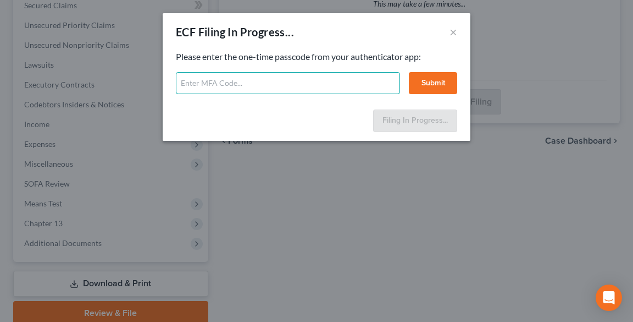
click at [334, 84] on input "text" at bounding box center [288, 83] width 224 height 22
type input "096061"
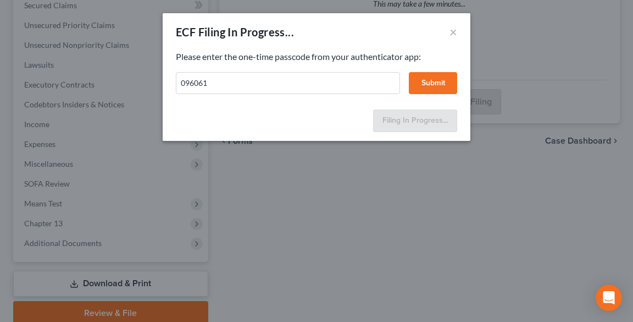
click at [439, 82] on button "Submit" at bounding box center [433, 83] width 48 height 22
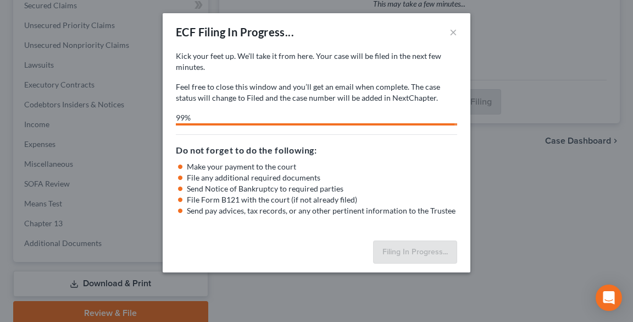
select select "2"
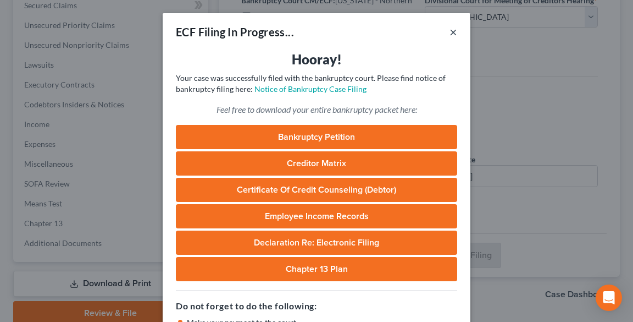
click at [452, 33] on button "×" at bounding box center [454, 31] width 8 height 13
